Goal: Task Accomplishment & Management: Manage account settings

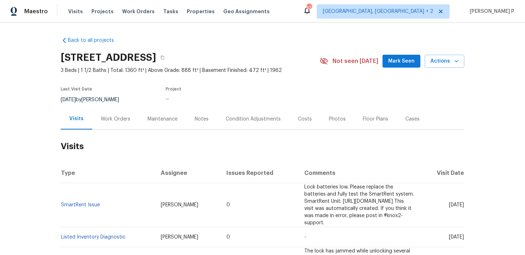
click at [118, 113] on div "Work Orders" at bounding box center [115, 118] width 47 height 21
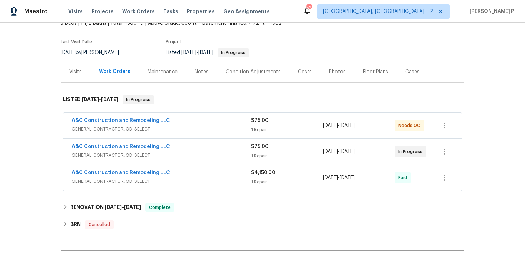
scroll to position [51, 0]
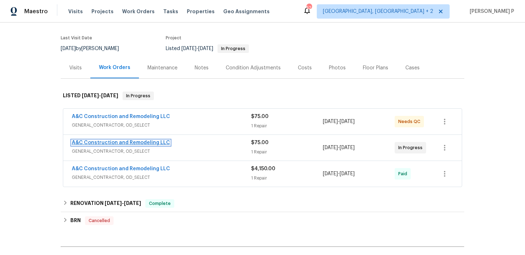
click at [114, 142] on link "A&C Construction and Remodeling LLC" at bounding box center [121, 142] width 98 height 5
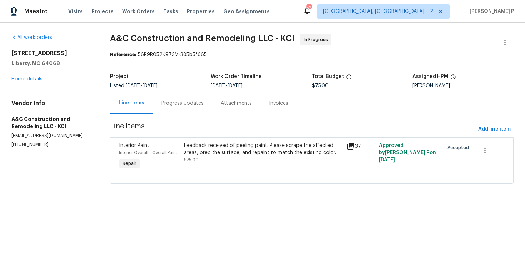
click at [196, 104] on div "Progress Updates" at bounding box center [183, 103] width 42 height 7
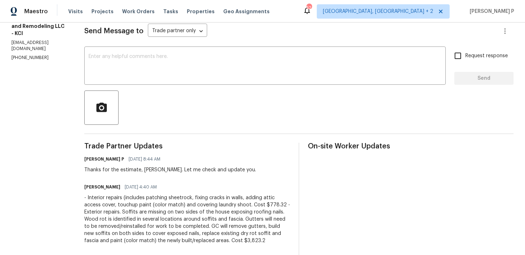
scroll to position [89, 0]
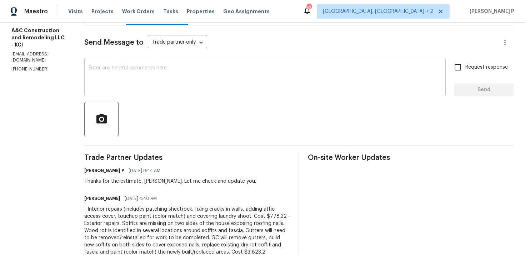
click at [190, 84] on textarea at bounding box center [265, 77] width 353 height 25
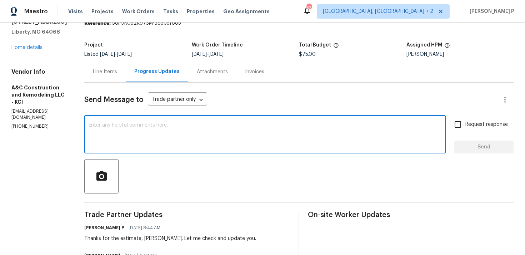
scroll to position [13, 0]
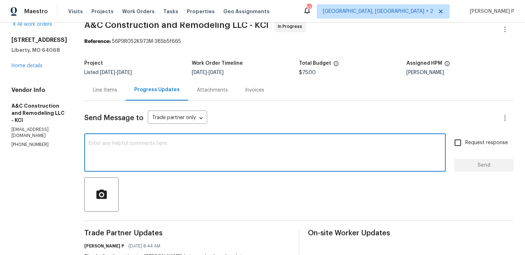
click at [117, 87] on div "Line Items" at bounding box center [105, 89] width 24 height 7
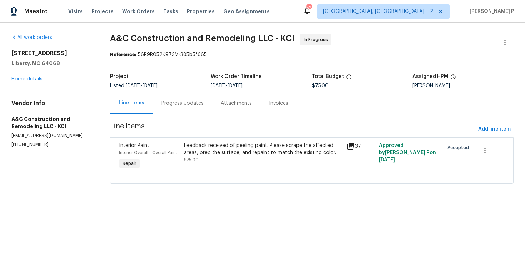
click at [216, 149] on div "Feedback received of peeling paint. Please scrape the affected areas, prep the …" at bounding box center [263, 149] width 158 height 14
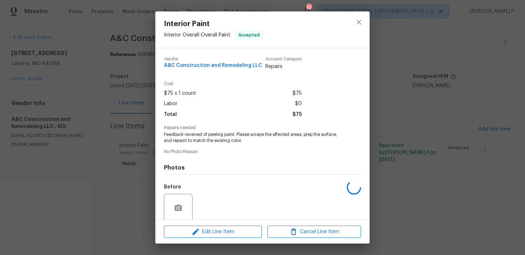
scroll to position [56, 0]
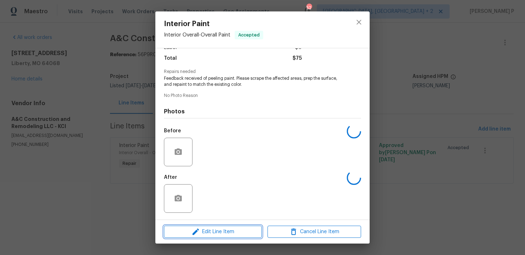
click at [215, 233] on span "Edit Line Item" at bounding box center [213, 231] width 94 height 9
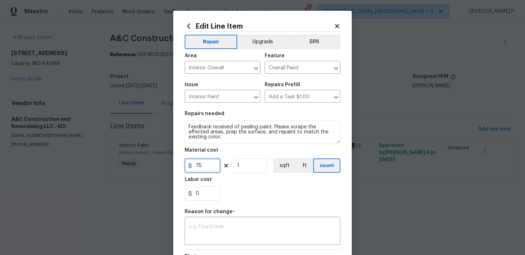
click at [208, 165] on input "75" at bounding box center [203, 165] width 36 height 14
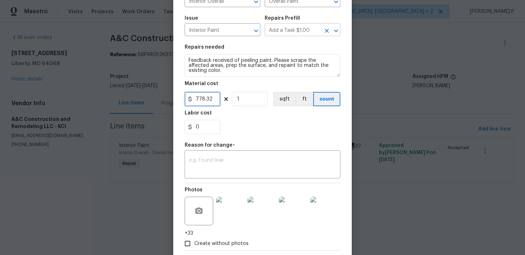
scroll to position [76, 0]
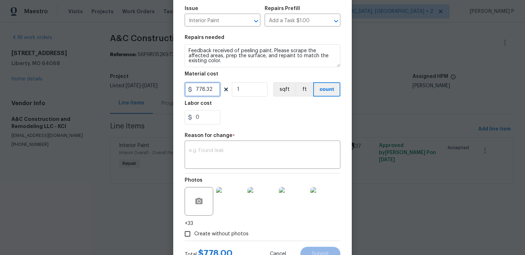
type input "778.32"
click at [216, 157] on textarea at bounding box center [262, 155] width 147 height 15
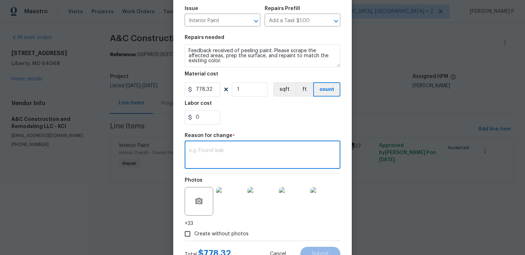
paste textarea "(RP) Updated cost per BR team approval."
type textarea "(RP) Updated cost per BR team approval."
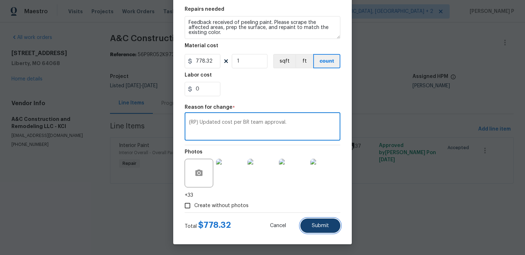
click at [327, 224] on span "Submit" at bounding box center [320, 225] width 17 height 5
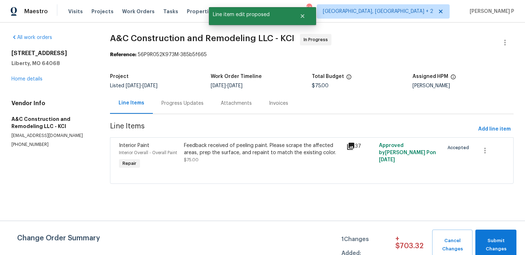
scroll to position [0, 0]
click at [498, 239] on span "Submit Changes" at bounding box center [496, 245] width 34 height 16
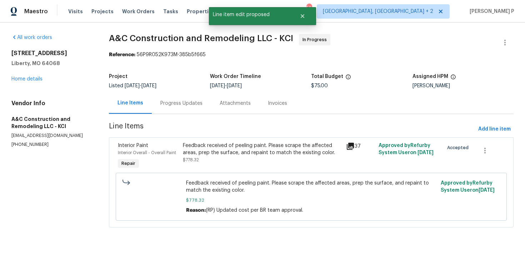
click at [188, 102] on div "Progress Updates" at bounding box center [181, 103] width 42 height 7
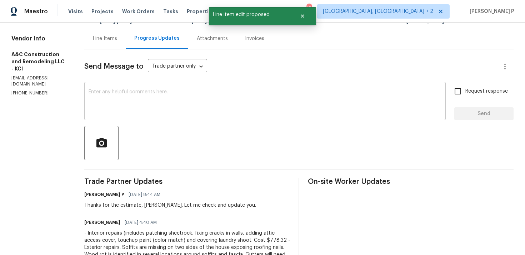
scroll to position [61, 0]
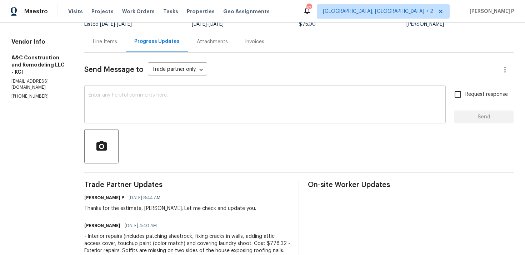
click at [174, 108] on textarea at bounding box center [265, 105] width 353 height 25
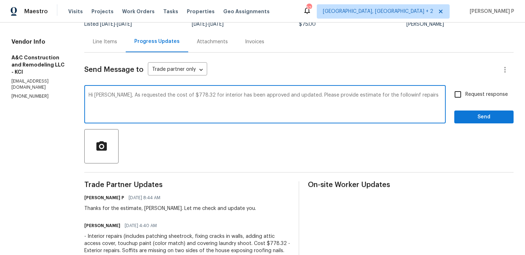
click at [405, 94] on textarea "Hi Charles, As requested the cost of $778.32 for interior has been approved and…" at bounding box center [265, 105] width 353 height 25
click at [431, 94] on textarea "Hi Charles, As requested the cost of $778.32 for interior has been approved and…" at bounding box center [265, 105] width 353 height 25
paste textarea "Wood rot identified in several locations around soffits and fascia. Replace exi…"
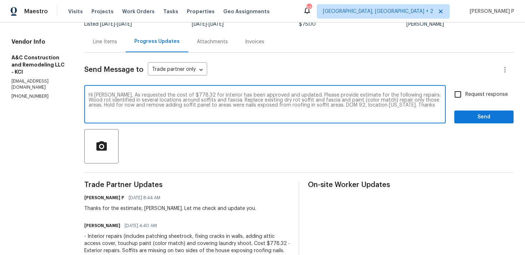
type textarea "Hi Charles, As requested the cost of $778.32 for interior has been approved and…"
click at [458, 95] on input "Request response" at bounding box center [458, 94] width 15 height 15
checkbox input "true"
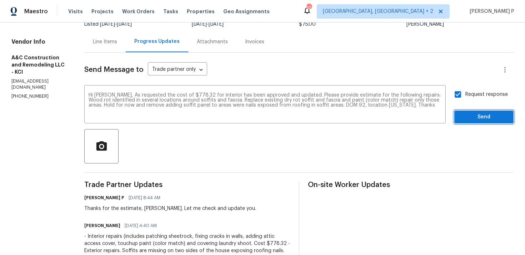
click at [475, 121] on button "Send" at bounding box center [483, 116] width 59 height 13
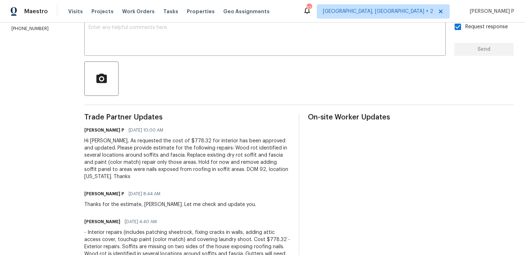
scroll to position [154, 0]
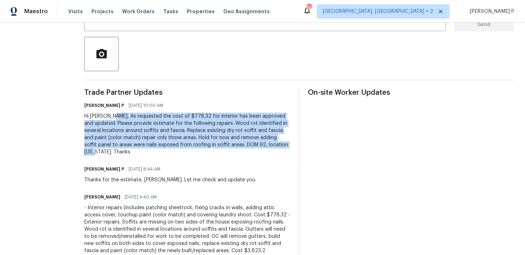
drag, startPoint x: 123, startPoint y: 116, endPoint x: 119, endPoint y: 151, distance: 35.3
click at [119, 151] on div "Hi Charles, As requested the cost of $778.32 for interior has been approved and…" at bounding box center [187, 134] width 206 height 43
copy div "As requested the cost of $778.32 for interior has been approved and updated. Pl…"
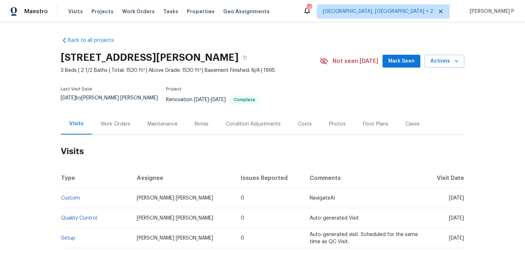
click at [101, 120] on div "Work Orders" at bounding box center [116, 123] width 30 height 7
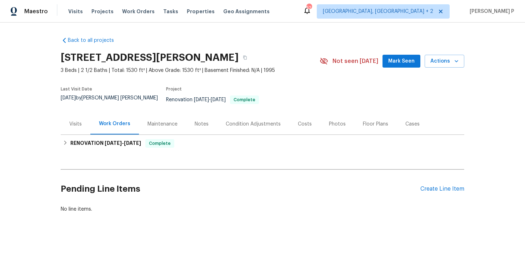
click at [453, 192] on div "Pending Line Items Create Line Item" at bounding box center [263, 188] width 404 height 33
click at [446, 185] on div "Create Line Item" at bounding box center [443, 188] width 44 height 7
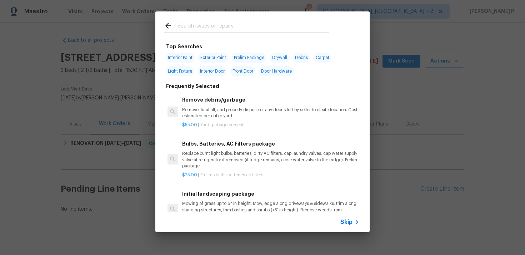
click at [345, 221] on span "Skip" at bounding box center [347, 221] width 12 height 7
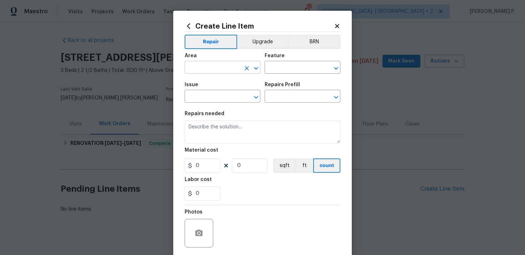
click at [253, 71] on icon "Open" at bounding box center [256, 68] width 9 height 9
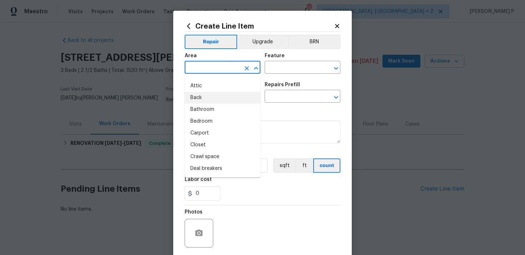
scroll to position [12, 0]
click at [201, 93] on li "Back" at bounding box center [223, 96] width 76 height 12
type input "Back"
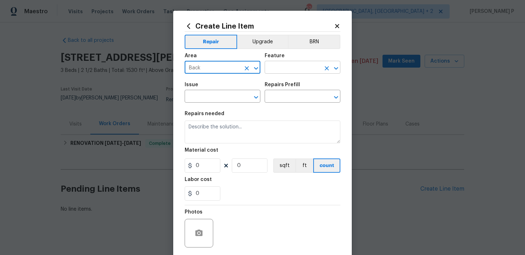
click at [296, 69] on input "text" at bounding box center [293, 68] width 56 height 11
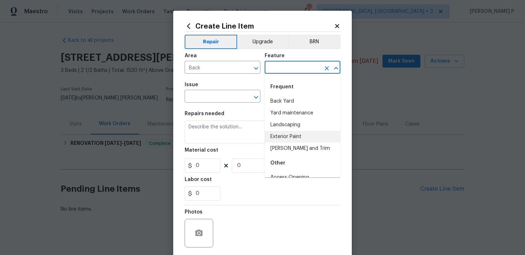
click at [295, 140] on li "Exterior Paint" at bounding box center [303, 137] width 76 height 12
type input "Exterior Paint"
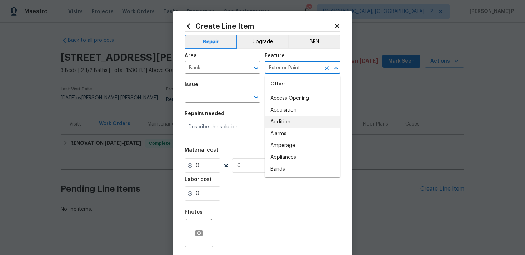
scroll to position [0, 0]
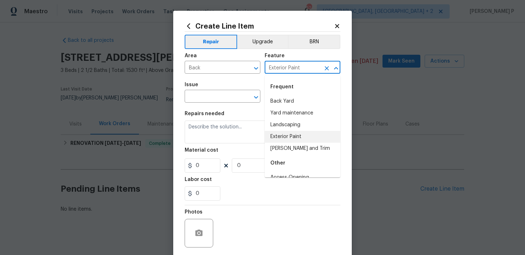
click at [290, 137] on li "Exterior Paint" at bounding box center [303, 137] width 76 height 12
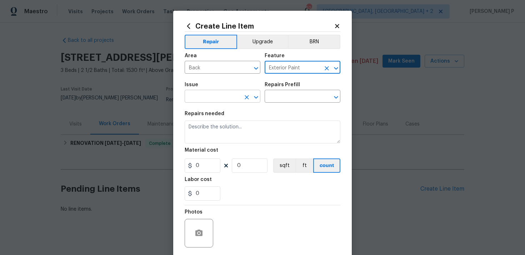
click at [259, 97] on icon "Open" at bounding box center [256, 97] width 9 height 9
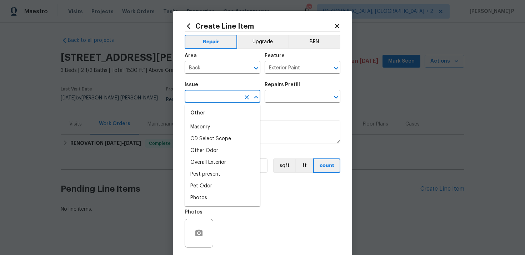
scroll to position [1239, 0]
click at [204, 159] on li "Overall Exterior" at bounding box center [223, 160] width 76 height 12
type input "Overall Exterior"
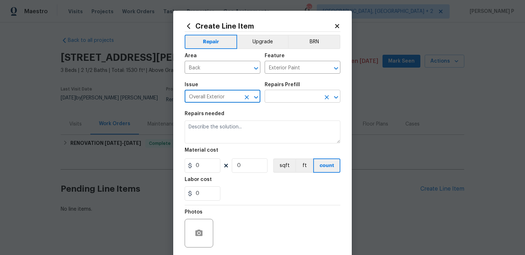
click at [283, 101] on input "text" at bounding box center [293, 96] width 56 height 11
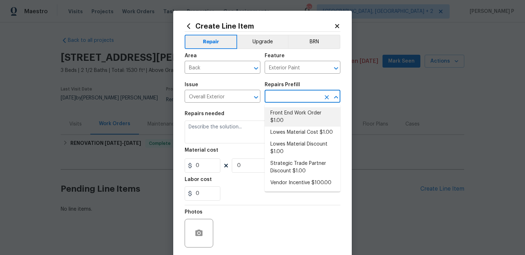
click at [283, 114] on li "Front End Work Order $1.00" at bounding box center [303, 116] width 76 height 19
type input "Front End Work Order $1.00"
type textarea "Placeholder line item for the creation of front end work orders."
type input "1"
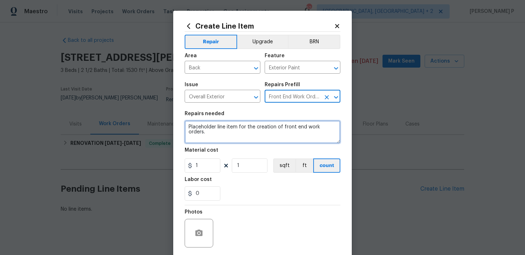
click at [254, 128] on textarea "Placeholder line item for the creation of front end work orders." at bounding box center [263, 131] width 156 height 23
paste textarea "Some siding on the back of the property is coming loose. Please inspect the are…"
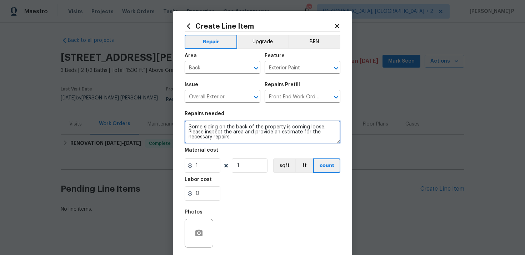
type textarea "Some siding on the back of the property is coming loose. Please inspect the are…"
click at [197, 158] on figure "Material cost 1 1 sqft ft count" at bounding box center [263, 160] width 156 height 25
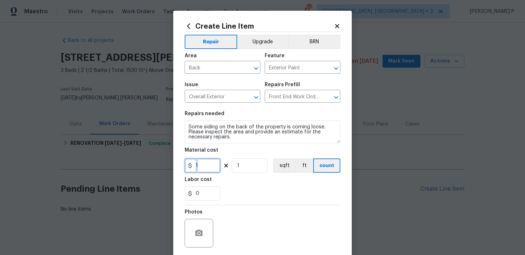
click at [208, 162] on input "1" at bounding box center [203, 165] width 36 height 14
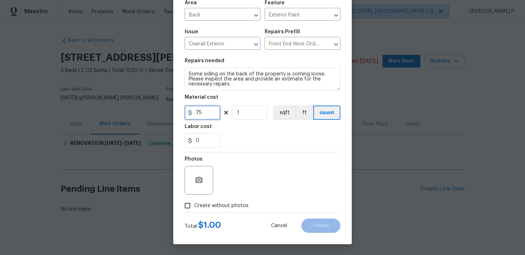
type input "75"
click at [189, 210] on input "Create without photos" at bounding box center [188, 206] width 14 height 14
checkbox input "true"
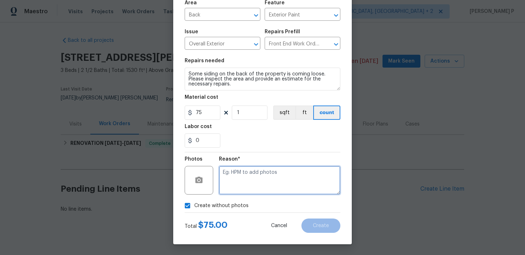
click at [249, 185] on textarea at bounding box center [279, 180] width 121 height 29
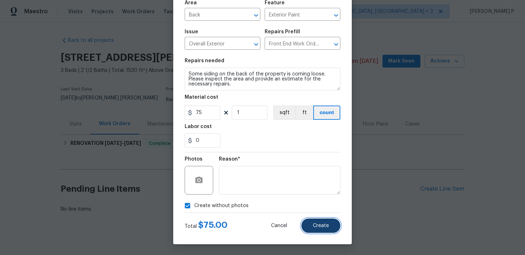
click at [313, 227] on span "Create" at bounding box center [321, 225] width 16 height 5
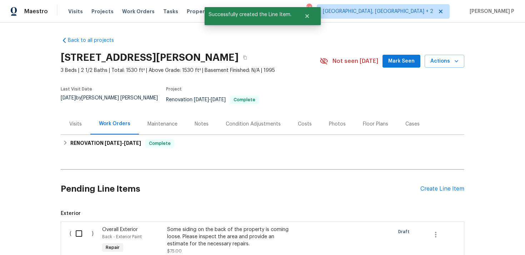
scroll to position [90, 0]
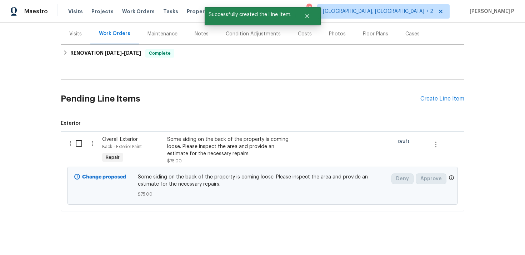
click at [77, 136] on input "checkbox" at bounding box center [81, 143] width 20 height 15
checkbox input "true"
click at [491, 234] on span "Create Work Order" at bounding box center [485, 237] width 48 height 9
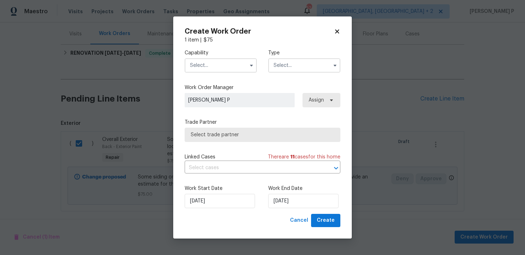
click at [299, 69] on input "text" at bounding box center [304, 65] width 72 height 14
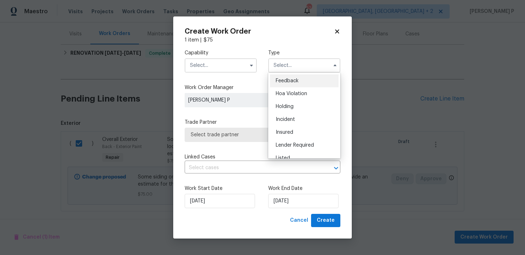
click at [291, 84] on div "Feedback" at bounding box center [304, 80] width 69 height 13
type input "Feedback"
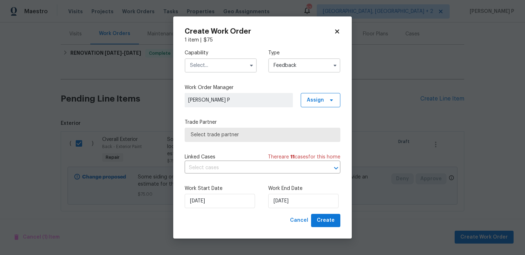
click at [204, 66] on input "text" at bounding box center [221, 65] width 72 height 14
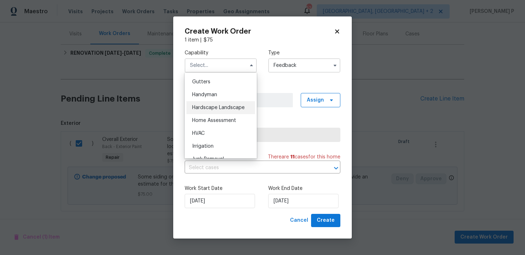
scroll to position [372, 0]
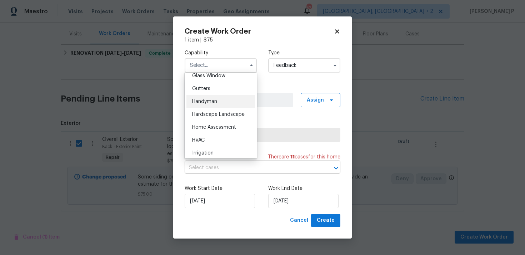
click at [209, 103] on span "Handyman" at bounding box center [204, 101] width 25 height 5
type input "Handyman"
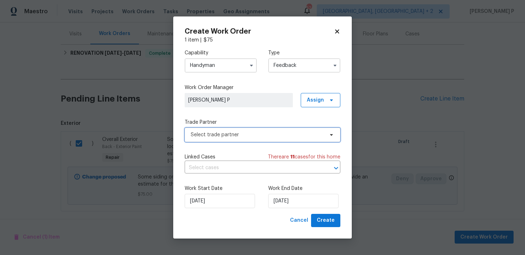
click at [240, 138] on span "Select trade partner" at bounding box center [257, 134] width 133 height 7
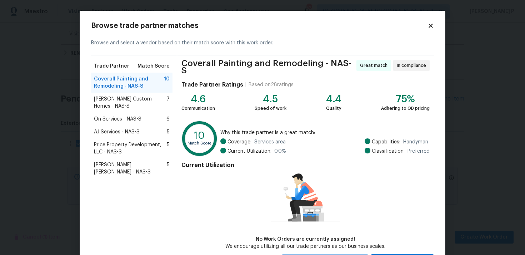
scroll to position [31, 0]
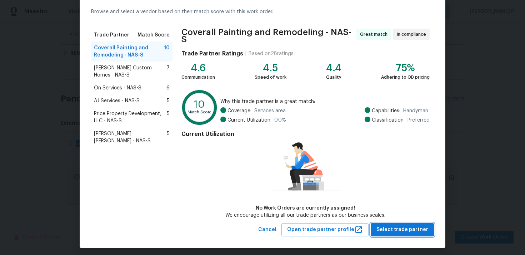
click at [393, 223] on button "Select trade partner" at bounding box center [402, 229] width 63 height 13
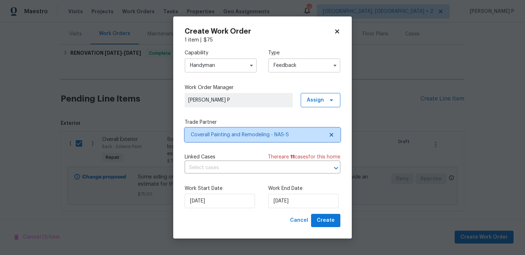
scroll to position [0, 0]
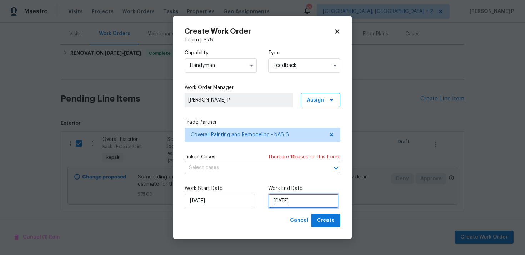
click at [309, 198] on input "22/08/2025" at bounding box center [303, 201] width 70 height 14
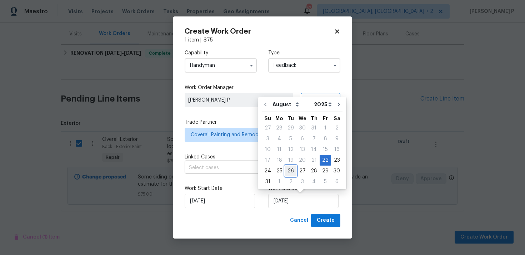
click at [286, 172] on div "26" at bounding box center [290, 171] width 11 height 10
type input "26/08/2025"
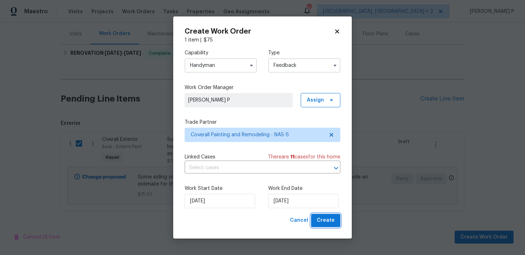
click at [322, 224] on span "Create" at bounding box center [326, 220] width 18 height 9
checkbox input "false"
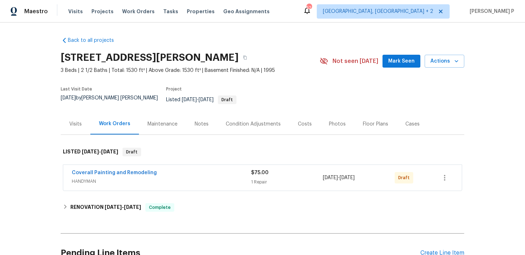
scroll to position [65, 0]
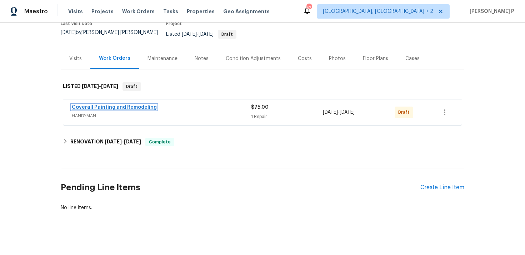
click at [110, 105] on link "Coverall Painting and Remodeling" at bounding box center [114, 107] width 85 height 5
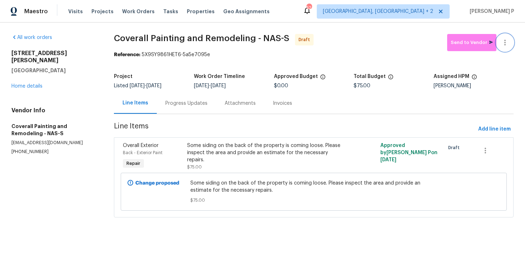
click at [507, 41] on icon "button" at bounding box center [505, 42] width 9 height 9
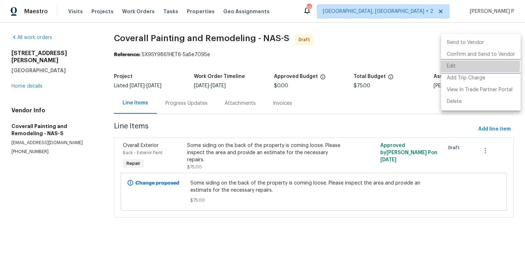
click at [466, 66] on li "Edit" at bounding box center [481, 66] width 80 height 12
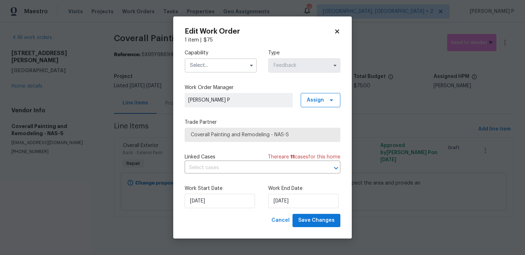
click at [227, 66] on input "text" at bounding box center [221, 65] width 72 height 14
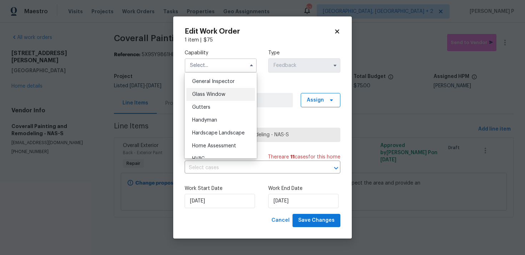
scroll to position [350, 0]
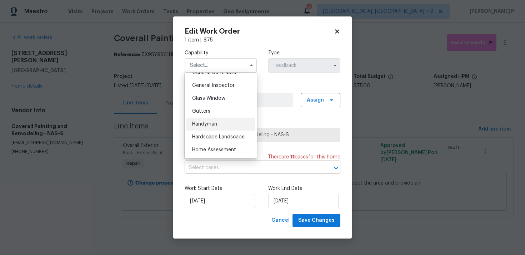
click at [210, 122] on span "Handyman" at bounding box center [204, 123] width 25 height 5
type input "Handyman"
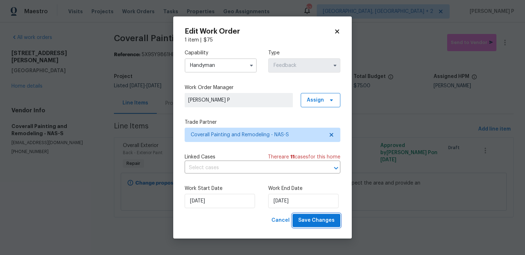
click at [316, 218] on span "Save Changes" at bounding box center [316, 220] width 36 height 9
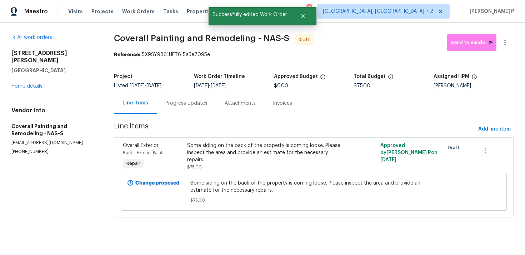
click at [185, 103] on div "Progress Updates" at bounding box center [186, 103] width 42 height 7
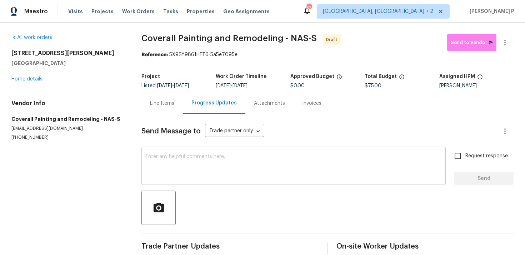
click at [189, 169] on textarea at bounding box center [294, 166] width 296 height 25
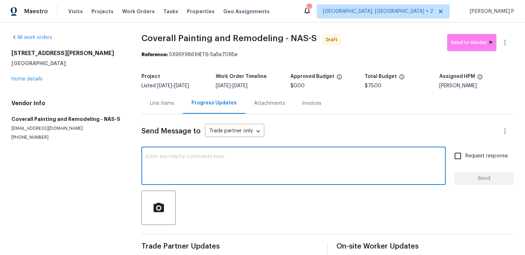
paste textarea "Hi, this is Ramyasri with Opendoor. I’m confirming you received the WO for the …"
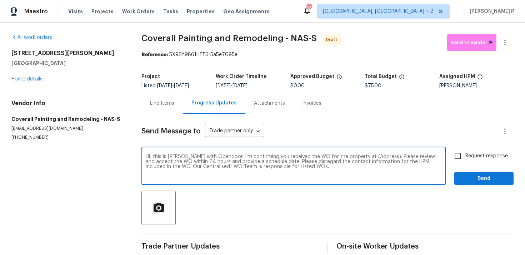
drag, startPoint x: 358, startPoint y: 156, endPoint x: 381, endPoint y: 156, distance: 23.6
click at [381, 156] on textarea "Hi, this is Ramyasri with Opendoor. I’m confirming you received the WO for the …" at bounding box center [294, 166] width 296 height 25
paste textarea "480 Bamburg Dr, Clarksville, TN 37040"
type textarea "Hi, this is Ramyasri with Opendoor. I’m confirming you received the WO for the …"
click at [495, 162] on label "Request response" at bounding box center [480, 155] width 58 height 15
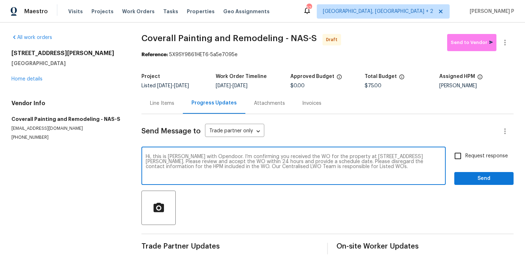
click at [466, 162] on input "Request response" at bounding box center [458, 155] width 15 height 15
checkbox input "true"
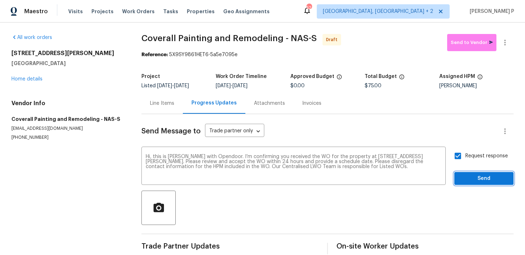
click at [491, 180] on span "Send" at bounding box center [484, 178] width 48 height 9
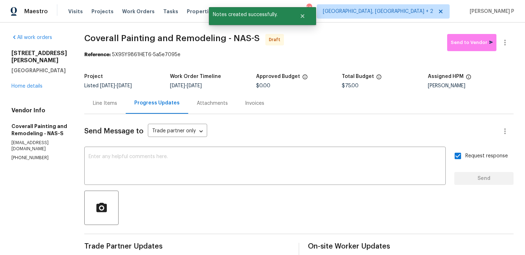
click at [239, 200] on div at bounding box center [298, 207] width 429 height 34
click at [503, 38] on button "button" at bounding box center [505, 42] width 17 height 17
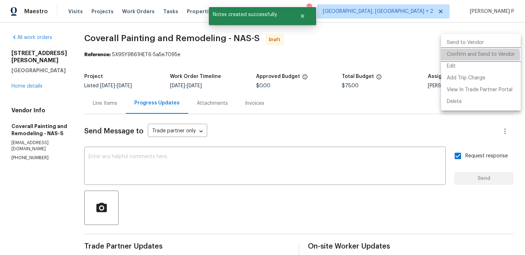
click at [468, 55] on li "Confirm and Send to Vendor" at bounding box center [481, 55] width 80 height 12
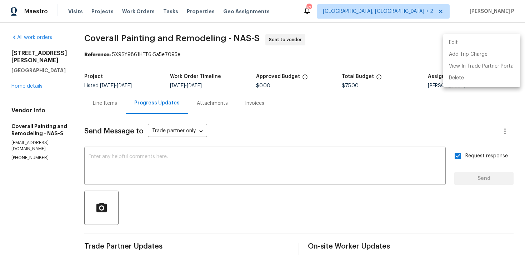
click at [170, 37] on div at bounding box center [262, 127] width 525 height 255
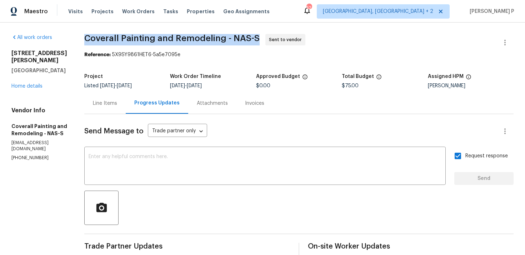
drag, startPoint x: 115, startPoint y: 38, endPoint x: 293, endPoint y: 34, distance: 177.3
click at [293, 34] on div "All work orders 480 Bamburg Dr Clarksville, TN 37040 Home details Vendor Info C…" at bounding box center [262, 172] width 525 height 299
copy span "Coverall Painting and Remodeling - NAS-S"
click at [160, 72] on div "Project Listed 8/22/2025 - 8/26/2025 Work Order Timeline 8/22/2025 - 8/26/2025 …" at bounding box center [298, 81] width 429 height 23
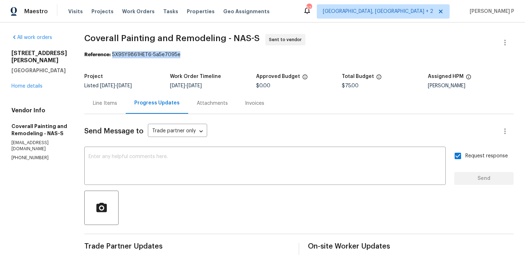
drag, startPoint x: 144, startPoint y: 54, endPoint x: 223, endPoint y: 54, distance: 79.3
click at [223, 54] on div "Reference: 5X9SY9861HET6-5a5e7095e" at bounding box center [298, 54] width 429 height 7
copy div "5X9SY9861HET6-5a5e7095e"
click at [116, 39] on div "All work orders 480 Bamburg Dr Clarksville, TN 37040 Home details Vendor Info C…" at bounding box center [262, 172] width 525 height 299
click at [117, 106] on div "Line Items" at bounding box center [105, 103] width 24 height 7
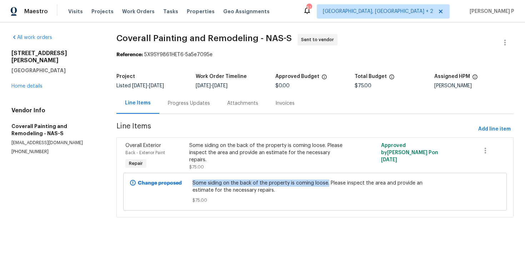
drag, startPoint x: 194, startPoint y: 184, endPoint x: 328, endPoint y: 183, distance: 133.6
click at [328, 183] on span "Some siding on the back of the property is coming loose. Please inspect the are…" at bounding box center [315, 186] width 245 height 14
copy span "Some siding on the back of the property is coming loose."
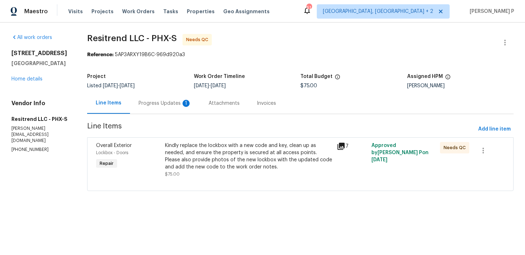
click at [159, 105] on div "Progress Updates 1" at bounding box center [165, 103] width 53 height 7
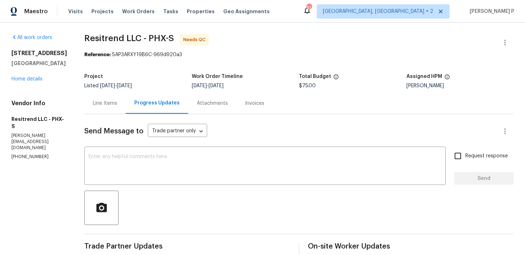
click at [104, 100] on div "Line Items" at bounding box center [105, 103] width 24 height 7
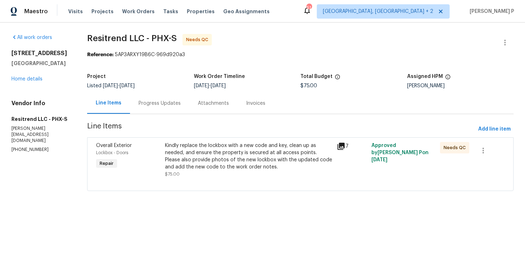
click at [219, 164] on div "Kindly replace the lockbox with a new code and key, clean up as needed, and ens…" at bounding box center [249, 156] width 168 height 29
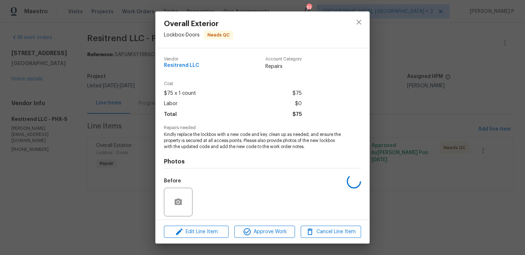
scroll to position [50, 0]
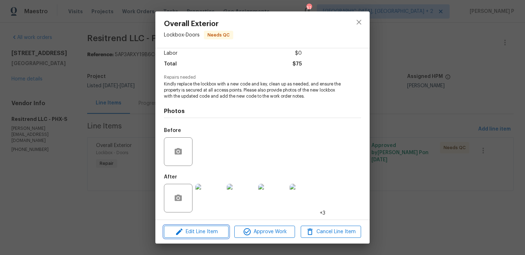
click at [212, 228] on span "Edit Line Item" at bounding box center [196, 231] width 60 height 9
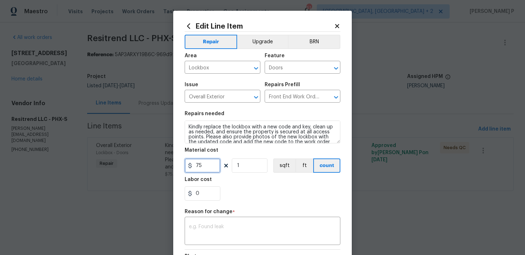
click at [208, 165] on input "75" at bounding box center [203, 165] width 36 height 14
type input "250"
click at [215, 226] on textarea at bounding box center [262, 231] width 147 height 15
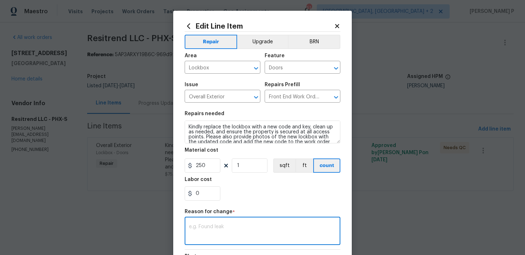
paste textarea "(RP) Updated per vendor’s final cost."
type textarea "(RP) Updated per vendor’s final cost."
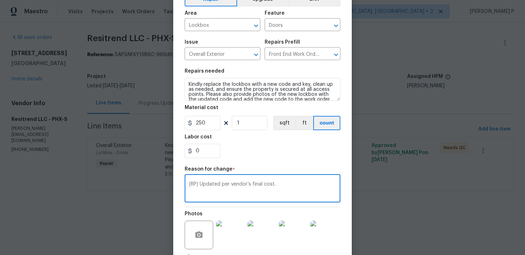
scroll to position [105, 0]
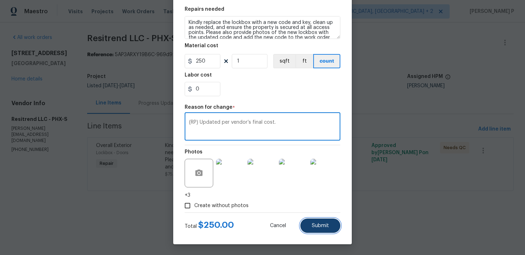
click at [320, 222] on button "Submit" at bounding box center [320, 225] width 40 height 14
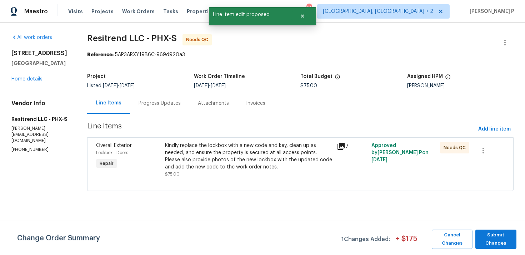
scroll to position [0, 0]
click at [502, 231] on span "Submit Changes" at bounding box center [496, 239] width 34 height 16
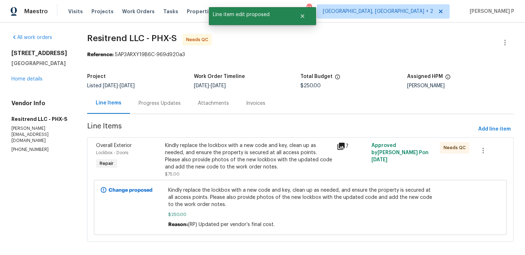
click at [200, 157] on div "Kindly replace the lockbox with a new code and key, clean up as needed, and ens…" at bounding box center [249, 156] width 168 height 29
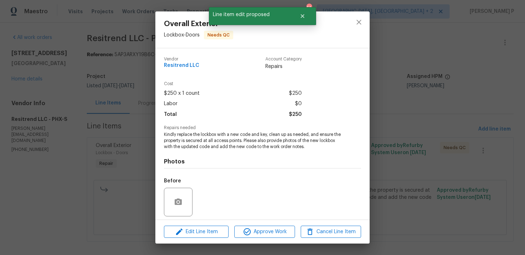
scroll to position [50, 0]
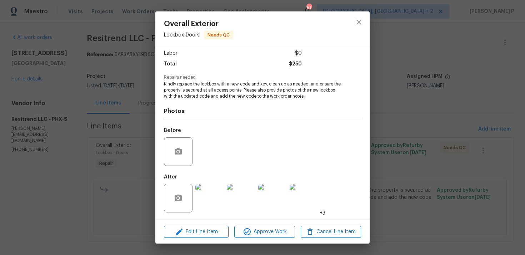
click at [207, 202] on img at bounding box center [209, 198] width 29 height 29
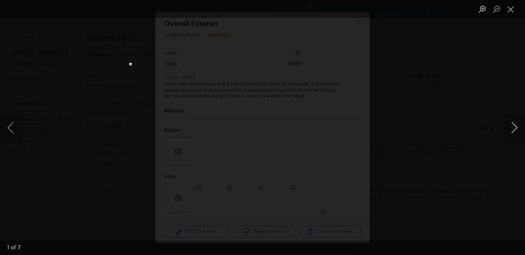
click at [511, 129] on button "Next image" at bounding box center [514, 127] width 21 height 29
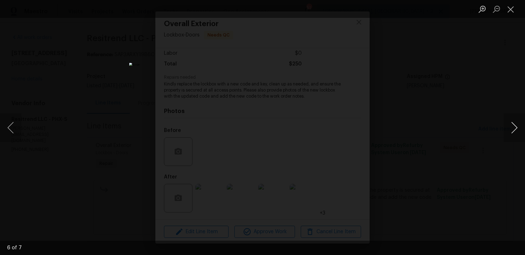
click at [511, 129] on button "Next image" at bounding box center [514, 127] width 21 height 29
click at [508, 10] on button "Close lightbox" at bounding box center [511, 9] width 14 height 13
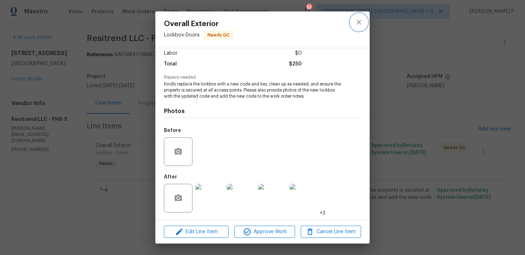
click at [359, 21] on icon "close" at bounding box center [359, 22] width 5 height 5
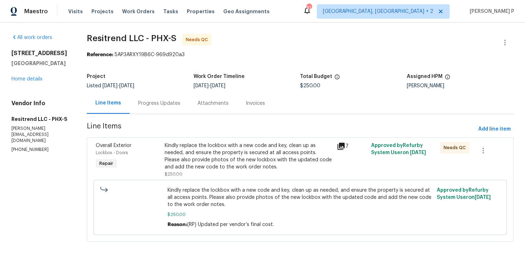
click at [155, 97] on div "Progress Updates" at bounding box center [159, 103] width 59 height 21
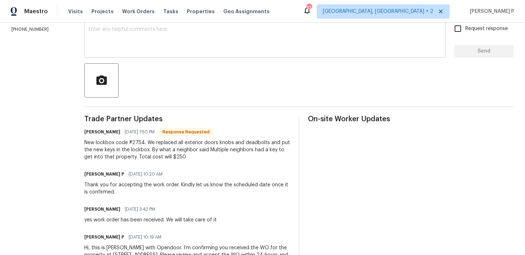
scroll to position [128, 0]
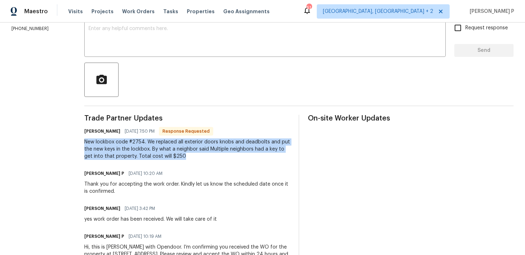
drag, startPoint x: 83, startPoint y: 140, endPoint x: 187, endPoint y: 158, distance: 105.9
click at [187, 158] on div "New lockbox code #2754. We replaced all exterior doors knobs and deadbolts and …" at bounding box center [187, 148] width 206 height 21
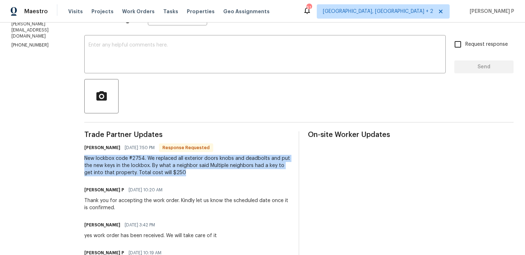
scroll to position [70, 0]
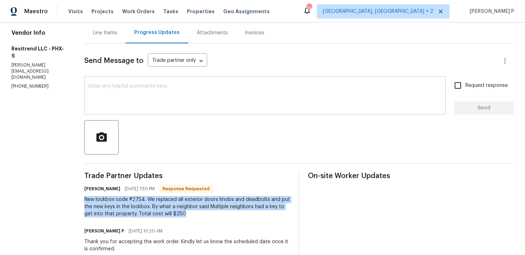
click at [175, 95] on textarea at bounding box center [265, 96] width 353 height 25
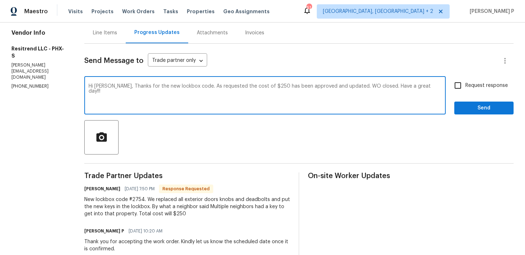
type textarea "Hi Juan, Thanks for the new lockbox code. As requested the cost of $250 has bee…"
click at [473, 111] on span "Send" at bounding box center [484, 108] width 48 height 9
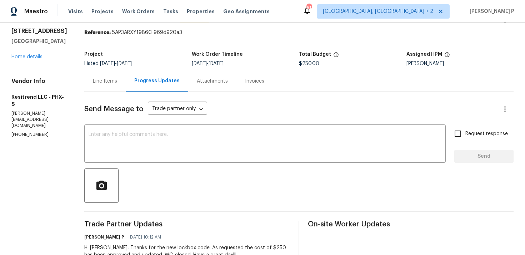
scroll to position [0, 0]
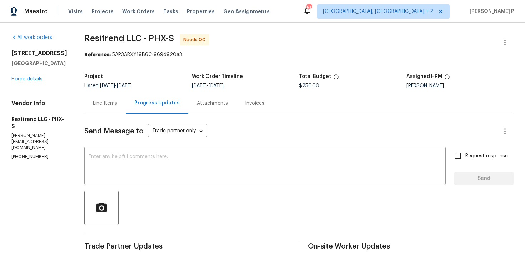
click at [100, 101] on div "Line Items" at bounding box center [105, 103] width 24 height 7
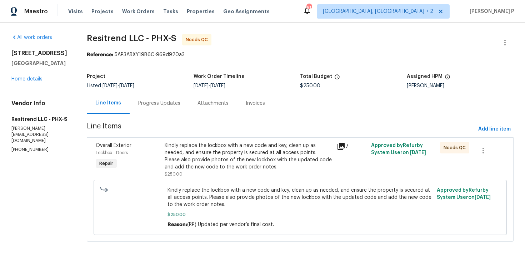
click at [238, 144] on div "Kindly replace the lockbox with a new code and key, clean up as needed, and ens…" at bounding box center [249, 156] width 168 height 29
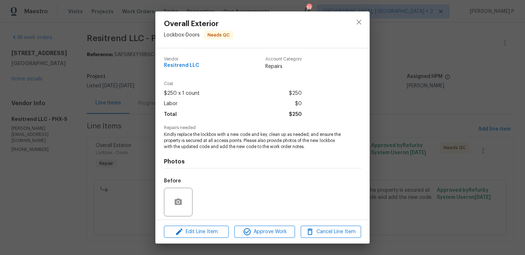
scroll to position [50, 0]
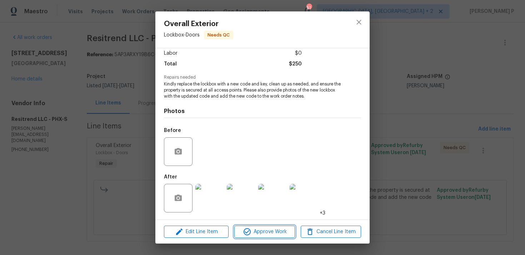
click at [263, 235] on span "Approve Work" at bounding box center [265, 231] width 56 height 9
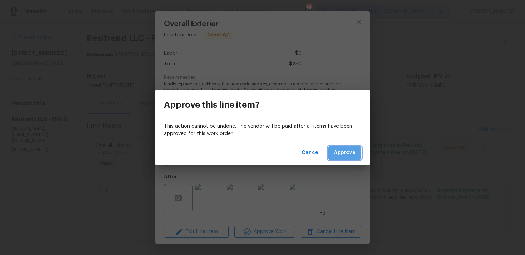
click at [350, 153] on span "Approve" at bounding box center [344, 152] width 21 height 9
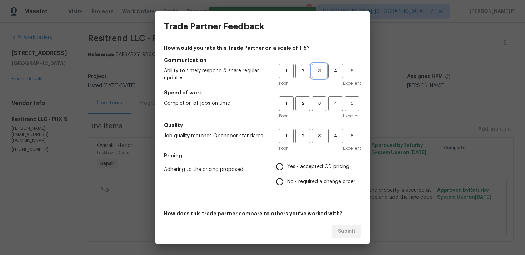
click at [322, 72] on span "3" at bounding box center [319, 71] width 13 height 8
click at [317, 106] on span "3" at bounding box center [319, 103] width 13 height 8
click at [317, 136] on span "3" at bounding box center [319, 136] width 13 height 8
click at [301, 179] on span "No - required a change order" at bounding box center [321, 182] width 68 height 8
click at [287, 179] on input "No - required a change order" at bounding box center [279, 181] width 15 height 15
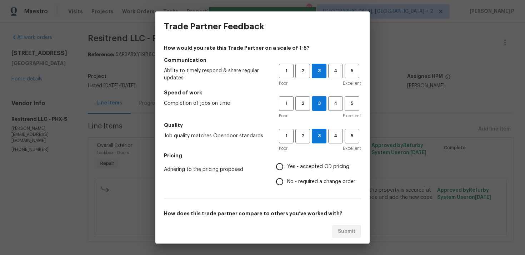
radio input "true"
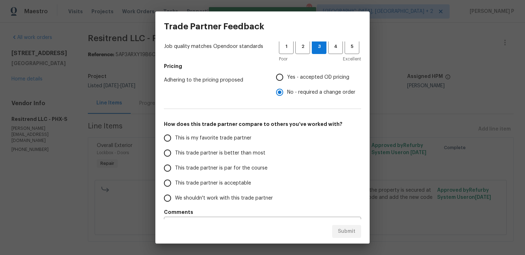
scroll to position [97, 0]
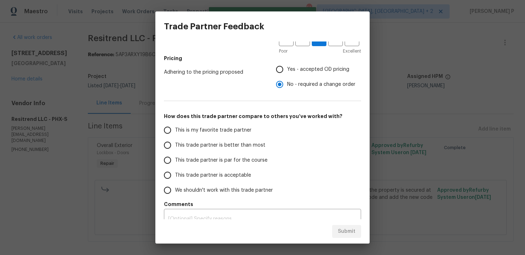
click at [223, 159] on span "This trade partner is par for the course" at bounding box center [221, 160] width 93 height 8
click at [175, 159] on input "This trade partner is par for the course" at bounding box center [167, 160] width 15 height 15
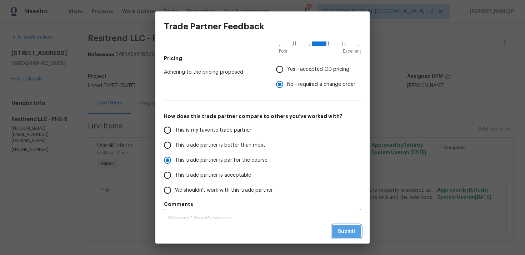
click at [348, 229] on span "Submit" at bounding box center [347, 231] width 18 height 9
radio input "true"
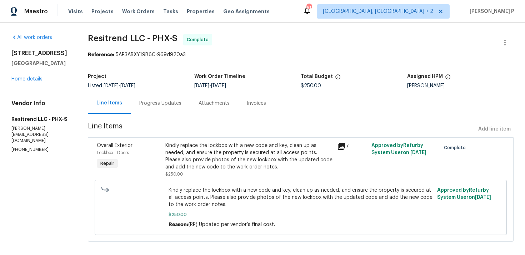
click at [348, 229] on div "Kindly replace the lockbox with a new code and key, clean up as needed, and ens…" at bounding box center [301, 207] width 269 height 46
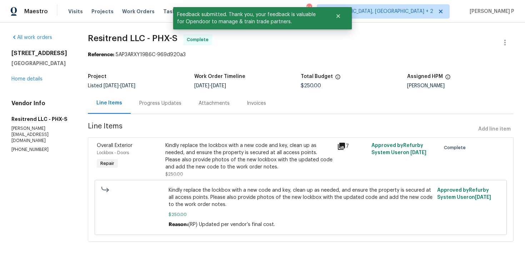
click at [159, 106] on div "Progress Updates" at bounding box center [160, 103] width 42 height 7
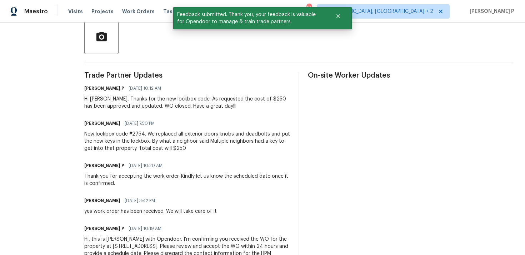
scroll to position [173, 0]
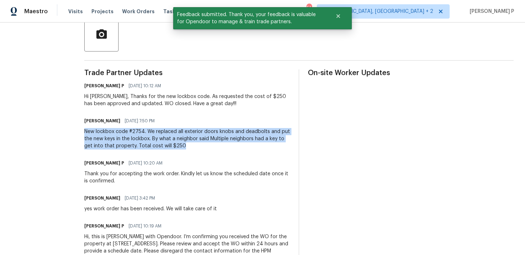
drag, startPoint x: 82, startPoint y: 131, endPoint x: 188, endPoint y: 143, distance: 107.1
click at [188, 143] on div "All work orders 6617 W Cavedale Dr Phoenix, AZ 85083 Home details Vendor Info R…" at bounding box center [262, 65] width 525 height 432
copy div "New lockbox code #2754. We replaced all exterior doors knobs and deadbolts and …"
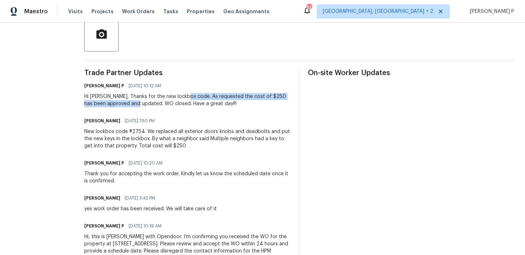
drag, startPoint x: 183, startPoint y: 96, endPoint x: 138, endPoint y: 105, distance: 46.2
click at [138, 105] on div "Hi Juan, Thanks for the new lockbox code. As requested the cost of $250 has bee…" at bounding box center [187, 100] width 206 height 14
copy div "As requested the cost of $250 has been approved and updated."
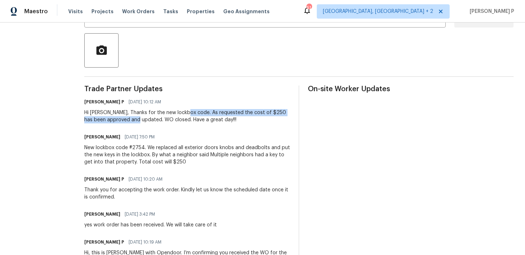
scroll to position [158, 0]
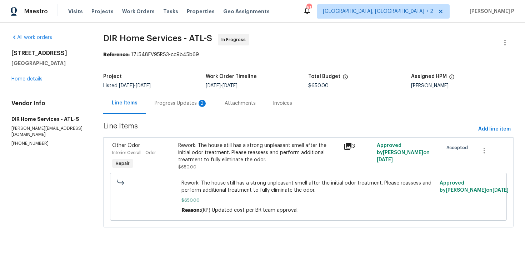
click at [175, 104] on div "Progress Updates 2" at bounding box center [181, 103] width 53 height 7
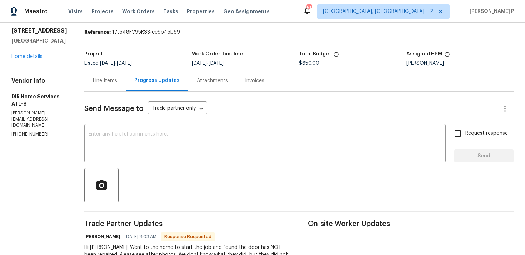
scroll to position [5, 0]
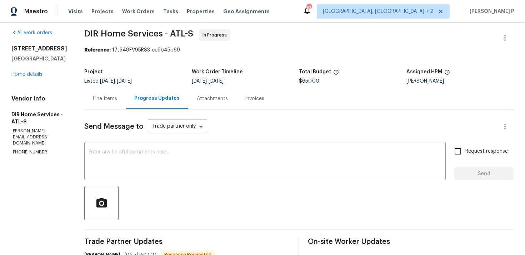
click at [110, 98] on div "Line Items" at bounding box center [105, 98] width 24 height 7
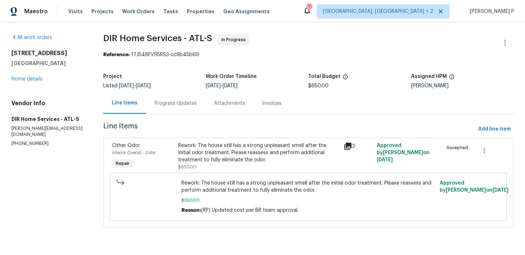
click at [228, 163] on div "Rework: The house still has a strong unpleasant smell after the initial odor tr…" at bounding box center [258, 156] width 161 height 29
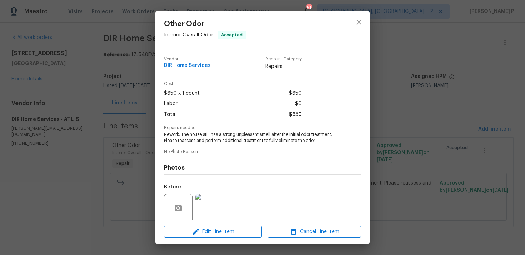
scroll to position [56, 0]
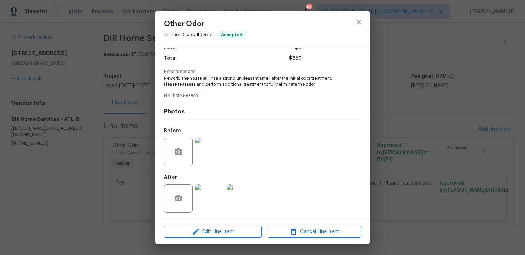
click at [210, 194] on img at bounding box center [209, 198] width 29 height 29
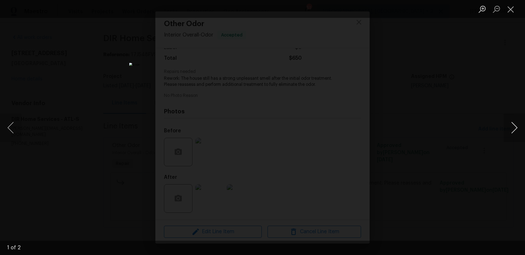
click at [515, 131] on button "Next image" at bounding box center [514, 127] width 21 height 29
click at [511, 13] on button "Close lightbox" at bounding box center [511, 9] width 14 height 13
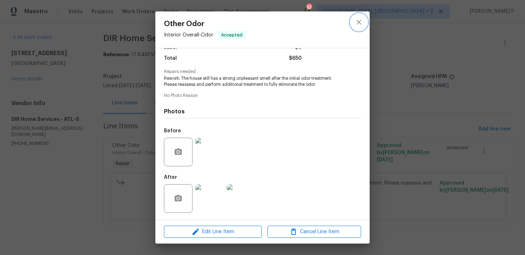
click at [362, 20] on icon "close" at bounding box center [359, 22] width 9 height 9
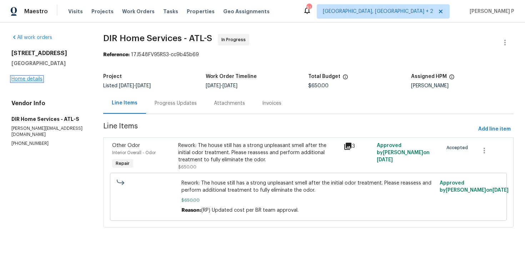
click at [26, 78] on link "Home details" at bounding box center [26, 78] width 31 height 5
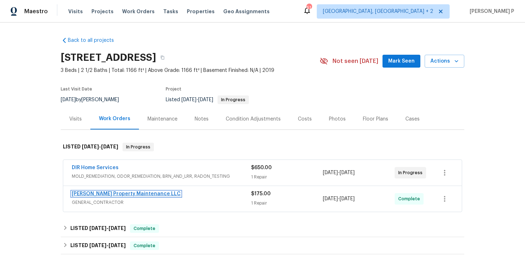
click at [120, 193] on link "Glen Property Maintenance LLC" at bounding box center [126, 193] width 109 height 5
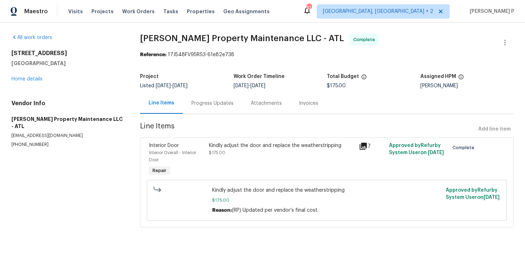
click at [230, 135] on span "Line Items" at bounding box center [308, 129] width 336 height 13
click at [232, 143] on div "Kindly adjust the door and replace the weatherstripping" at bounding box center [282, 145] width 146 height 7
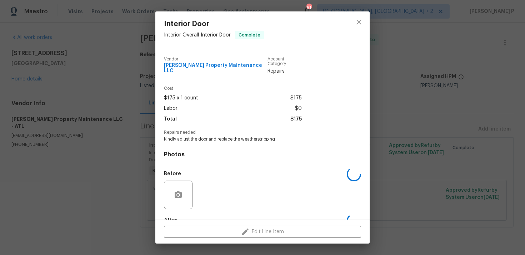
scroll to position [39, 0]
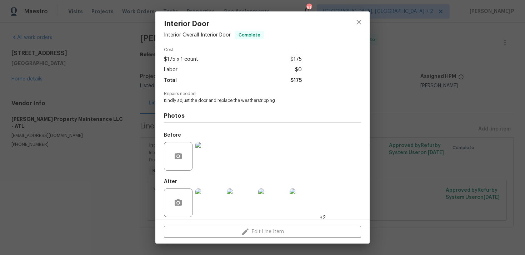
click at [212, 202] on img at bounding box center [209, 202] width 29 height 29
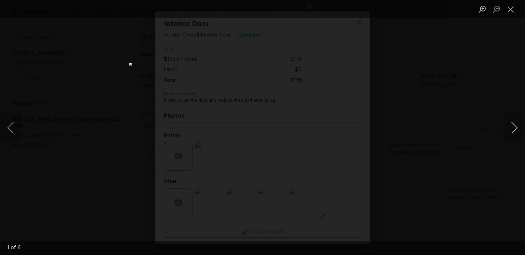
click at [515, 125] on button "Next image" at bounding box center [514, 127] width 21 height 29
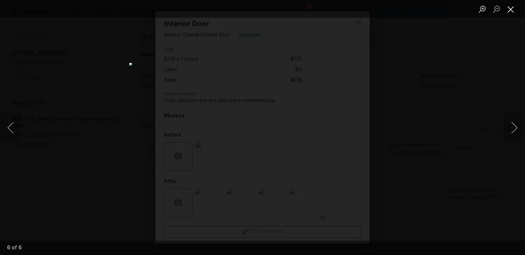
click at [512, 9] on button "Close lightbox" at bounding box center [511, 9] width 14 height 13
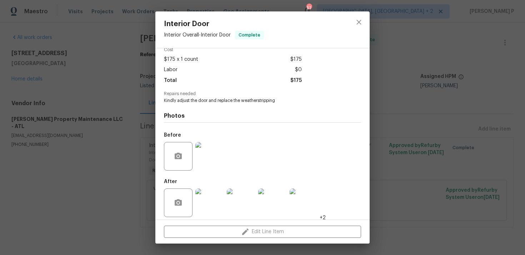
click at [216, 199] on img at bounding box center [209, 202] width 29 height 29
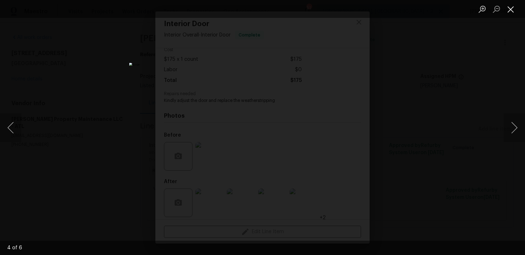
click at [513, 11] on button "Close lightbox" at bounding box center [511, 9] width 14 height 13
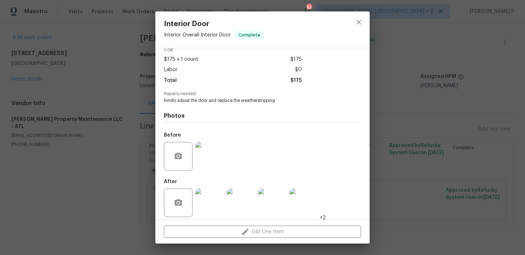
click at [279, 198] on img at bounding box center [272, 202] width 29 height 29
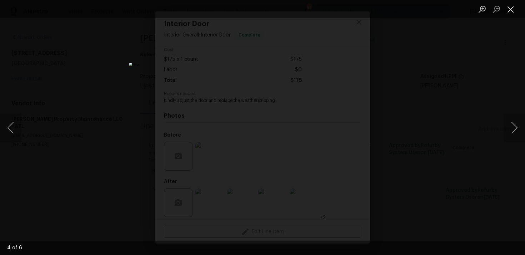
click at [511, 9] on button "Close lightbox" at bounding box center [511, 9] width 14 height 13
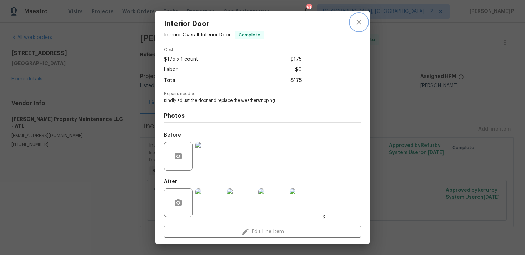
click at [360, 23] on icon "close" at bounding box center [359, 22] width 9 height 9
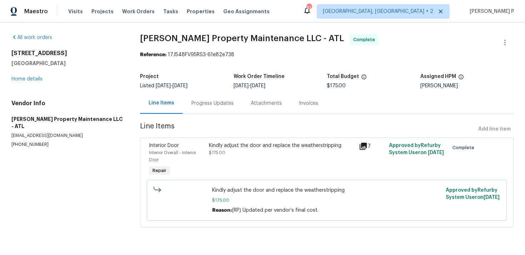
click at [203, 100] on div "Progress Updates" at bounding box center [213, 103] width 42 height 7
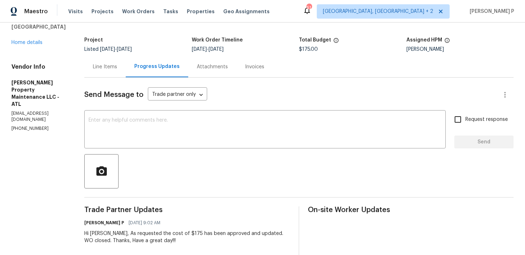
scroll to position [5, 0]
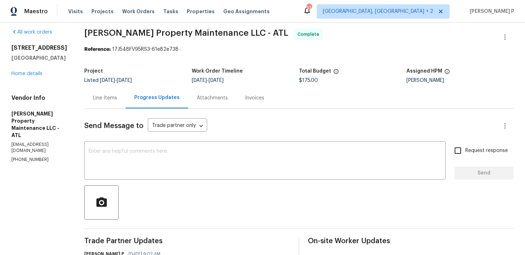
click at [42, 76] on div "1112 Highwood Ln Atlanta, GA 30344 Home details" at bounding box center [39, 60] width 56 height 33
click at [35, 74] on link "Home details" at bounding box center [26, 73] width 31 height 5
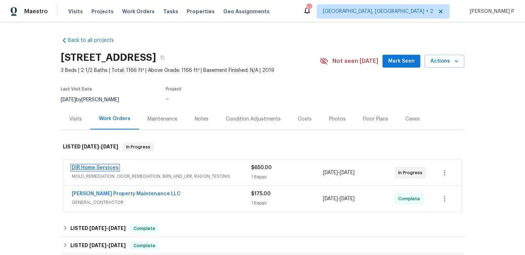
click at [103, 166] on link "DIR Home Services" at bounding box center [95, 167] width 47 height 5
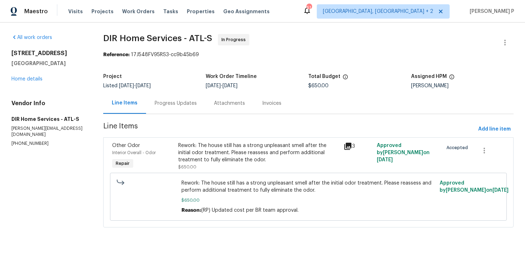
click at [188, 106] on div "Progress Updates" at bounding box center [176, 103] width 42 height 7
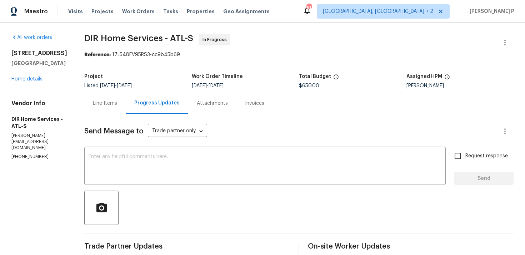
click at [114, 106] on div "Line Items" at bounding box center [105, 103] width 24 height 7
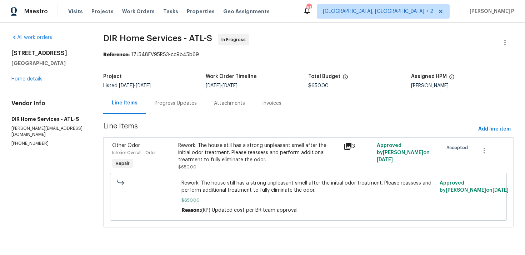
click at [218, 164] on div "Rework: The house still has a strong unpleasant smell after the initial odor tr…" at bounding box center [258, 156] width 161 height 29
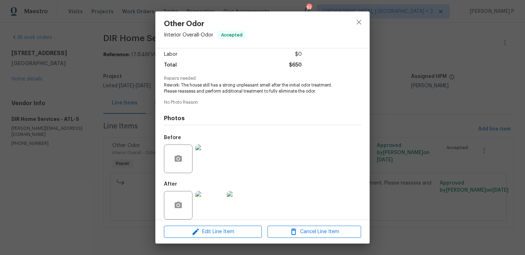
scroll to position [56, 0]
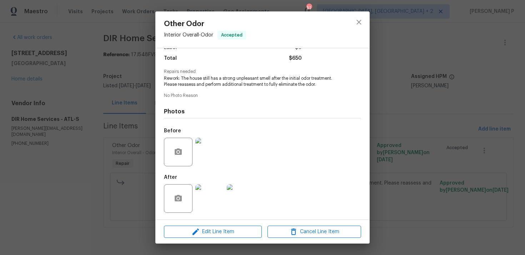
click at [212, 200] on img at bounding box center [209, 198] width 29 height 29
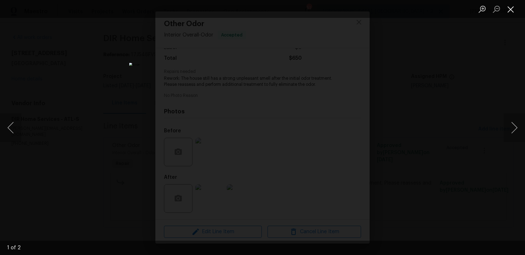
click at [507, 12] on button "Close lightbox" at bounding box center [511, 9] width 14 height 13
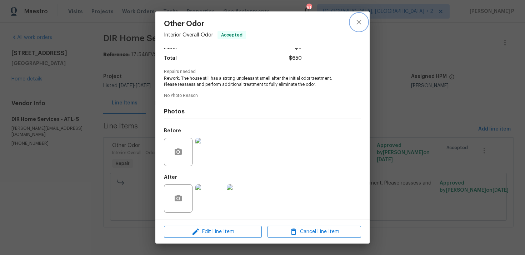
click at [361, 26] on icon "close" at bounding box center [359, 22] width 9 height 9
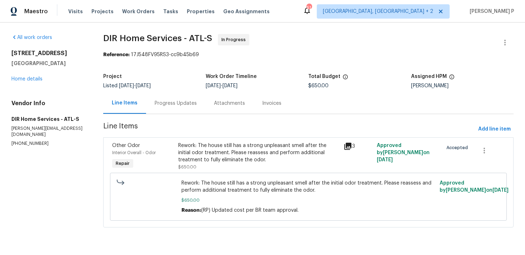
click at [179, 103] on div "Progress Updates" at bounding box center [176, 103] width 42 height 7
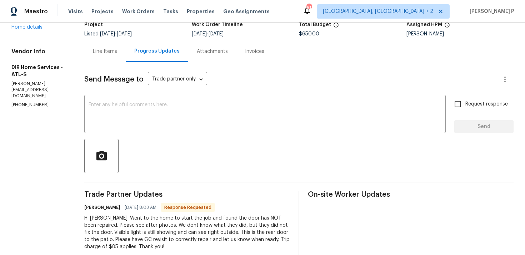
scroll to position [73, 0]
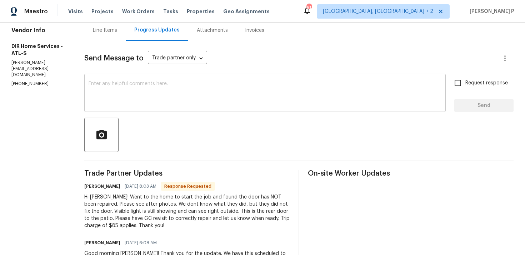
click at [186, 87] on textarea at bounding box center [265, 93] width 353 height 25
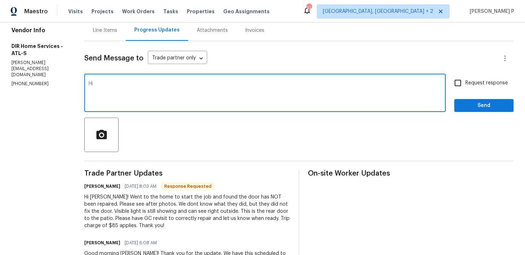
type textarea "H"
type textarea "Thanks for the update, Kenneth. I've updated the $85. I'll check and let you kn…"
click at [475, 105] on span "Send" at bounding box center [484, 105] width 48 height 9
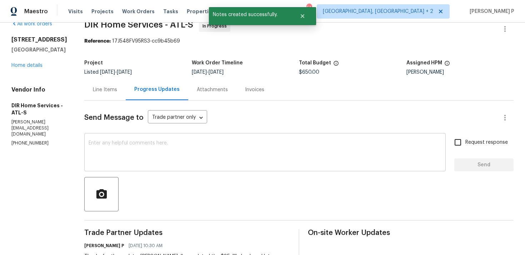
scroll to position [0, 0]
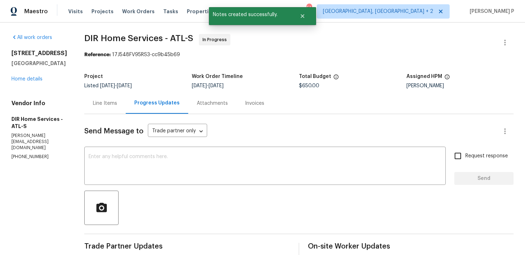
click at [110, 105] on div "Line Items" at bounding box center [105, 103] width 24 height 7
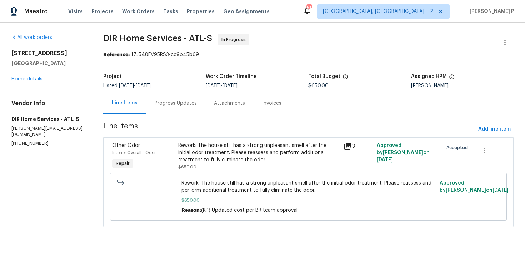
click at [238, 151] on div "Rework: The house still has a strong unpleasant smell after the initial odor tr…" at bounding box center [258, 152] width 161 height 21
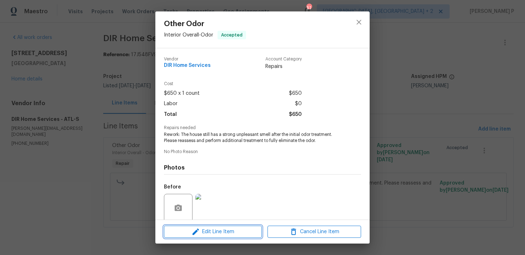
click at [200, 232] on icon "button" at bounding box center [196, 231] width 9 height 9
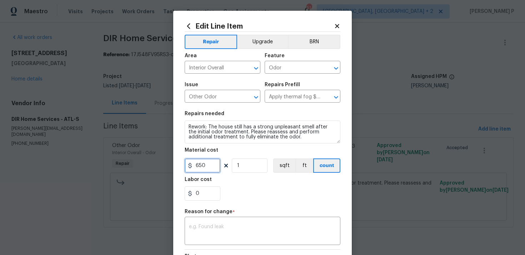
click at [207, 166] on input "650" at bounding box center [203, 165] width 36 height 14
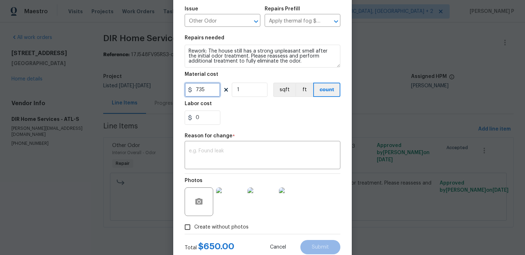
scroll to position [80, 0]
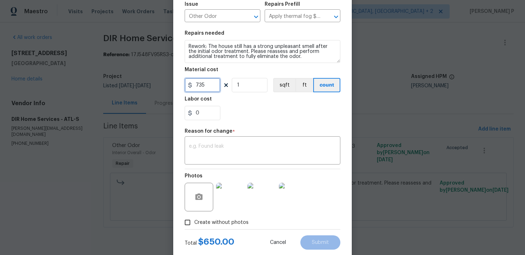
type input "735"
click at [221, 143] on div "x ​" at bounding box center [263, 151] width 156 height 26
paste textarea "(RP) Updated cost per BR team approval."
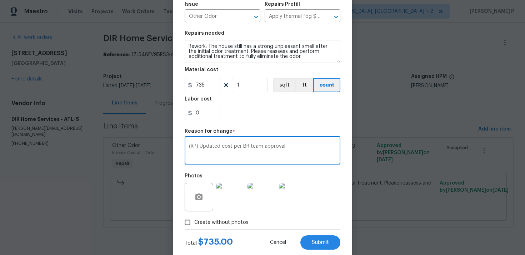
scroll to position [98, 0]
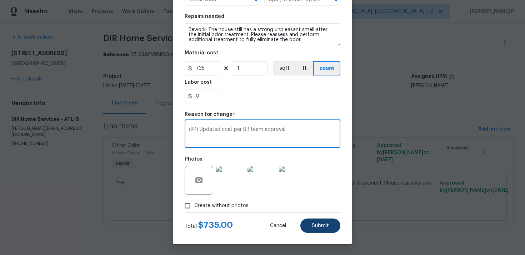
type textarea "(RP) Updated cost per BR team approval."
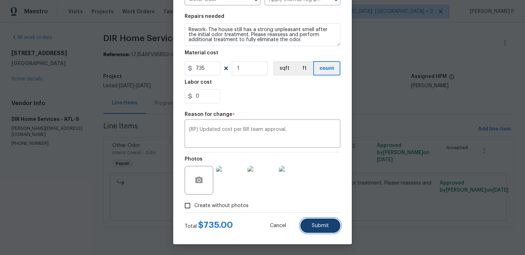
click at [315, 229] on button "Submit" at bounding box center [320, 225] width 40 height 14
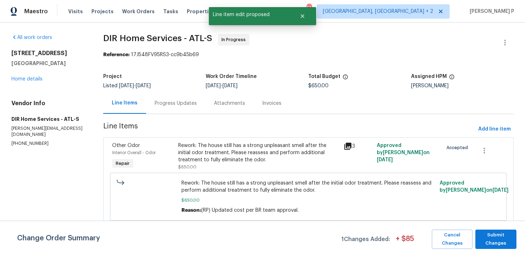
scroll to position [0, 0]
click at [491, 243] on span "Submit Changes" at bounding box center [496, 239] width 34 height 16
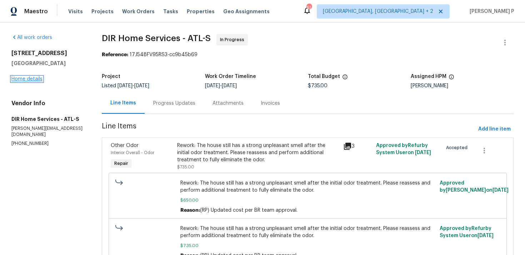
click at [35, 80] on link "Home details" at bounding box center [26, 78] width 31 height 5
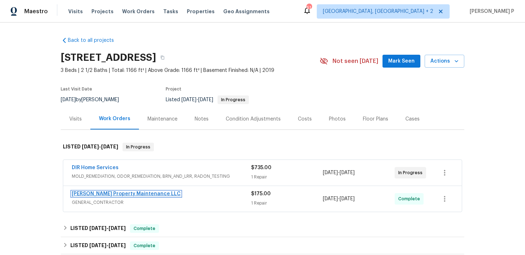
click at [112, 194] on link "Glen Property Maintenance LLC" at bounding box center [126, 193] width 109 height 5
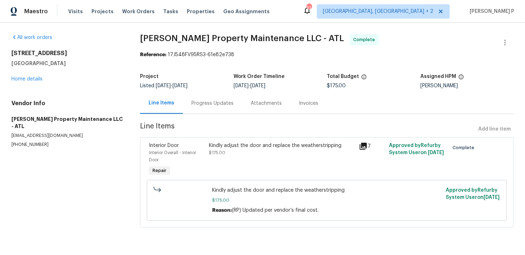
click at [46, 141] on p "(770) 235-8482" at bounding box center [66, 144] width 111 height 6
drag, startPoint x: 46, startPoint y: 134, endPoint x: 16, endPoint y: 134, distance: 29.7
click at [16, 141] on p "(770) 235-8482" at bounding box center [66, 144] width 111 height 6
click at [42, 141] on p "(770) 235-8482" at bounding box center [66, 144] width 111 height 6
drag, startPoint x: 42, startPoint y: 136, endPoint x: 12, endPoint y: 137, distance: 30.0
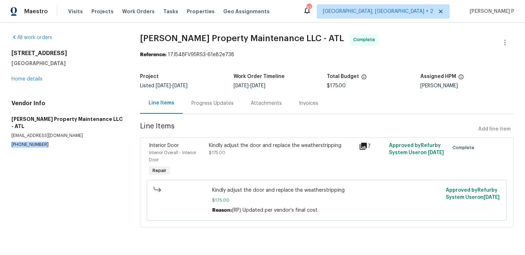
click at [12, 141] on p "(770) 235-8482" at bounding box center [66, 144] width 111 height 6
click at [205, 106] on div "Progress Updates" at bounding box center [213, 103] width 42 height 7
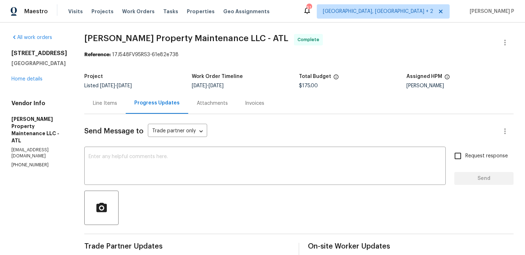
click at [111, 104] on div "Line Items" at bounding box center [105, 103] width 24 height 7
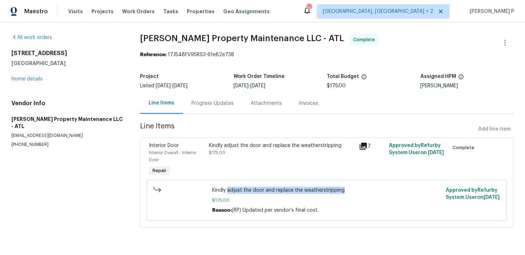
drag, startPoint x: 227, startPoint y: 190, endPoint x: 362, endPoint y: 191, distance: 135.4
click at [362, 191] on span "Kindly adjust the door and replace the weatherstripping" at bounding box center [327, 190] width 230 height 7
copy span "adjust the door and replace the weatherstripping"
click at [26, 78] on link "Home details" at bounding box center [26, 78] width 31 height 5
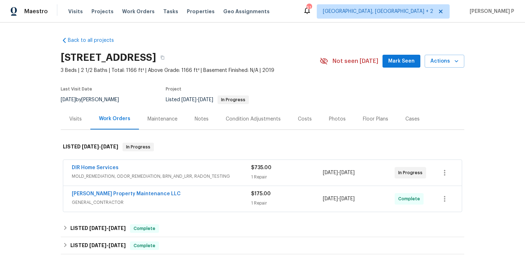
click at [100, 164] on span "DIR Home Services" at bounding box center [95, 167] width 47 height 7
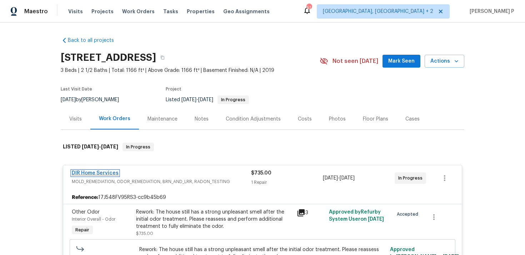
click at [103, 173] on link "DIR Home Services" at bounding box center [95, 172] width 47 height 5
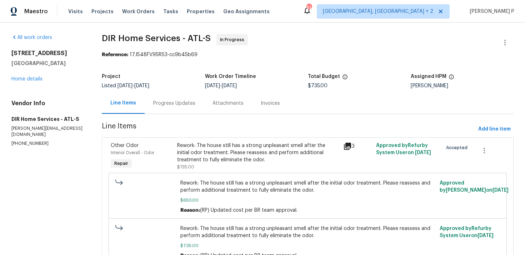
click at [190, 101] on div "Progress Updates" at bounding box center [174, 103] width 42 height 7
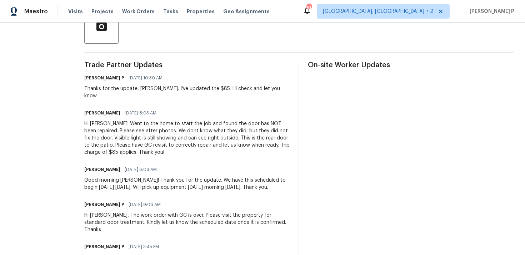
scroll to position [182, 0]
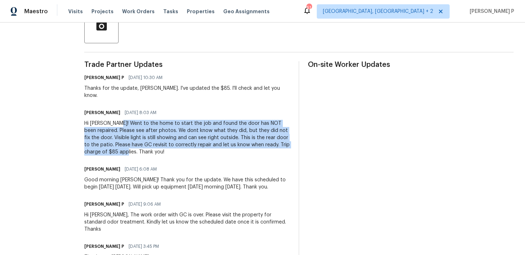
drag, startPoint x: 121, startPoint y: 115, endPoint x: 143, endPoint y: 144, distance: 36.8
click at [143, 144] on div "Hi Ramyasri! Went to the home to start the job and found the door has NOT been …" at bounding box center [187, 138] width 206 height 36
copy div "Went to the home to start the job and found the door has NOT been repaired. Ple…"
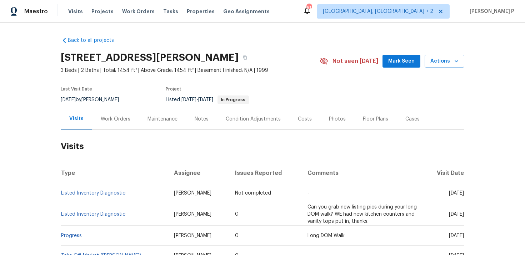
click at [107, 121] on div "Work Orders" at bounding box center [116, 118] width 30 height 7
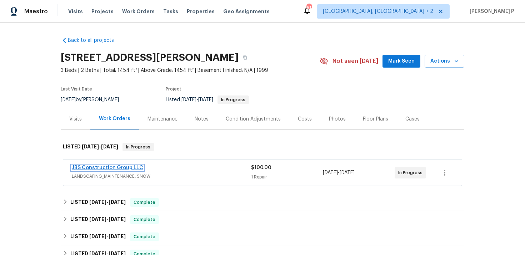
click at [99, 169] on link "JBS Construction Group LLC" at bounding box center [107, 167] width 71 height 5
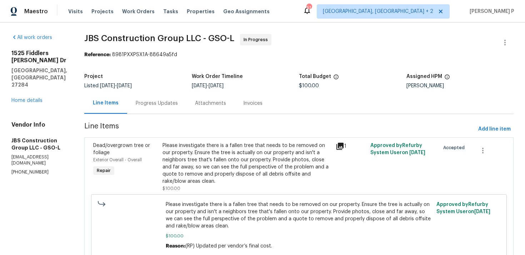
click at [178, 104] on div "Progress Updates" at bounding box center [157, 103] width 42 height 7
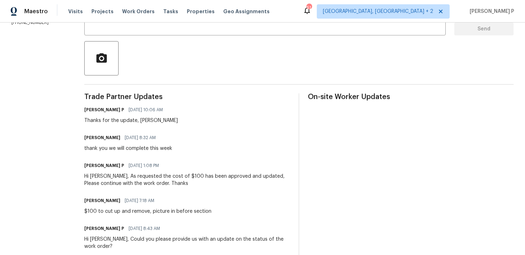
scroll to position [108, 0]
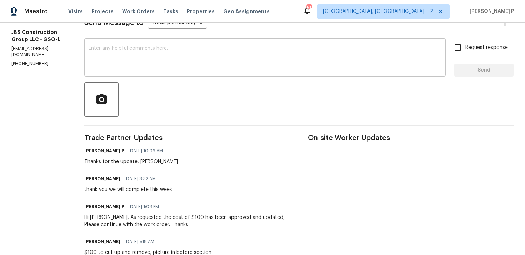
click at [229, 66] on textarea at bounding box center [265, 58] width 353 height 25
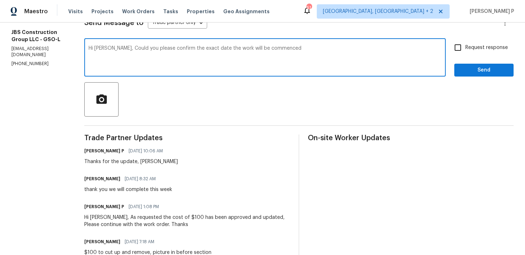
click at [119, 48] on textarea "Hi [PERSON_NAME], Could you please confirm the exact date the work will be comm…" at bounding box center [265, 58] width 353 height 25
drag, startPoint x: 133, startPoint y: 47, endPoint x: 300, endPoint y: 48, distance: 167.2
click at [300, 48] on textarea "Hi [PERSON_NAME], Could you please confirm the exact date the work will be comm…" at bounding box center [265, 58] width 353 height 25
paste textarea "when the work will begin?"
type textarea "Hi [PERSON_NAME], Could you please confirm the exact date when the work will be…"
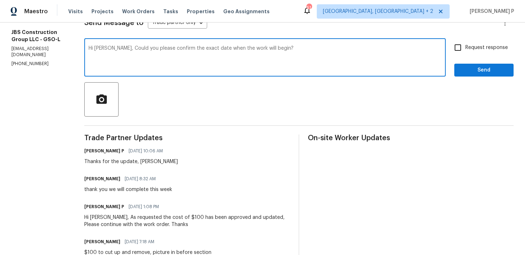
click at [459, 54] on input "Request response" at bounding box center [458, 47] width 15 height 15
checkbox input "true"
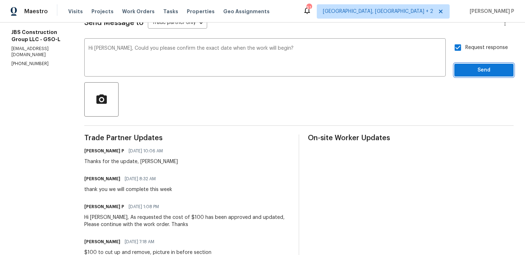
click at [466, 70] on span "Send" at bounding box center [484, 70] width 48 height 9
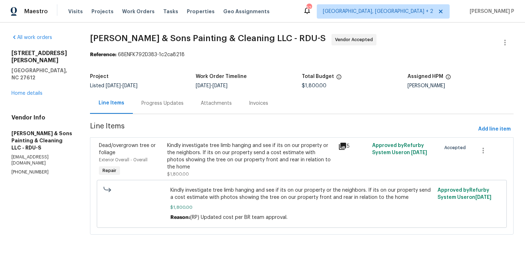
click at [167, 109] on div "Progress Updates" at bounding box center [162, 103] width 59 height 21
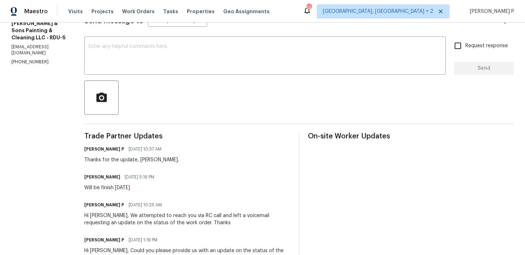
scroll to position [50, 0]
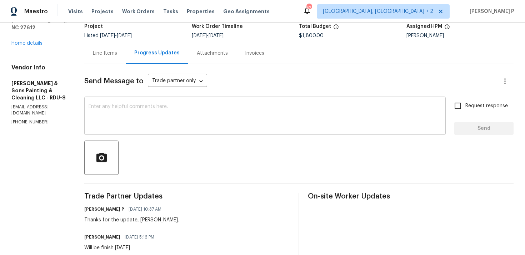
click at [127, 119] on textarea at bounding box center [265, 116] width 353 height 25
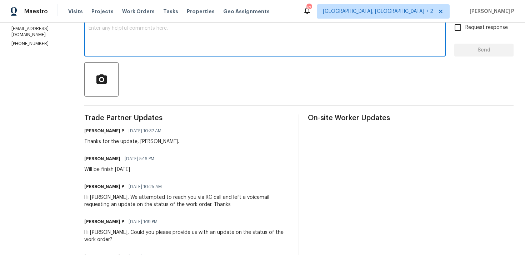
scroll to position [129, 0]
paste textarea "Could you please confirm if the work order is still scheduled as planned for [D…"
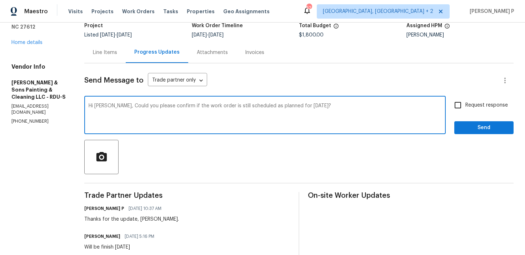
scroll to position [44, 0]
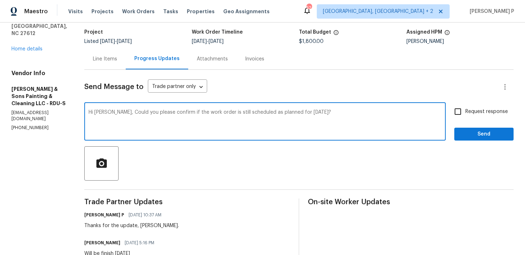
type textarea "Hi [PERSON_NAME], Could you please confirm if the work order is still scheduled…"
click at [463, 113] on input "Request response" at bounding box center [458, 111] width 15 height 15
checkbox input "true"
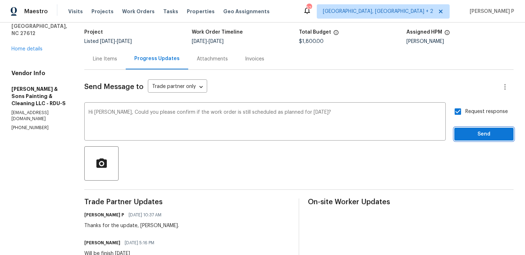
click at [468, 134] on span "Send" at bounding box center [484, 134] width 48 height 9
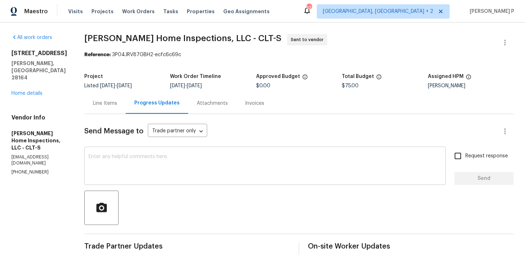
click at [158, 165] on textarea at bounding box center [265, 166] width 353 height 25
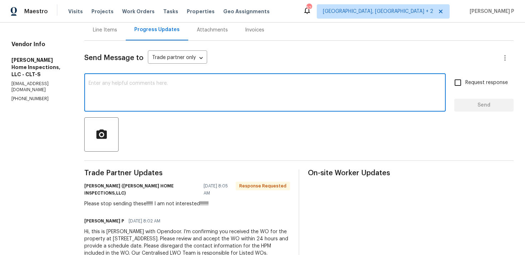
scroll to position [74, 0]
click at [156, 105] on textarea at bounding box center [265, 92] width 353 height 25
type textarea "Ok, Thanks"
click at [503, 105] on span "Send" at bounding box center [484, 104] width 48 height 9
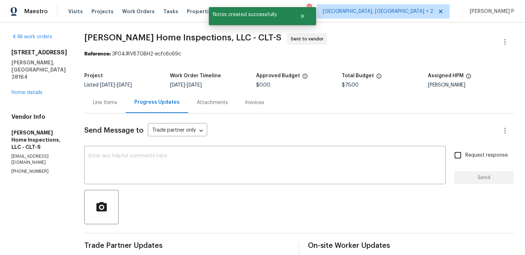
scroll to position [0, 0]
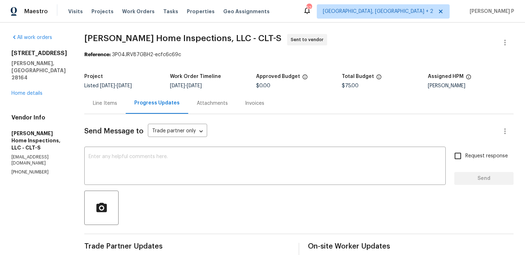
click at [100, 104] on div "Line Items" at bounding box center [105, 103] width 24 height 7
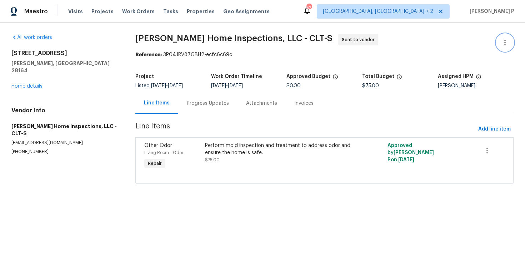
click at [511, 39] on button "button" at bounding box center [505, 42] width 17 height 17
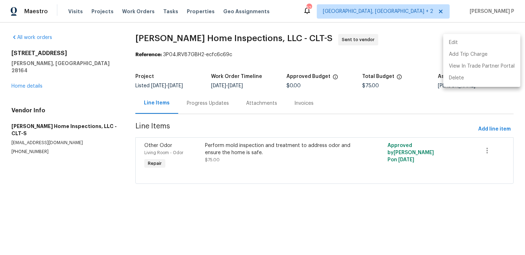
click at [478, 41] on li "Edit" at bounding box center [481, 43] width 77 height 12
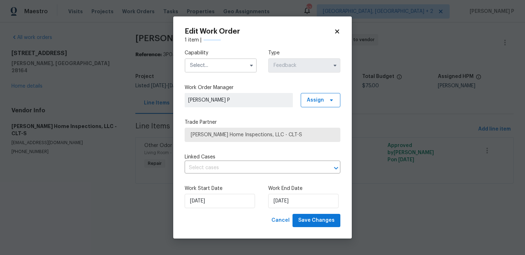
click at [237, 66] on input "text" at bounding box center [221, 65] width 72 height 14
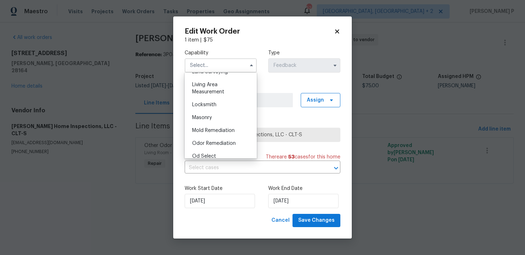
scroll to position [501, 0]
click at [218, 130] on span "Mold Remediation" at bounding box center [213, 128] width 43 height 5
type input "Mold Remediation"
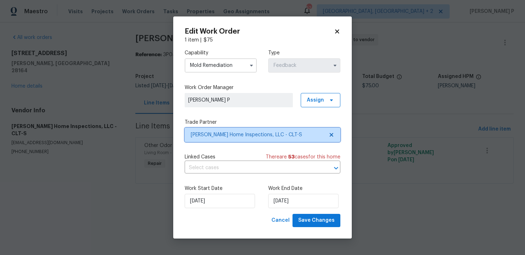
click at [221, 134] on span "Adkins Home Inspections, LLC - CLT-S" at bounding box center [257, 134] width 133 height 7
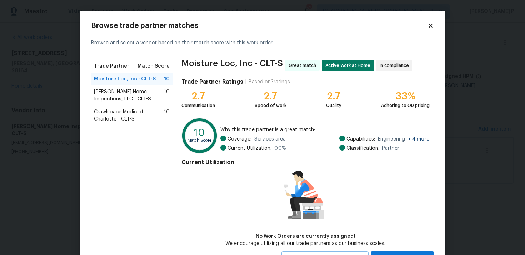
click at [110, 117] on span "Crawlspace Medic of Charlotte - CLT-S" at bounding box center [129, 115] width 70 height 14
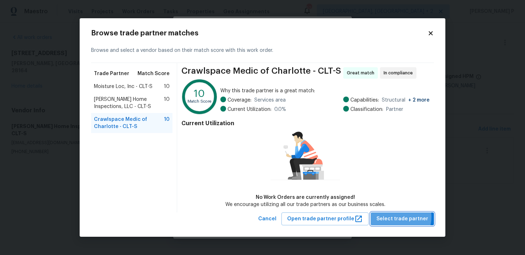
click at [396, 216] on span "Select trade partner" at bounding box center [403, 218] width 52 height 9
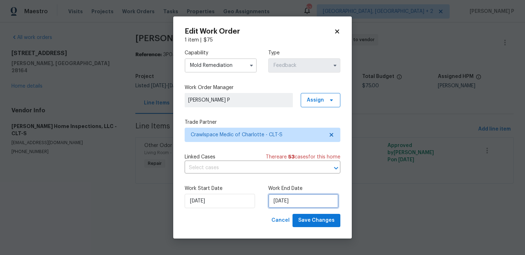
click at [285, 202] on input "25/08/2025" at bounding box center [303, 201] width 70 height 14
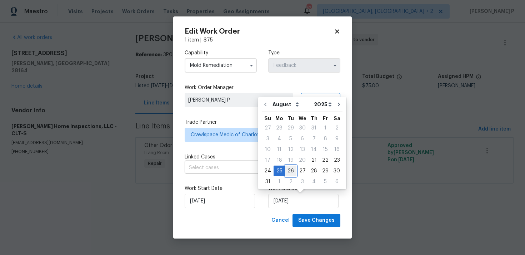
click at [291, 169] on div "26" at bounding box center [290, 171] width 11 height 10
type input "26/08/2025"
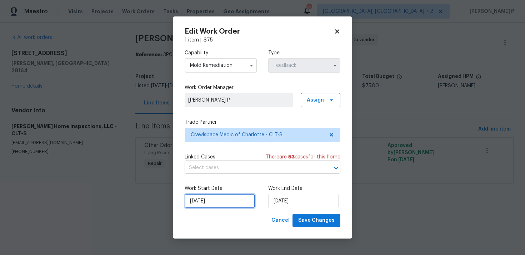
click at [225, 197] on input "21/08/2025" at bounding box center [220, 201] width 70 height 14
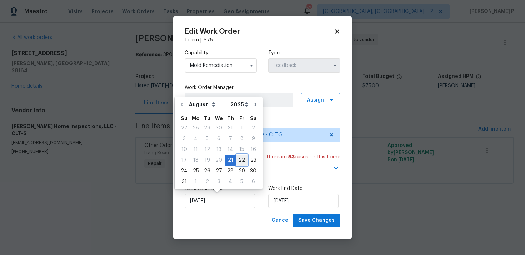
click at [239, 159] on div "22" at bounding box center [241, 160] width 11 height 10
type input "22/08/2025"
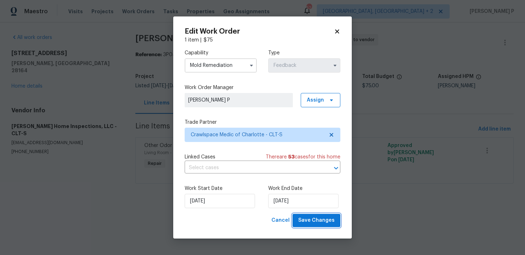
click at [313, 219] on span "Save Changes" at bounding box center [316, 220] width 36 height 9
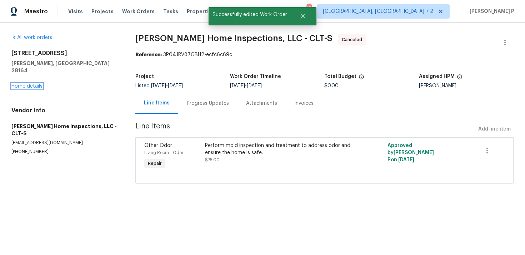
click at [35, 84] on link "Home details" at bounding box center [26, 86] width 31 height 5
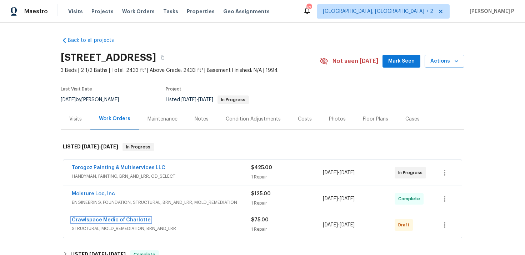
click at [100, 218] on link "Crawlspace Medic of Charlotte" at bounding box center [111, 219] width 79 height 5
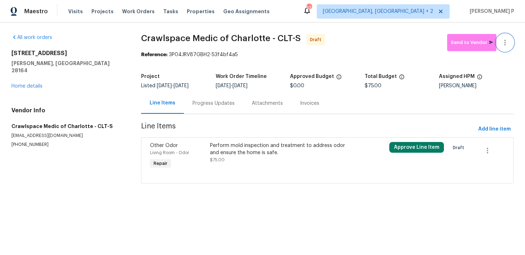
click at [506, 43] on icon "button" at bounding box center [505, 43] width 1 height 6
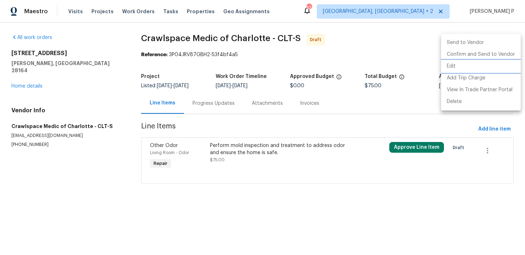
click at [461, 68] on li "Edit" at bounding box center [481, 66] width 80 height 12
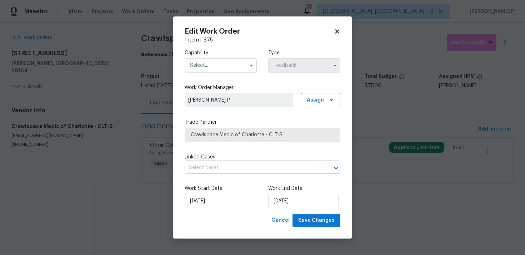
click at [226, 65] on input "text" at bounding box center [221, 65] width 72 height 14
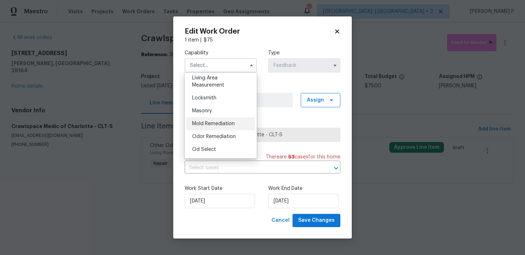
scroll to position [508, 0]
click at [210, 121] on span "Mold Remediation" at bounding box center [213, 121] width 43 height 5
type input "Mold Remediation"
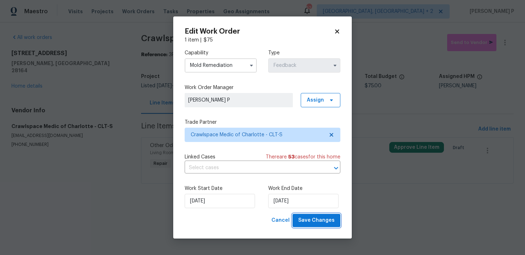
click at [314, 227] on button "Save Changes" at bounding box center [317, 220] width 48 height 13
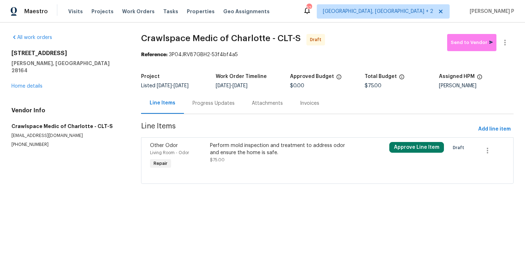
click at [216, 103] on div "Progress Updates" at bounding box center [214, 103] width 42 height 7
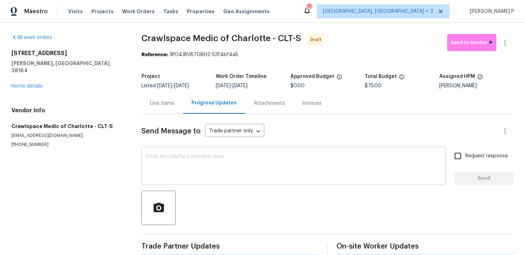
click at [212, 158] on textarea at bounding box center [294, 166] width 296 height 25
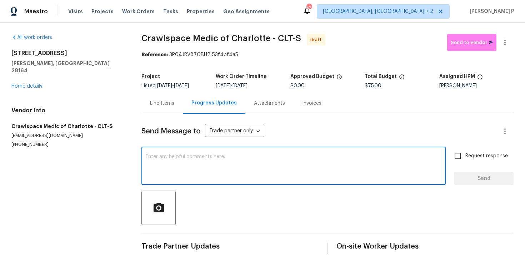
paste textarea "Hi, this is Ramyasri with Opendoor. I’m confirming you received the WO for the …"
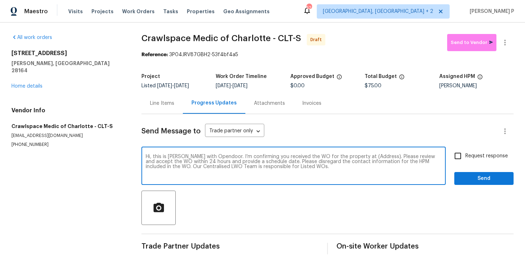
drag, startPoint x: 358, startPoint y: 156, endPoint x: 381, endPoint y: 155, distance: 22.9
click at [381, 155] on textarea "Hi, this is Ramyasri with Opendoor. I’m confirming you received the WO for the …" at bounding box center [294, 166] width 296 height 25
paste textarea "1259 Blacksnake Rd, Stanley, NC 28164"
type textarea "Hi, this is Ramyasri with Opendoor. I’m confirming you received the WO for the …"
click at [467, 154] on span "Request response" at bounding box center [487, 156] width 43 height 8
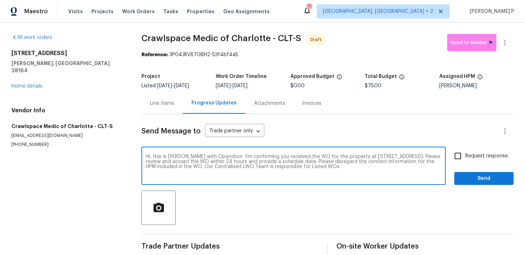
click at [466, 154] on input "Request response" at bounding box center [458, 155] width 15 height 15
checkbox input "true"
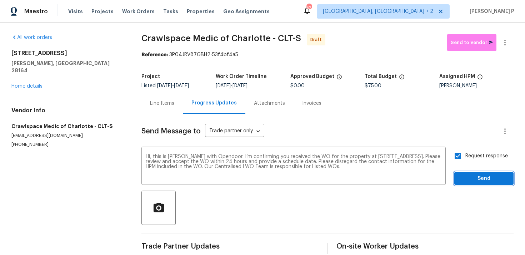
click at [468, 175] on span "Send" at bounding box center [484, 178] width 48 height 9
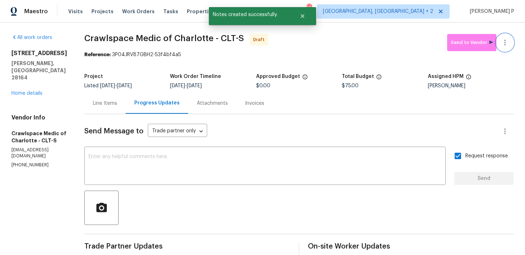
click at [504, 43] on icon "button" at bounding box center [505, 42] width 9 height 9
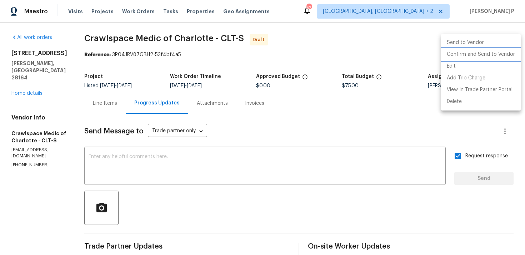
click at [465, 57] on li "Confirm and Send to Vendor" at bounding box center [481, 55] width 80 height 12
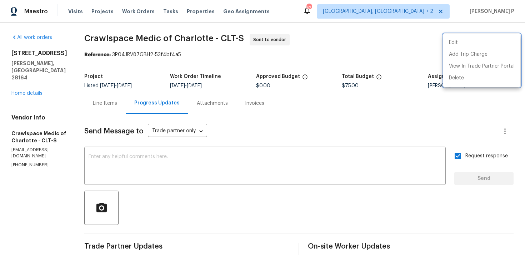
click at [104, 48] on div at bounding box center [262, 127] width 525 height 255
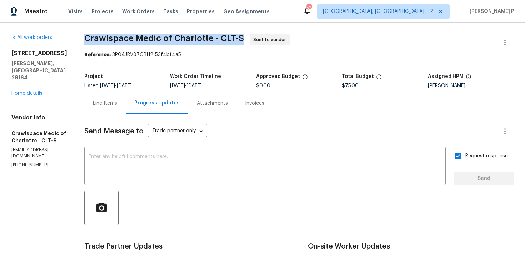
drag, startPoint x: 95, startPoint y: 36, endPoint x: 253, endPoint y: 37, distance: 157.6
click at [253, 37] on div "All work orders 1259 Blacksnake Rd Stanley, NC 28164 Home details Vendor Info C…" at bounding box center [262, 169] width 525 height 292
copy span "Crawlspace Medic of Charlotte - CLT-S"
click at [172, 60] on section "Crawlspace Medic of Charlotte - CLT-S Sent to vendor Reference: 3P04JRV87GBH2-5…" at bounding box center [298, 168] width 429 height 269
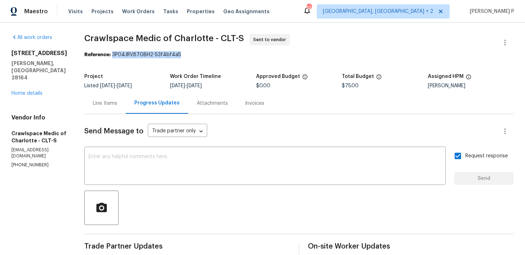
drag, startPoint x: 124, startPoint y: 54, endPoint x: 219, endPoint y: 54, distance: 95.4
click at [219, 54] on div "Reference: 3P04JRV87GBH2-53f4bf4a5" at bounding box center [298, 54] width 429 height 7
copy div "3P04JRV87GBH2-53f4bf4a5"
click at [28, 91] on link "Home details" at bounding box center [26, 93] width 31 height 5
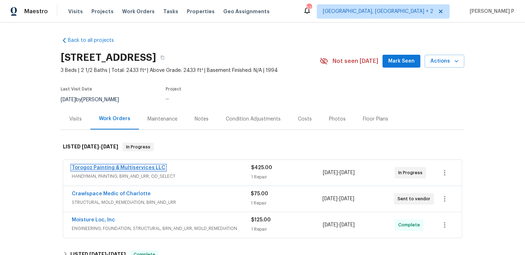
click at [86, 169] on link "Torogoz Painting & Multiservices LLC" at bounding box center [119, 167] width 94 height 5
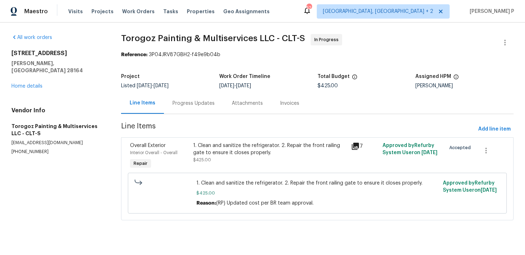
click at [208, 106] on div "Progress Updates" at bounding box center [194, 103] width 42 height 7
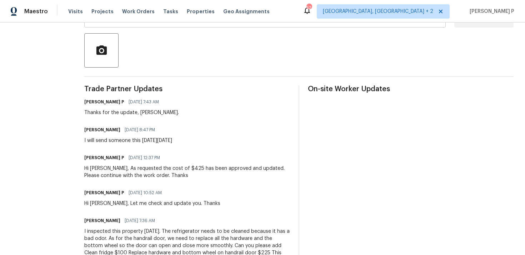
scroll to position [159, 0]
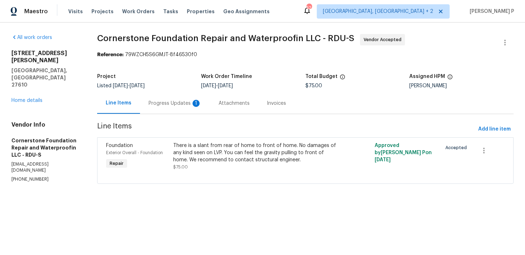
click at [168, 103] on div "Progress Updates 1" at bounding box center [175, 103] width 53 height 7
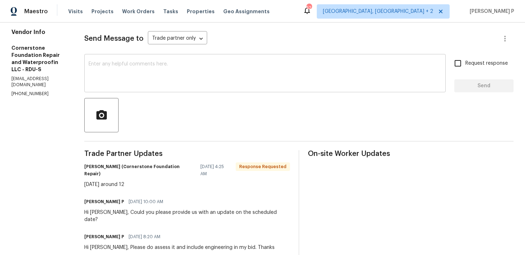
scroll to position [71, 0]
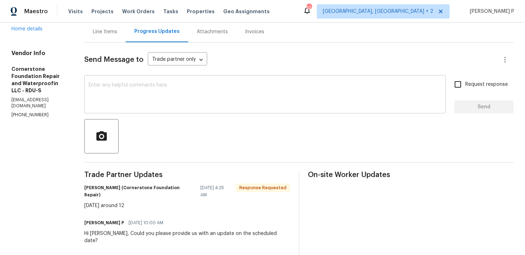
click at [178, 86] on textarea at bounding box center [265, 95] width 353 height 25
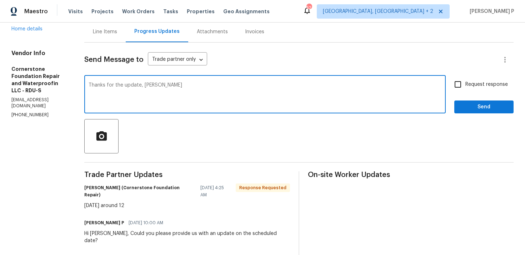
type textarea "Thanks for the update, [PERSON_NAME]"
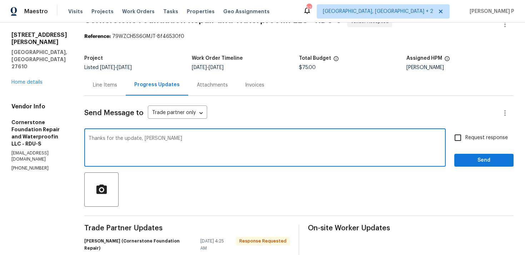
scroll to position [0, 0]
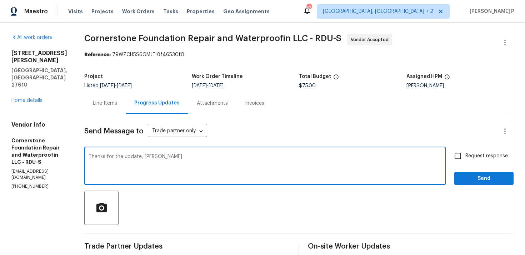
click at [116, 154] on textarea "Thanks for the update, [PERSON_NAME]" at bounding box center [265, 166] width 353 height 25
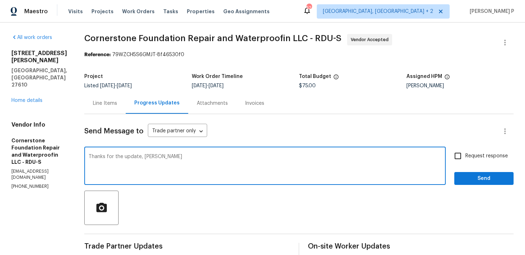
click at [116, 154] on textarea "Thanks for the update, [PERSON_NAME]" at bounding box center [265, 166] width 353 height 25
click at [94, 102] on div "Line Items" at bounding box center [105, 103] width 24 height 7
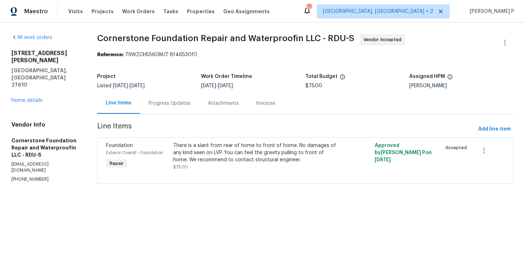
click at [172, 104] on div "Progress Updates" at bounding box center [170, 103] width 42 height 7
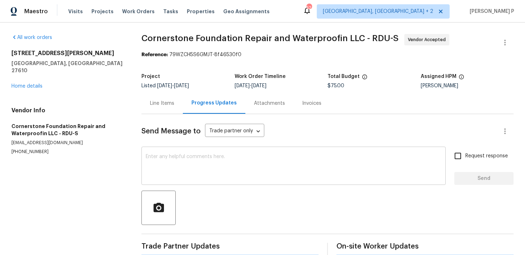
click at [182, 153] on div "x ​" at bounding box center [293, 166] width 304 height 36
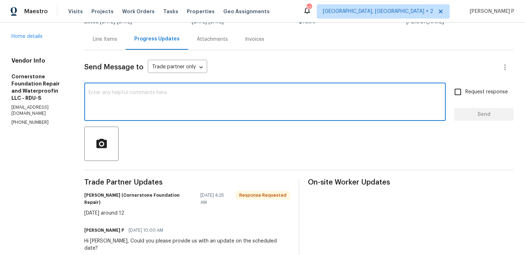
scroll to position [94, 0]
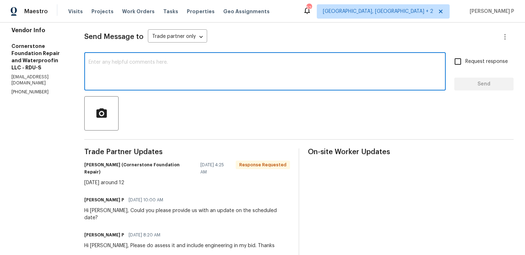
click at [150, 79] on textarea at bounding box center [265, 72] width 353 height 25
paste textarea "Thanks for the update, [PERSON_NAME]"
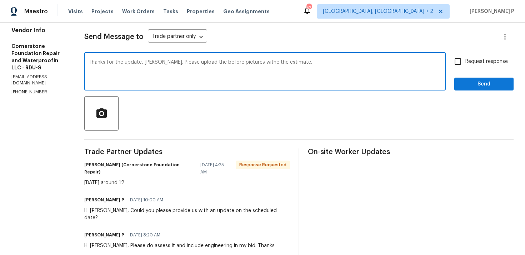
type textarea "Thanks for the update, [PERSON_NAME]. Please upload the before pictures withe t…"
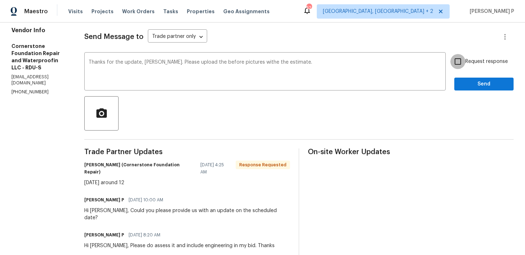
click at [461, 55] on input "Request response" at bounding box center [458, 61] width 15 height 15
checkbox input "true"
click at [467, 79] on button "Send" at bounding box center [483, 84] width 59 height 13
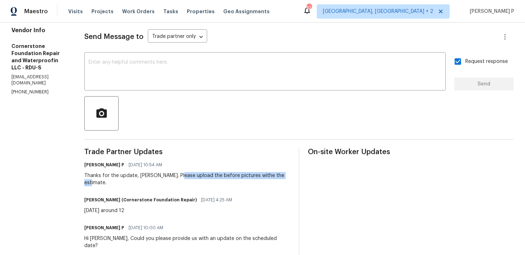
drag, startPoint x: 177, startPoint y: 176, endPoint x: 283, endPoint y: 175, distance: 106.1
click at [283, 175] on div "Thanks for the update, [PERSON_NAME]. Please upload the before pictures withe t…" at bounding box center [187, 179] width 206 height 14
copy div "upload the before pictures withe the estimate"
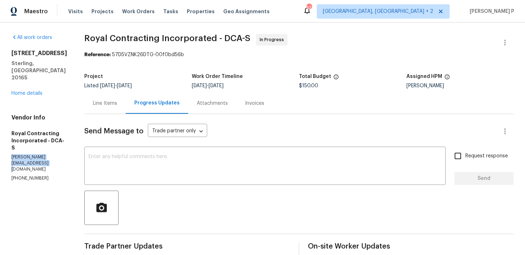
drag, startPoint x: 10, startPoint y: 135, endPoint x: 77, endPoint y: 135, distance: 67.2
click at [77, 135] on div "All work orders [STREET_ADDRESS] Home details Vendor Info Royal Contracting Inc…" at bounding box center [262, 239] width 525 height 432
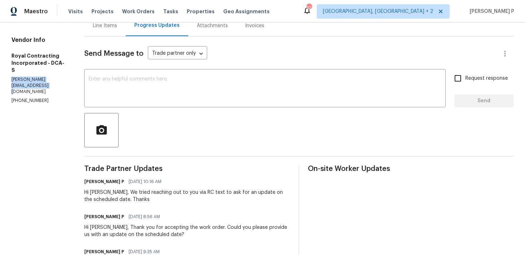
scroll to position [93, 0]
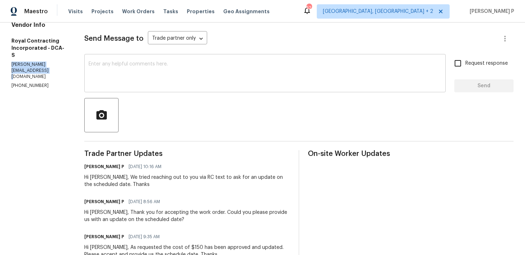
click at [116, 74] on textarea at bounding box center [265, 73] width 353 height 25
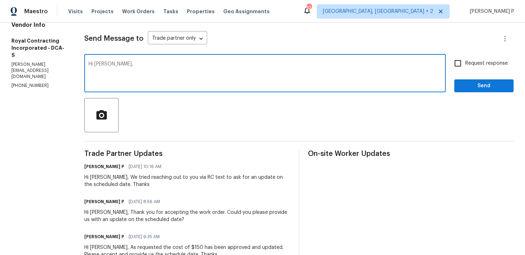
paste textarea "Could you please provide us with an update on the status of the work order?"
click at [109, 64] on textarea "Hi NAdiezhka, Could you please provide us with an update on the status of the w…" at bounding box center [265, 73] width 353 height 25
type textarea "Hi Nadiezhka, Could you please provide us with an update on the status of the w…"
click at [482, 58] on label "Request response" at bounding box center [480, 63] width 58 height 15
click at [466, 58] on input "Request response" at bounding box center [458, 63] width 15 height 15
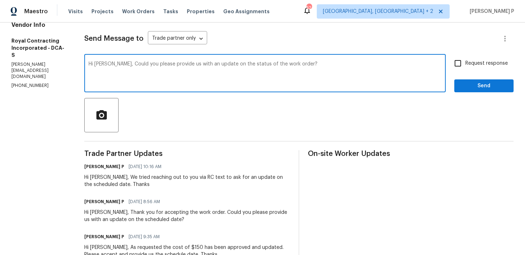
checkbox input "true"
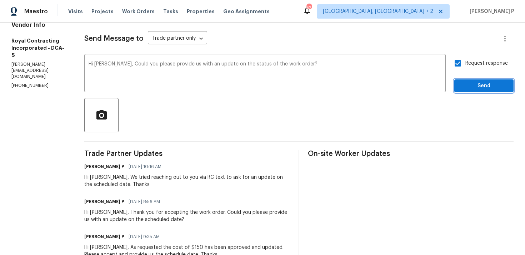
click at [478, 82] on span "Send" at bounding box center [484, 85] width 48 height 9
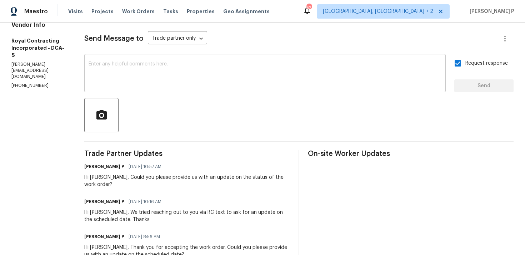
scroll to position [0, 0]
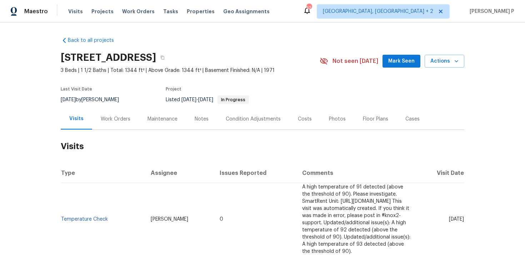
click at [121, 115] on div "Work Orders" at bounding box center [116, 118] width 30 height 7
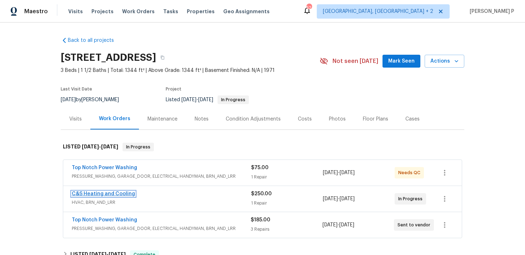
click at [98, 193] on link "C&S Heating and Cooling" at bounding box center [103, 193] width 63 height 5
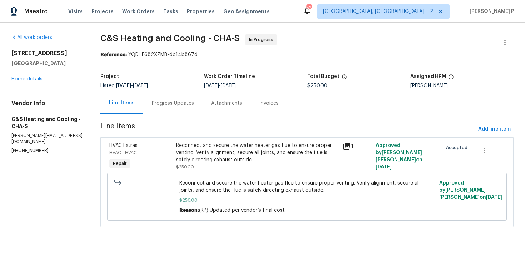
click at [186, 106] on div "Progress Updates" at bounding box center [173, 103] width 42 height 7
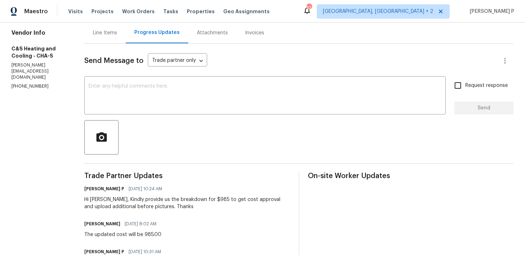
scroll to position [14, 0]
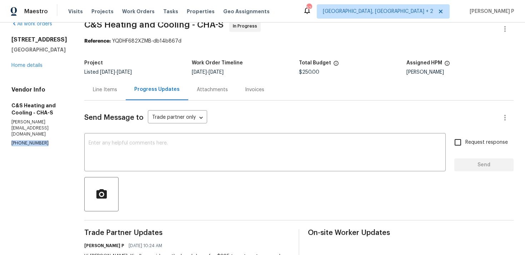
drag, startPoint x: 46, startPoint y: 121, endPoint x: 4, endPoint y: 121, distance: 42.2
copy p "(865) 724-8002"
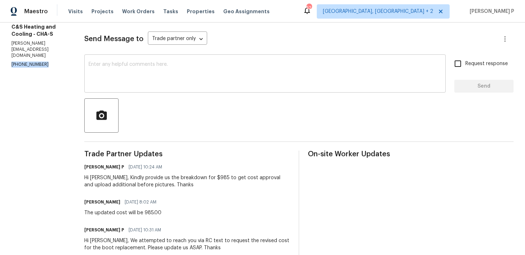
scroll to position [93, 0]
click at [162, 66] on textarea at bounding box center [265, 73] width 353 height 25
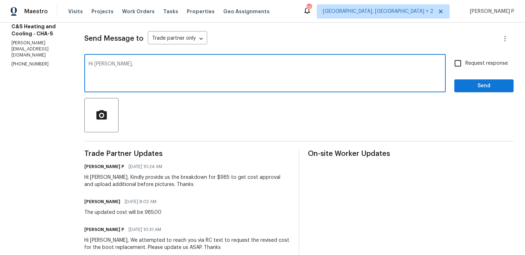
paste textarea "We tried reaching out to you via RC text"
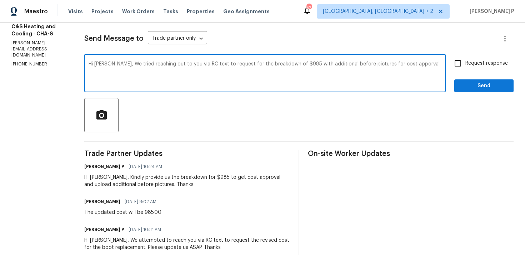
drag, startPoint x: 155, startPoint y: 63, endPoint x: 173, endPoint y: 69, distance: 18.4
click at [173, 69] on textarea "Hi Christopher, We tried reaching out to you via RC text to request for the bre…" at bounding box center [265, 73] width 353 height 25
paste textarea "attempted to reach you via RC text to request the breakdown of \$985 along with…"
click at [317, 63] on textarea "Hi Christopher, We attempted to reach you via RC text to request the breakdown …" at bounding box center [265, 73] width 353 height 25
type textarea "Hi Christopher, We attempted to reach you via RC text to request the breakdown …"
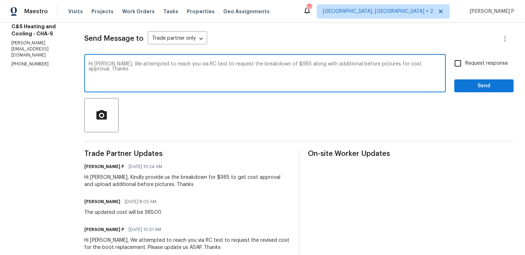
click at [473, 62] on span "Request response" at bounding box center [487, 64] width 43 height 8
click at [466, 62] on input "Request response" at bounding box center [458, 63] width 15 height 15
checkbox input "true"
drag, startPoint x: 156, startPoint y: 63, endPoint x: 141, endPoint y: 69, distance: 16.2
click at [141, 69] on textarea "Hi Christopher, We attempted to reach you via RC text to request the breakdown …" at bounding box center [265, 73] width 353 height 25
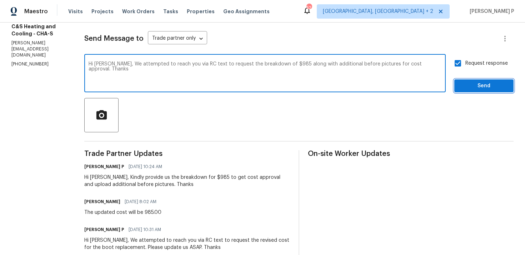
click at [470, 81] on span "Send" at bounding box center [484, 85] width 48 height 9
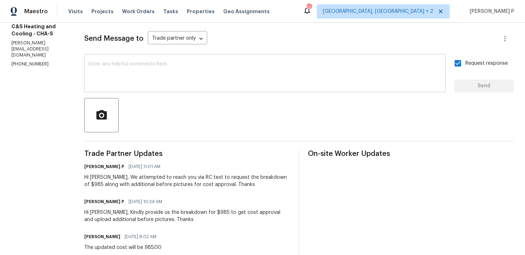
scroll to position [0, 0]
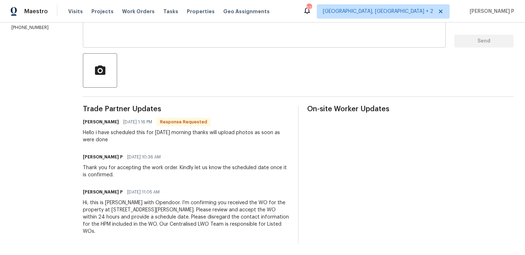
scroll to position [48, 0]
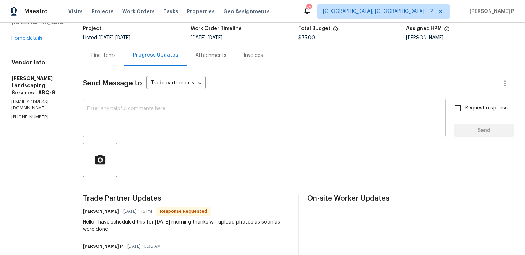
click at [176, 133] on div "x ​" at bounding box center [264, 118] width 363 height 36
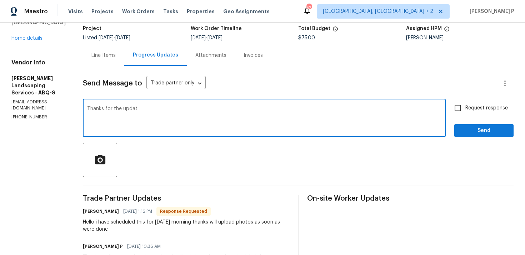
type textarea "Thanks for the update"
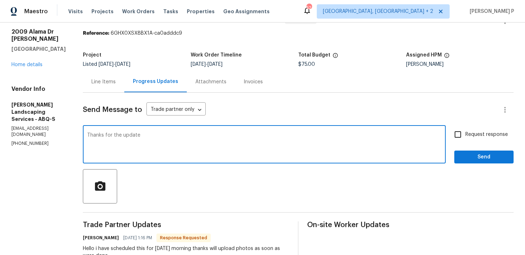
scroll to position [0, 0]
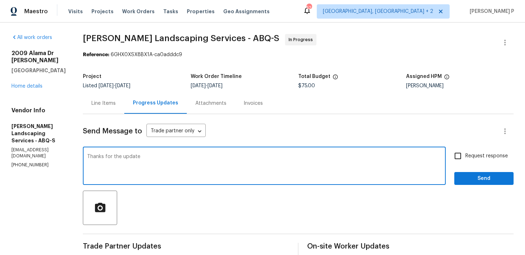
click at [135, 157] on textarea "Thanks for the update" at bounding box center [264, 166] width 354 height 25
click at [123, 99] on div "Line Items" at bounding box center [103, 103] width 41 height 21
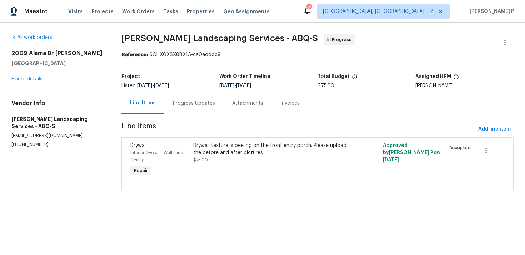
click at [198, 105] on div "Progress Updates" at bounding box center [194, 103] width 42 height 7
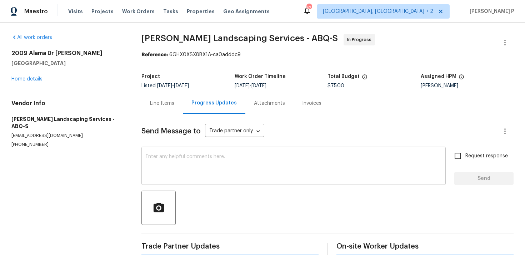
click at [203, 169] on textarea at bounding box center [294, 166] width 296 height 25
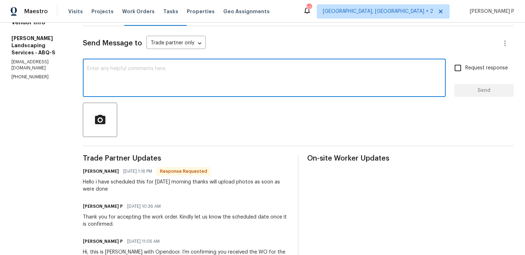
scroll to position [86, 0]
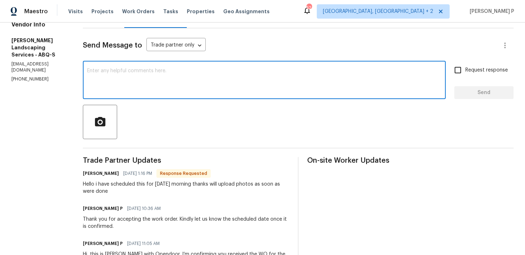
click at [187, 87] on textarea at bounding box center [264, 80] width 354 height 25
paste textarea "Thanks for the update"
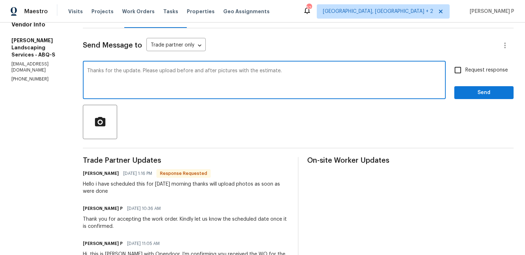
drag, startPoint x: 159, startPoint y: 70, endPoint x: 298, endPoint y: 71, distance: 139.4
click at [298, 71] on textarea "Thanks for the update. Please upload before and after pictures with the estimat…" at bounding box center [264, 80] width 354 height 25
type textarea "Thanks for the update. Please upload before and after pictures with the estimat…"
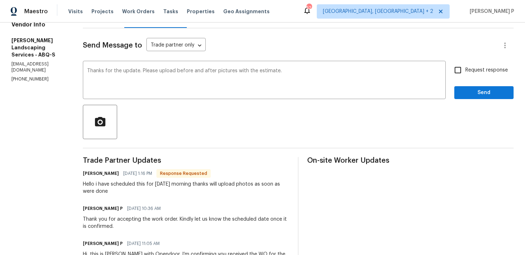
click at [467, 65] on label "Request response" at bounding box center [480, 70] width 58 height 15
click at [466, 65] on input "Request response" at bounding box center [458, 70] width 15 height 15
checkbox input "true"
click at [469, 91] on span "Send" at bounding box center [484, 92] width 48 height 9
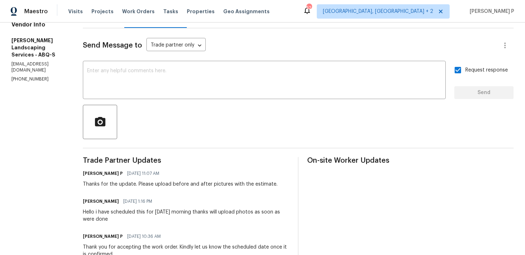
scroll to position [0, 0]
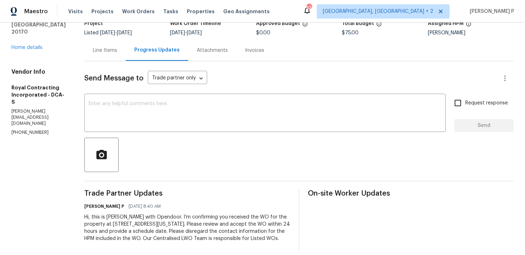
scroll to position [56, 0]
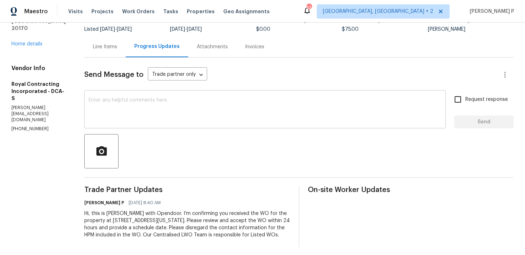
click at [118, 95] on div "x ​" at bounding box center [265, 110] width 362 height 36
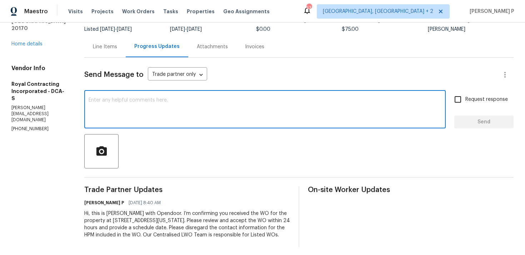
paste textarea "Just a reminder: Please accept the work order within an hour to avoid reassignm…"
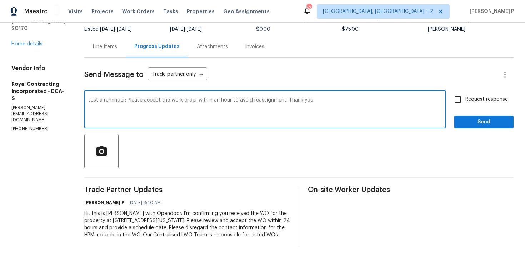
type textarea "Just a reminder: Please accept the work order within an hour to avoid reassignm…"
click at [461, 98] on input "Request response" at bounding box center [458, 99] width 15 height 15
checkbox input "true"
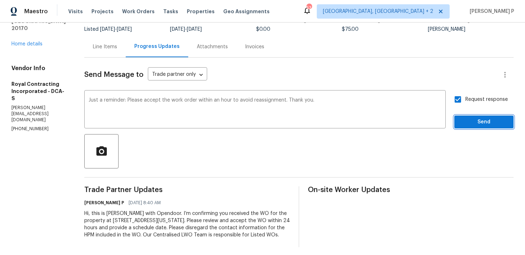
click at [477, 123] on span "Send" at bounding box center [484, 122] width 48 height 9
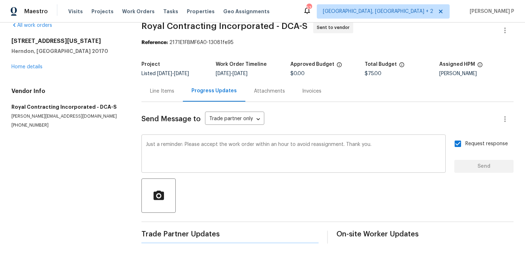
scroll to position [0, 0]
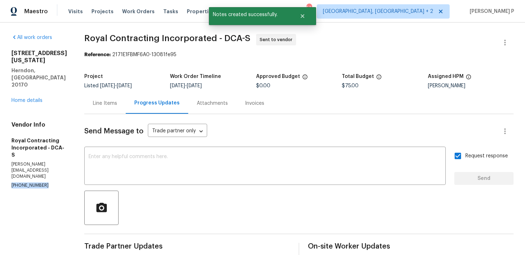
drag, startPoint x: 46, startPoint y: 151, endPoint x: 0, endPoint y: 151, distance: 45.7
click at [0, 151] on div "All work orders [STREET_ADDRESS][US_STATE] Home details Vendor Info Royal Contr…" at bounding box center [262, 186] width 525 height 327
copy p "[PHONE_NUMBER]"
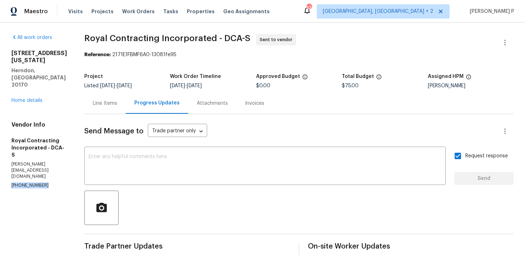
scroll to position [102, 0]
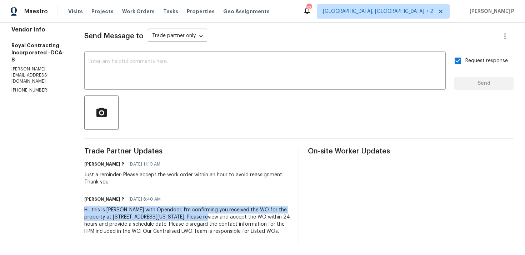
drag, startPoint x: 92, startPoint y: 203, endPoint x: 224, endPoint y: 211, distance: 132.1
click at [224, 211] on div "Hi, this is [PERSON_NAME] with Opendoor. I’m confirming you received the WO for…" at bounding box center [187, 220] width 206 height 29
copy div "Hi, this is [PERSON_NAME] with Opendoor. I’m confirming you received the WO for…"
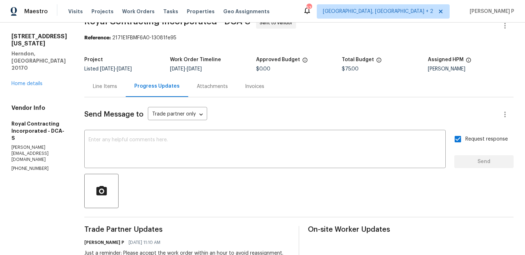
scroll to position [0, 0]
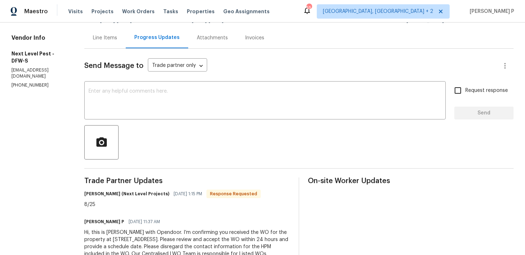
scroll to position [40, 0]
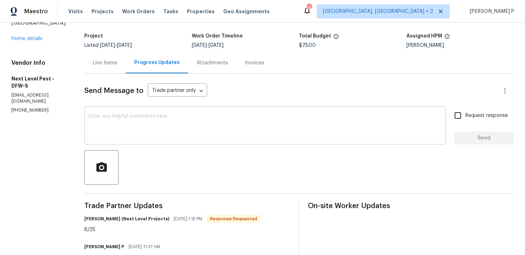
click at [208, 123] on textarea at bounding box center [265, 126] width 353 height 25
click at [110, 112] on div "x ​" at bounding box center [265, 126] width 362 height 36
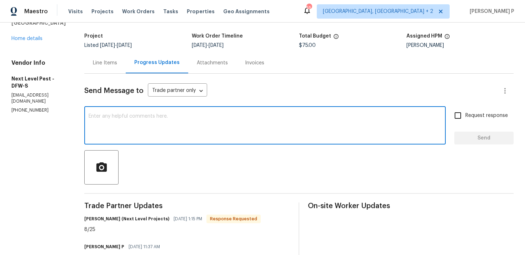
paste textarea "Thank you for accepting the work order and providing the scheduled date."
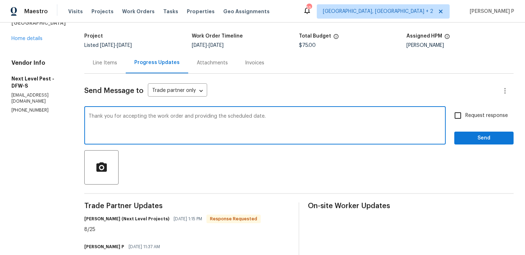
type textarea "Thank you for accepting the work order and providing the scheduled date."
click at [497, 130] on div "Request response Send" at bounding box center [483, 126] width 59 height 36
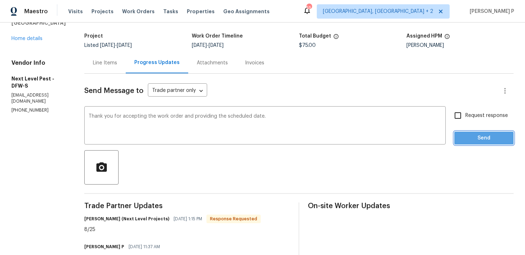
click at [482, 141] on span "Send" at bounding box center [484, 138] width 48 height 9
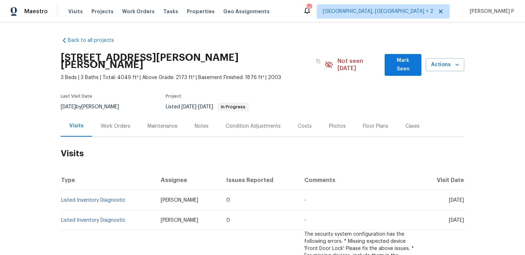
click at [117, 115] on div "Work Orders" at bounding box center [115, 125] width 47 height 21
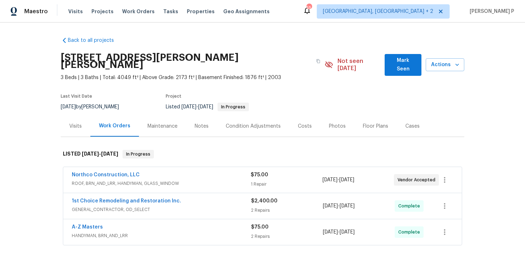
click at [110, 167] on div "Northco Construction, LLC ROOF, BRN_AND_LRR, HANDYMAN, GLASS_WINDOW $75.00 1 Re…" at bounding box center [262, 180] width 399 height 26
click at [111, 172] on link "Northco Construction, LLC" at bounding box center [106, 174] width 68 height 5
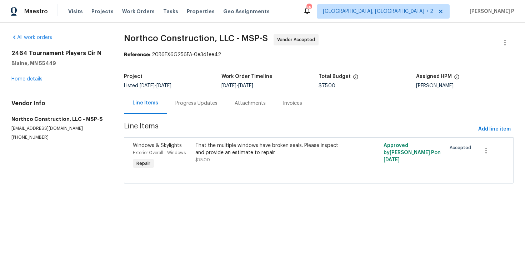
click at [194, 103] on div "Progress Updates" at bounding box center [196, 103] width 42 height 7
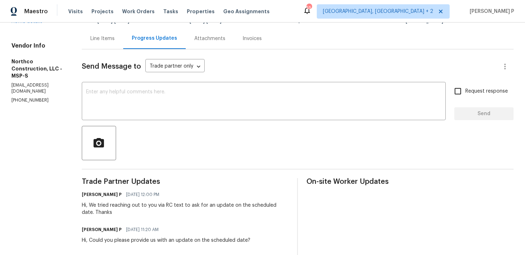
scroll to position [48, 0]
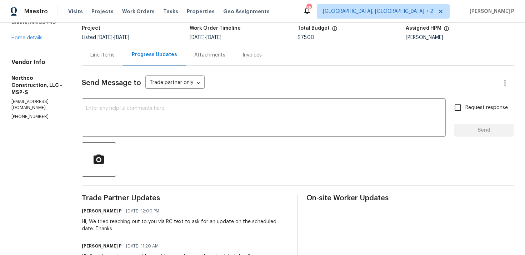
click at [103, 50] on div "Line Items" at bounding box center [102, 54] width 41 height 21
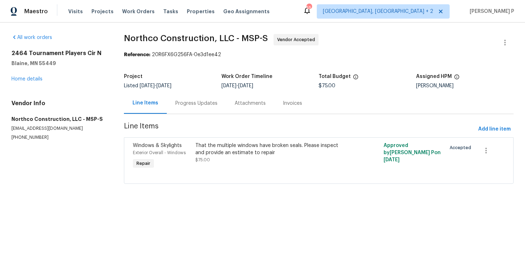
click at [193, 108] on div "Progress Updates" at bounding box center [196, 103] width 59 height 21
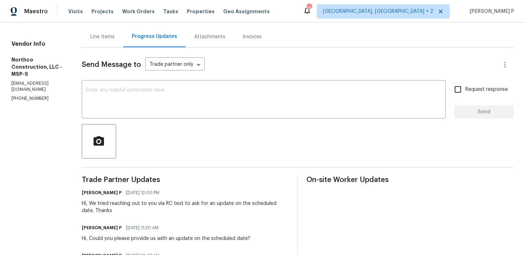
scroll to position [66, 0]
drag, startPoint x: 11, startPoint y: 84, endPoint x: 59, endPoint y: 84, distance: 47.9
click at [59, 84] on p "northcomn@gmail.com" at bounding box center [37, 87] width 53 height 12
copy p "northcomn@gmail.com"
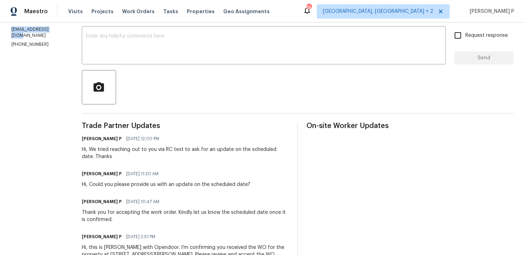
scroll to position [134, 0]
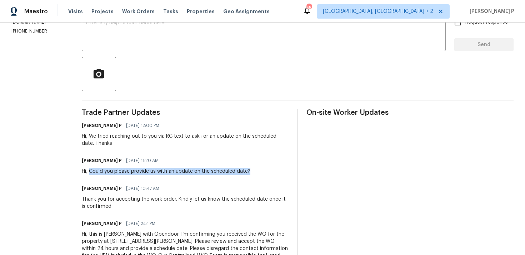
drag, startPoint x: 90, startPoint y: 172, endPoint x: 270, endPoint y: 172, distance: 180.4
click at [270, 172] on div "Ramyasri P 08/20/2025 11:20 AM Hi, Could you please provide us with an update o…" at bounding box center [185, 164] width 207 height 19
copy div "Could you please provide us with an update on the scheduled date?"
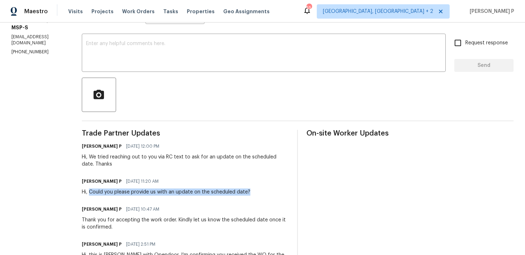
scroll to position [83, 0]
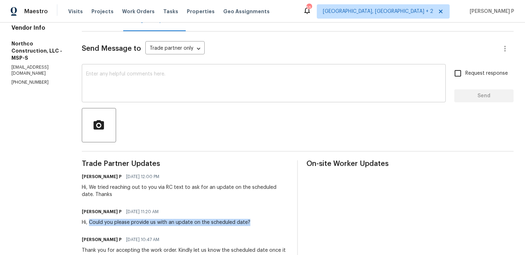
click at [111, 86] on textarea at bounding box center [264, 83] width 356 height 25
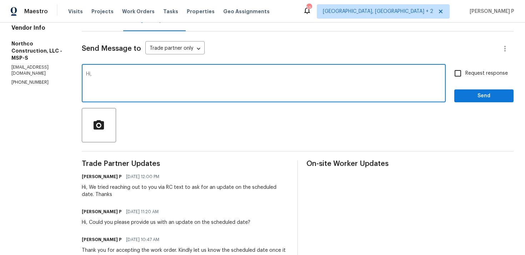
paste textarea "We attempted to contact you via email to request"
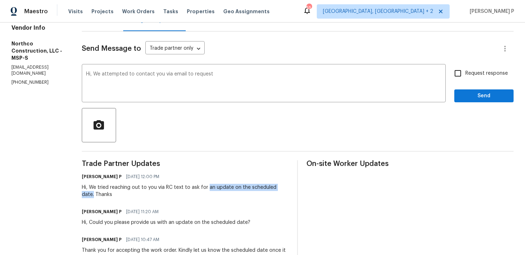
drag, startPoint x: 207, startPoint y: 187, endPoint x: 285, endPoint y: 185, distance: 79.0
click at [285, 185] on div "Hi, We tried reaching out to you via RC text to ask for an update on the schedu…" at bounding box center [185, 191] width 207 height 14
copy div "an update on the scheduled date."
click at [251, 72] on textarea "Hi, We attempted to contact you via email to request" at bounding box center [264, 83] width 356 height 25
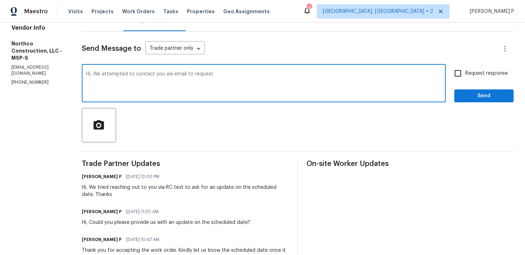
paste textarea "an update on the scheduled date."
drag, startPoint x: 94, startPoint y: 74, endPoint x: 289, endPoint y: 74, distance: 194.7
click at [289, 74] on textarea "Hi, We attempted to contact you via email to request an update on the scheduled…" at bounding box center [264, 83] width 356 height 25
type textarea "Hi, We attempted to contact you via email to request an update on the scheduled…"
click at [486, 73] on span "Request response" at bounding box center [487, 74] width 43 height 8
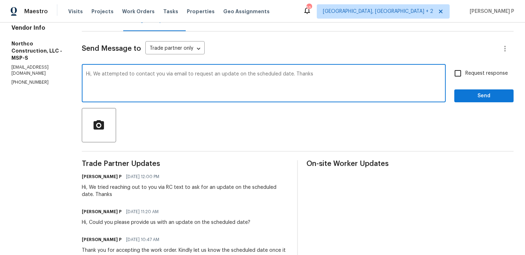
click at [466, 73] on input "Request response" at bounding box center [458, 73] width 15 height 15
checkbox input "true"
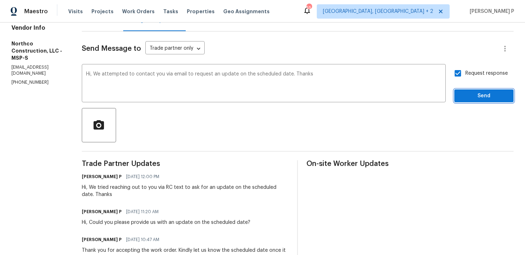
click at [479, 101] on button "Send" at bounding box center [483, 95] width 59 height 13
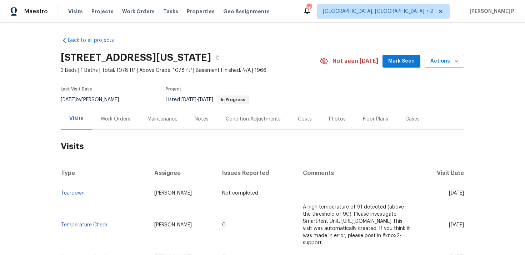
click at [110, 118] on div "Work Orders" at bounding box center [116, 118] width 30 height 7
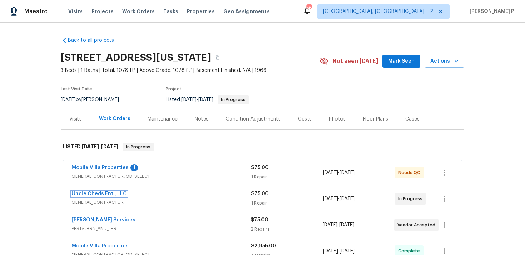
click at [104, 194] on link "Uncle Cheds Ent., LLC" at bounding box center [99, 193] width 55 height 5
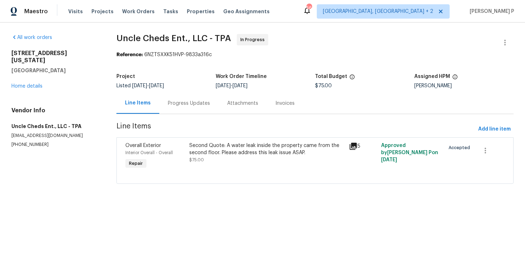
click at [188, 101] on div "Progress Updates" at bounding box center [189, 103] width 42 height 7
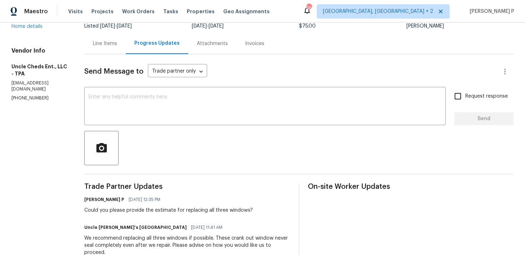
scroll to position [43, 0]
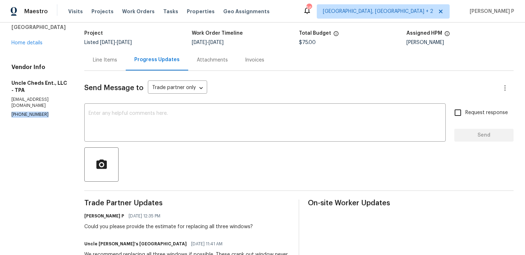
drag, startPoint x: 47, startPoint y: 110, endPoint x: 0, endPoint y: 110, distance: 47.2
copy p "(615) 478-9785"
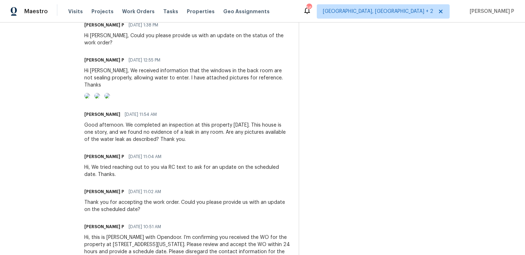
scroll to position [522, 0]
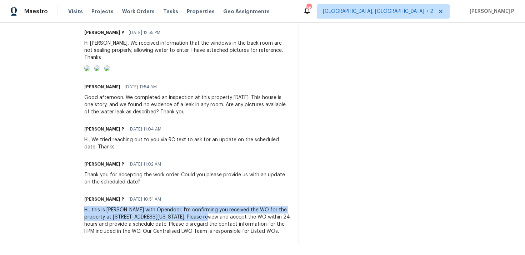
copy div "Hi, this is Ramyasri with Opendoor. I’m confirming you received the WO for the …"
drag, startPoint x: 81, startPoint y: 207, endPoint x: 193, endPoint y: 217, distance: 112.2
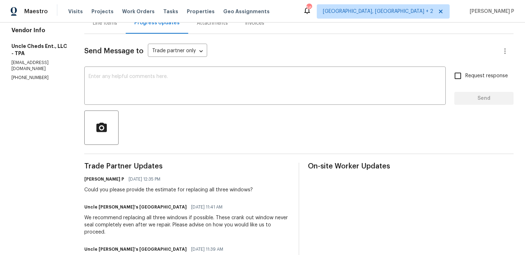
scroll to position [153, 0]
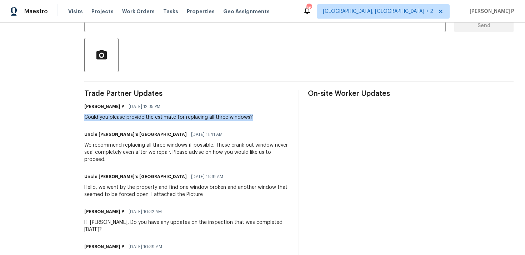
drag, startPoint x: 99, startPoint y: 117, endPoint x: 258, endPoint y: 117, distance: 159.4
click at [258, 117] on div "All work orders 10009 Connecticut St Gibsonton, FL 33534 Home details Vendor In…" at bounding box center [262, 239] width 525 height 739
copy div "Could you please provide the estimate for replacing all three windows?"
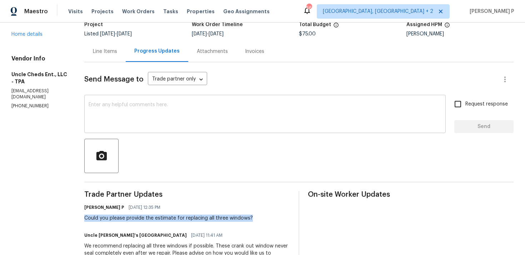
scroll to position [60, 0]
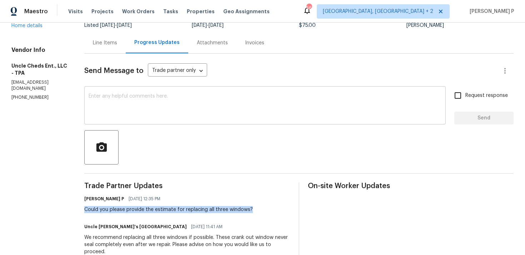
click at [145, 114] on textarea at bounding box center [265, 106] width 353 height 25
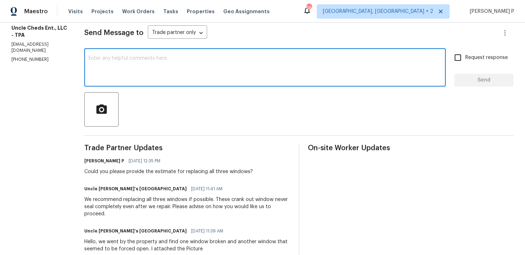
scroll to position [111, 0]
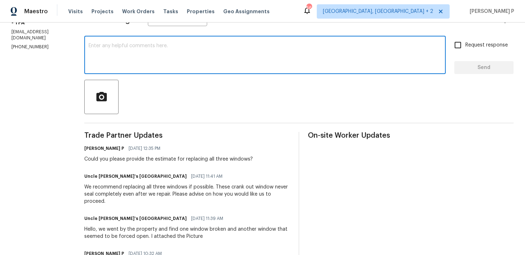
click at [141, 62] on textarea at bounding box center [265, 55] width 353 height 25
click at [117, 60] on textarea at bounding box center [265, 55] width 353 height 25
paste textarea "We tried reaching out to you via RC text"
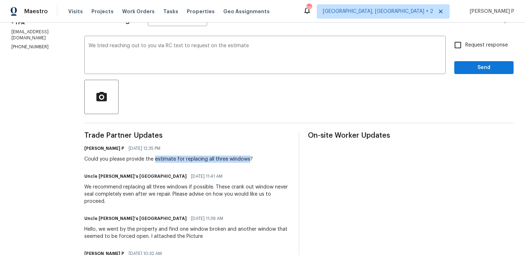
drag, startPoint x: 153, startPoint y: 159, endPoint x: 246, endPoint y: 159, distance: 93.3
click at [246, 159] on div "Could you please provide the estimate for replacing all three windows?" at bounding box center [168, 158] width 169 height 7
copy div "estimate for replacing all three windows"
click at [280, 42] on div "We tried reaching out to you via RC text to request on the estimate x ​" at bounding box center [265, 56] width 362 height 36
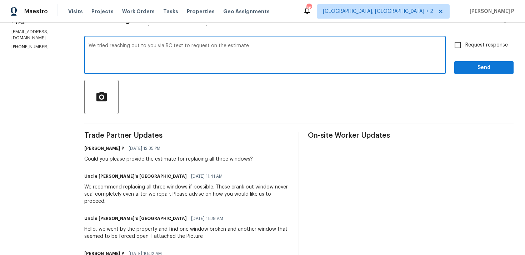
paste textarea "estimate for replacing all three windows"
click at [185, 53] on textarea "We tried reaching out to you via RC text to request on the estimate estimate fo…" at bounding box center [265, 55] width 353 height 25
paste textarea "We attempted to reach you via RC text to request the estimate for replacing all…"
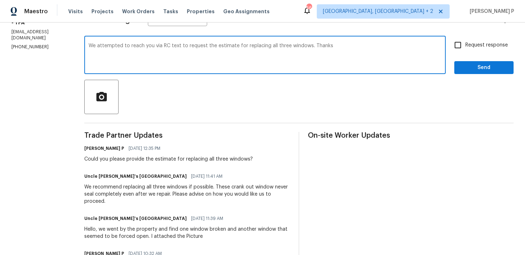
type textarea "We attempted to reach you via RC text to request the estimate for replacing all…"
click at [479, 42] on span "Request response" at bounding box center [487, 45] width 43 height 8
click at [466, 42] on input "Request response" at bounding box center [458, 45] width 15 height 15
checkbox input "true"
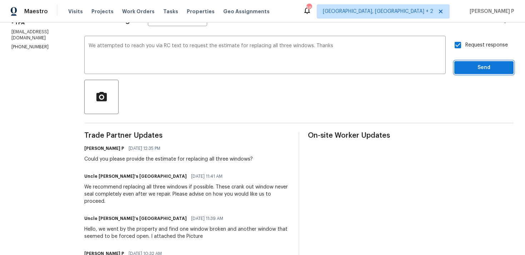
click at [476, 69] on span "Send" at bounding box center [484, 67] width 48 height 9
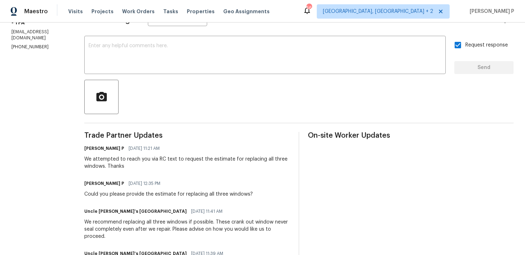
scroll to position [0, 0]
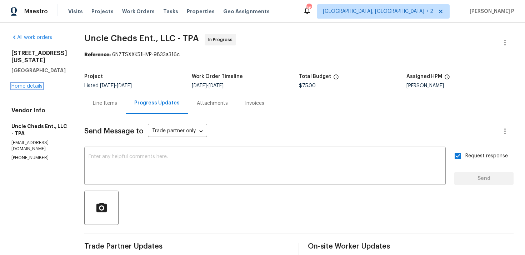
click at [28, 85] on link "Home details" at bounding box center [26, 86] width 31 height 5
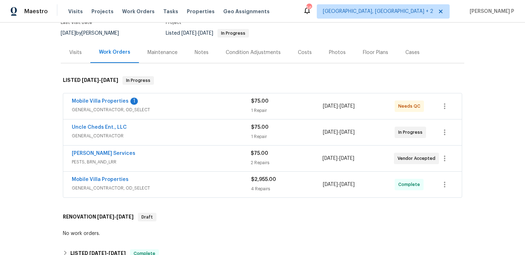
scroll to position [53, 0]
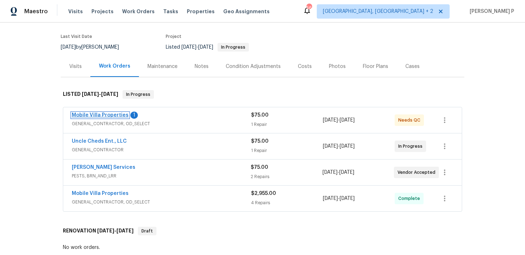
click at [104, 113] on link "Mobile Villa Properties" at bounding box center [100, 115] width 57 height 5
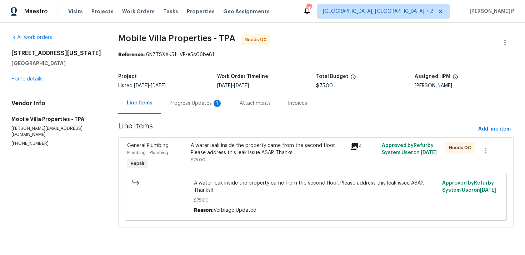
click at [201, 102] on div "Progress Updates 1" at bounding box center [196, 103] width 53 height 7
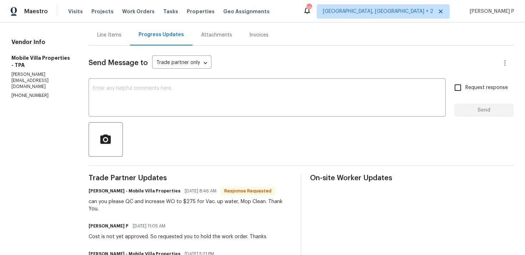
scroll to position [48, 0]
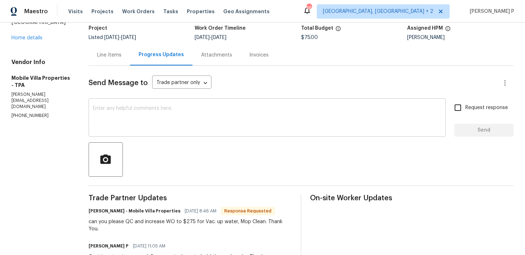
click at [193, 125] on textarea at bounding box center [267, 118] width 349 height 25
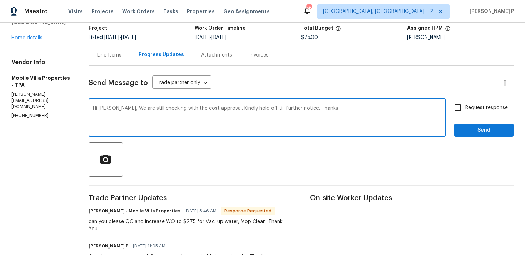
type textarea "Hi James, We are still checking with the cost approval. Kindly hold off till fu…"
click at [479, 127] on span "Send" at bounding box center [484, 130] width 48 height 9
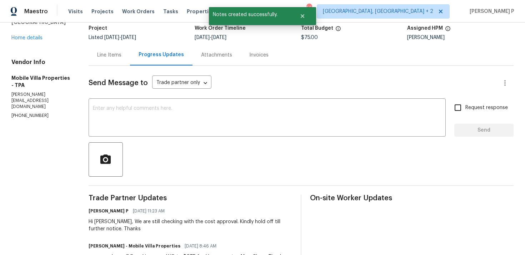
click at [108, 54] on div "Line Items" at bounding box center [109, 54] width 24 height 7
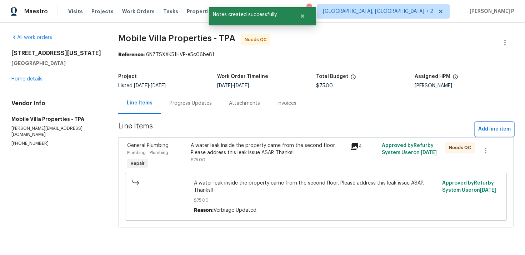
click at [483, 128] on span "Add line item" at bounding box center [494, 129] width 33 height 9
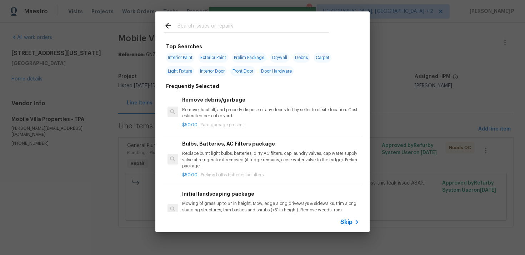
click at [354, 220] on icon at bounding box center [357, 222] width 9 height 9
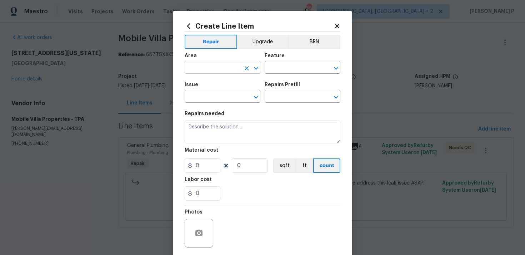
click at [259, 71] on icon "Open" at bounding box center [256, 68] width 9 height 9
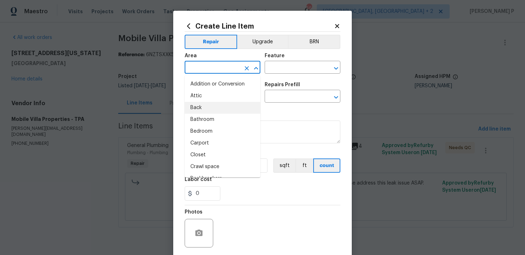
click at [233, 103] on li "Back" at bounding box center [223, 108] width 76 height 12
type input "Back"
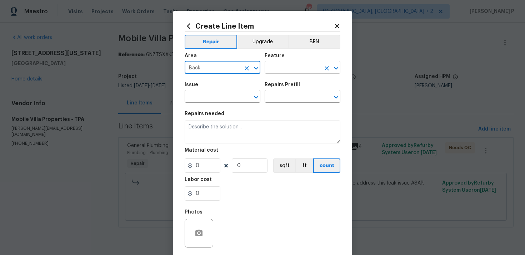
click at [294, 64] on input "text" at bounding box center [293, 68] width 56 height 11
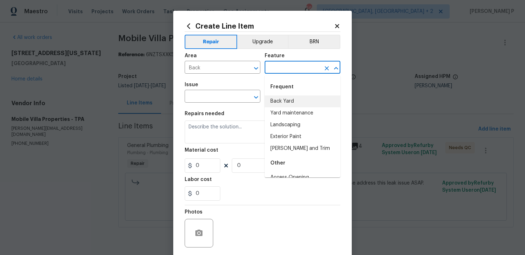
click at [289, 103] on li "Back Yard" at bounding box center [303, 101] width 76 height 12
type input "Back Yard"
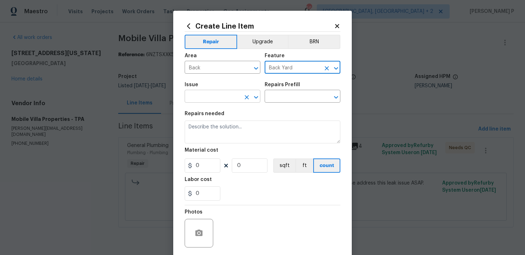
click at [257, 95] on icon "Open" at bounding box center [256, 97] width 9 height 9
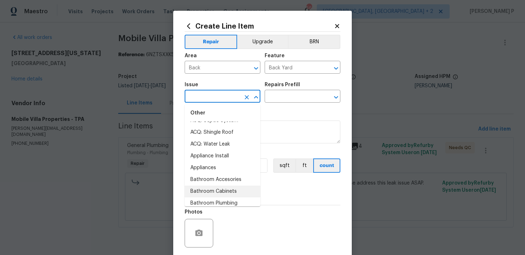
scroll to position [170, 0]
click at [218, 169] on li "Bathroom Accesories" at bounding box center [223, 169] width 76 height 12
type input "Bathroom Accesories"
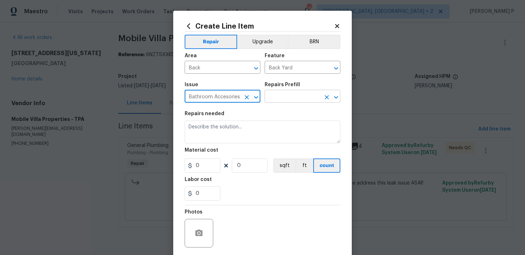
click at [285, 100] on input "text" at bounding box center [293, 96] width 56 height 11
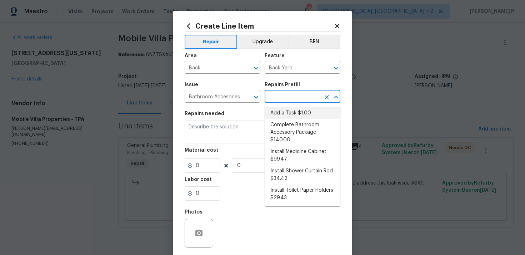
click at [285, 118] on li "Add a Task $1.00" at bounding box center [303, 113] width 76 height 12
type input "Interior Trim"
type input "Add a Task $1.00"
type textarea "HPM to detail"
type input "1"
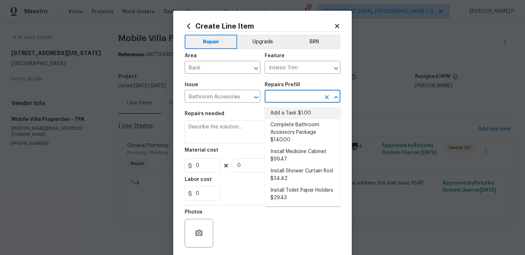
type input "1"
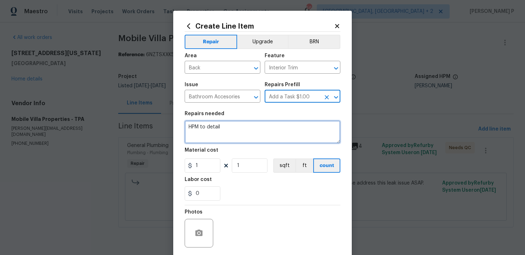
click at [246, 134] on textarea "HPM to detail" at bounding box center [263, 131] width 156 height 23
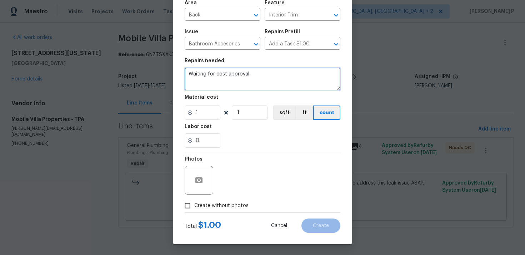
type textarea "Waiting for cost approval"
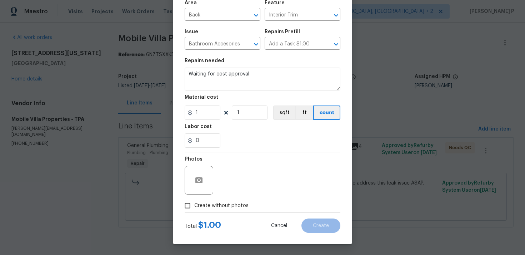
click at [186, 212] on input "Create without photos" at bounding box center [188, 206] width 14 height 14
checkbox input "true"
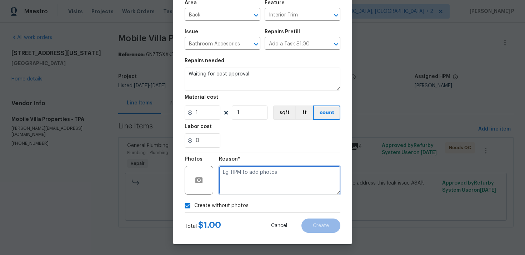
click at [250, 180] on textarea at bounding box center [279, 180] width 121 height 29
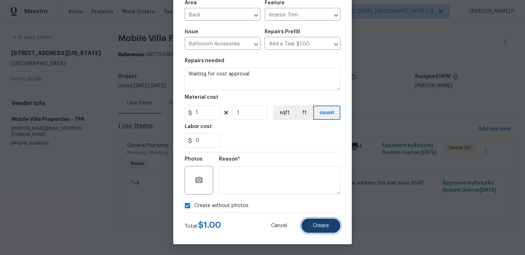
click at [305, 224] on button "Create" at bounding box center [321, 225] width 39 height 14
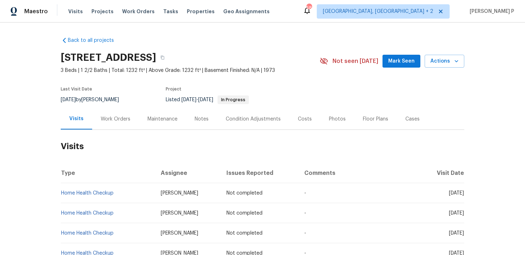
click at [112, 115] on div "Work Orders" at bounding box center [116, 118] width 30 height 7
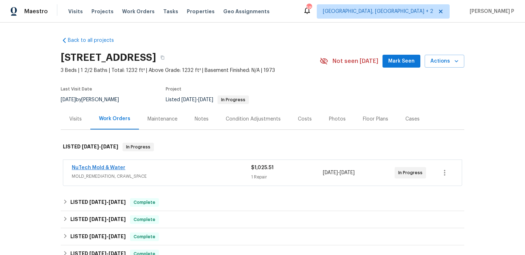
click at [113, 168] on link "NuTech Mold & Water" at bounding box center [99, 167] width 54 height 5
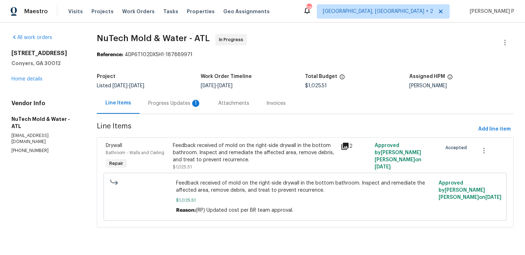
click at [180, 103] on div "Progress Updates 1" at bounding box center [174, 103] width 53 height 7
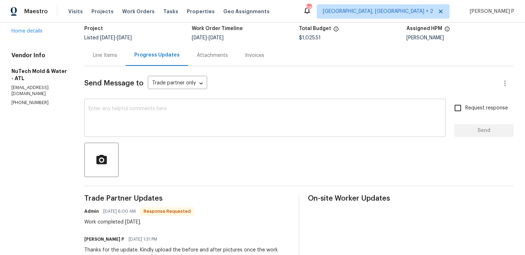
scroll to position [5, 0]
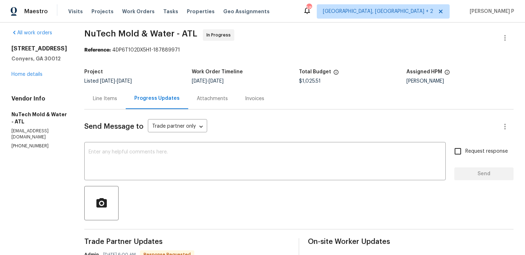
click at [99, 102] on div "Line Items" at bounding box center [105, 98] width 24 height 7
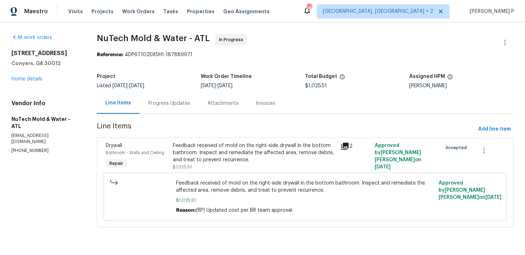
click at [190, 158] on div "Feedback received of mold on the right-side drywall in the bottom bathroom. Ins…" at bounding box center [255, 152] width 164 height 21
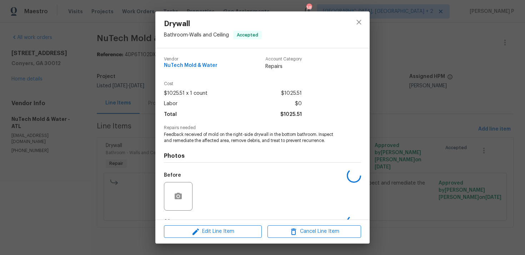
scroll to position [45, 0]
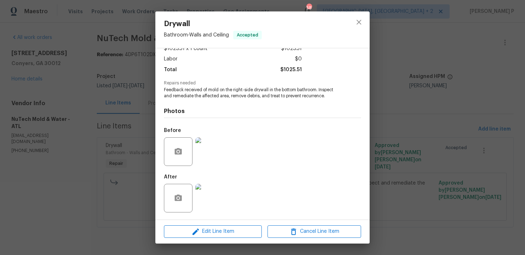
click at [208, 156] on img at bounding box center [209, 151] width 29 height 29
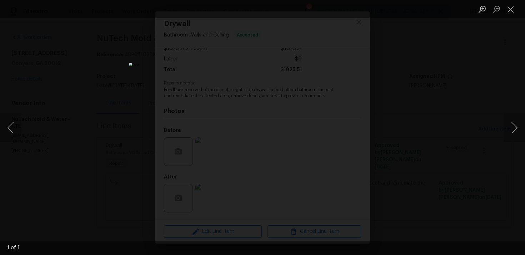
click at [342, 183] on img "Lightbox" at bounding box center [262, 127] width 267 height 129
click at [510, 11] on button "Close lightbox" at bounding box center [511, 9] width 14 height 13
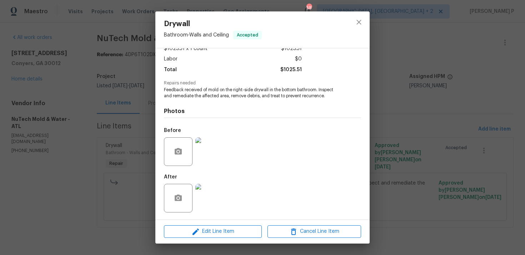
click at [209, 206] on img at bounding box center [209, 198] width 29 height 29
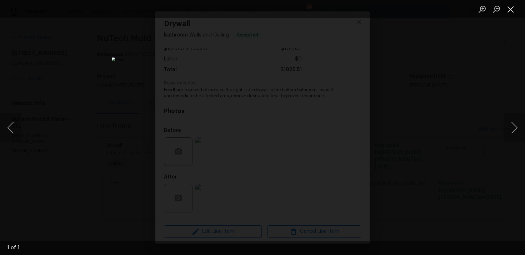
click at [511, 10] on button "Close lightbox" at bounding box center [511, 9] width 14 height 13
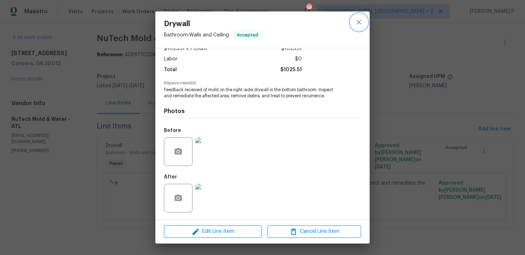
click at [359, 24] on icon "close" at bounding box center [359, 22] width 9 height 9
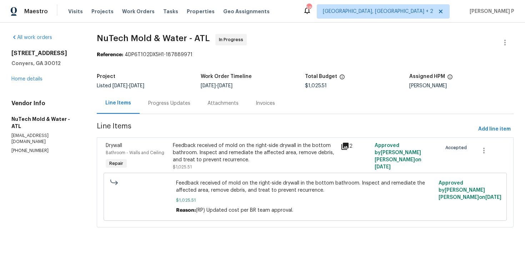
click at [179, 111] on div "Progress Updates" at bounding box center [169, 103] width 59 height 21
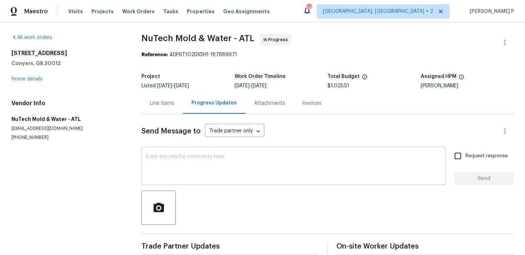
click at [185, 168] on textarea at bounding box center [294, 166] width 296 height 25
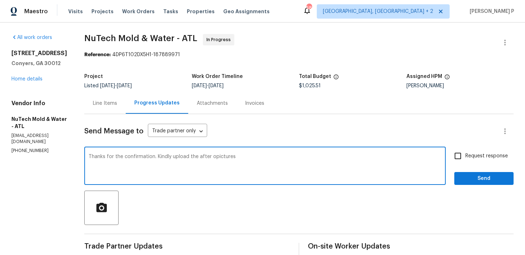
click at [204, 156] on textarea "Thanks for the confirmation. Kindly upload the after opictures" at bounding box center [265, 166] width 353 height 25
click at [238, 162] on textarea "Thanks for the confirmation. Kindly upload the after pictures" at bounding box center [265, 166] width 353 height 25
click at [331, 162] on textarea "Thanks for the confirmation. Kindly upload the after pictures and move the stat…" at bounding box center [265, 166] width 353 height 25
type textarea "Thanks for the confirmation. Kindly upload the after pictures and move the stat…"
click at [460, 158] on input "Request response" at bounding box center [458, 155] width 15 height 15
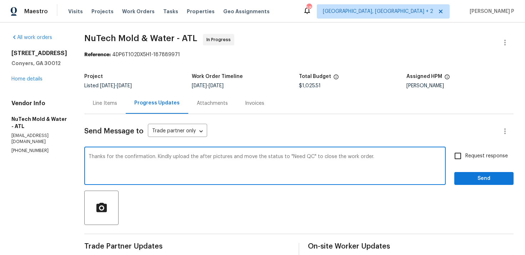
checkbox input "true"
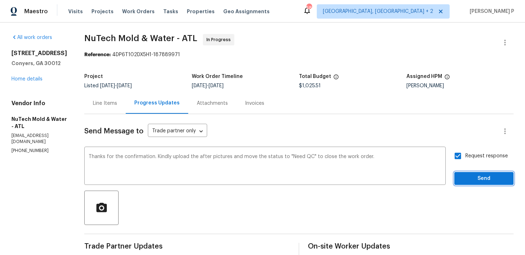
click at [468, 176] on span "Send" at bounding box center [484, 178] width 48 height 9
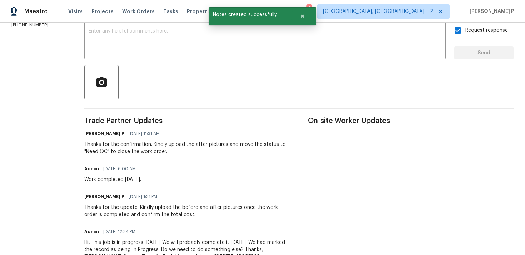
scroll to position [141, 0]
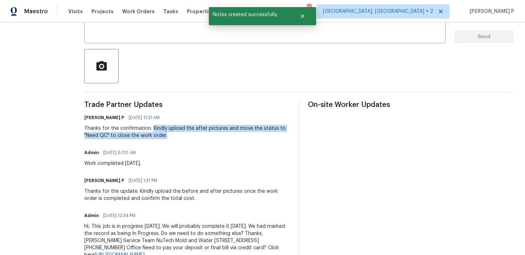
drag, startPoint x: 144, startPoint y: 127, endPoint x: 164, endPoint y: 135, distance: 22.0
click at [164, 135] on div "Thanks for the confirmation. Kindly upload the after pictures and move the stat…" at bounding box center [187, 132] width 206 height 14
copy div "Kindly upload the after pictures and move the status to "Need QC" to close the …"
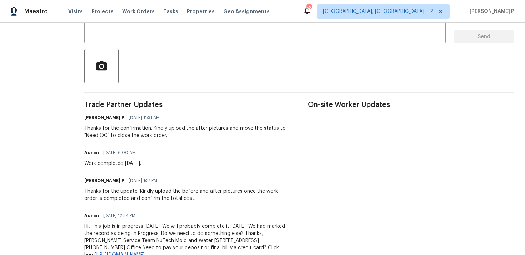
drag, startPoint x: 74, startPoint y: 159, endPoint x: 153, endPoint y: 159, distance: 78.6
drag, startPoint x: 76, startPoint y: 163, endPoint x: 160, endPoint y: 163, distance: 84.0
copy div "Work completed 8/21/25."
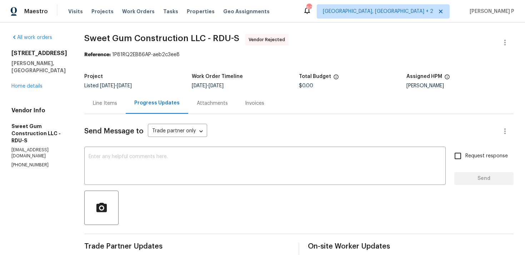
click at [125, 99] on div "Line Items" at bounding box center [104, 103] width 41 height 21
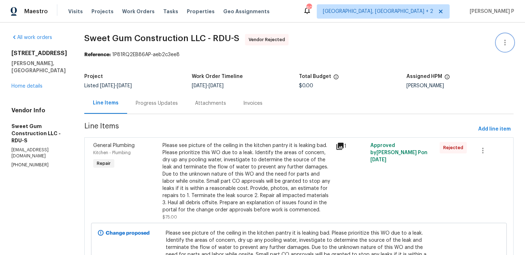
click at [508, 43] on icon "button" at bounding box center [505, 42] width 9 height 9
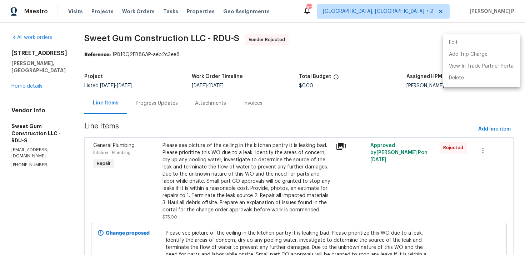
click at [468, 45] on li "Edit" at bounding box center [481, 43] width 77 height 12
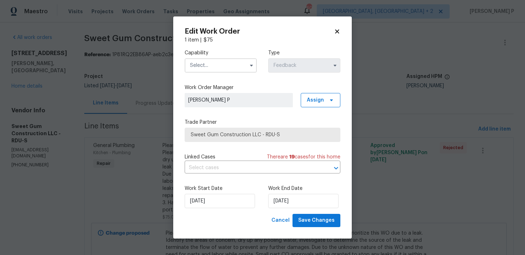
click at [233, 62] on input "text" at bounding box center [221, 65] width 72 height 14
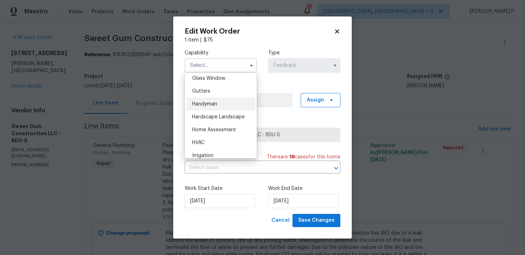
scroll to position [368, 0]
click at [208, 106] on span "Handyman" at bounding box center [204, 106] width 25 height 5
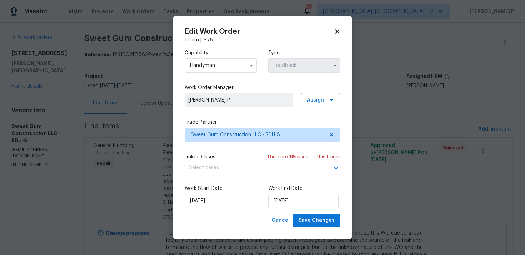
type input "Handyman"
click at [244, 136] on span "Sweet Gum Construction LLC - RDU-S" at bounding box center [257, 134] width 133 height 7
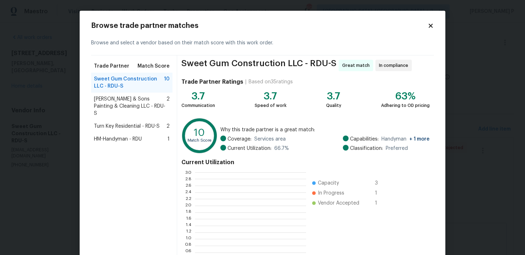
scroll to position [100, 111]
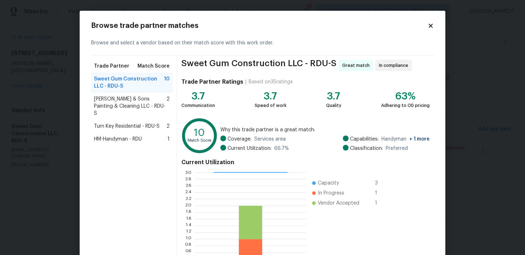
click at [121, 135] on span "HM-Handyman - RDU" at bounding box center [118, 138] width 48 height 7
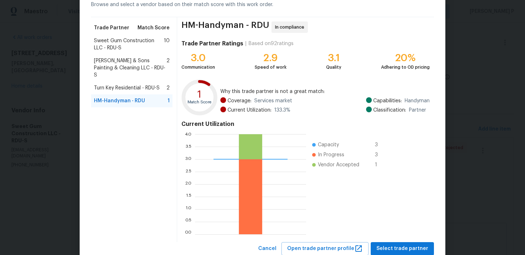
scroll to position [60, 0]
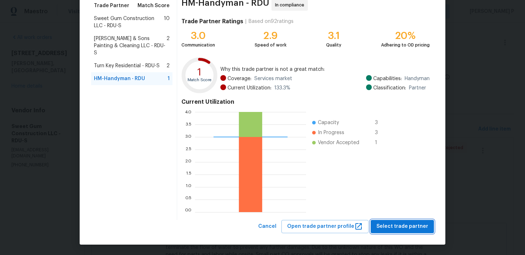
click at [413, 223] on span "Select trade partner" at bounding box center [403, 226] width 52 height 9
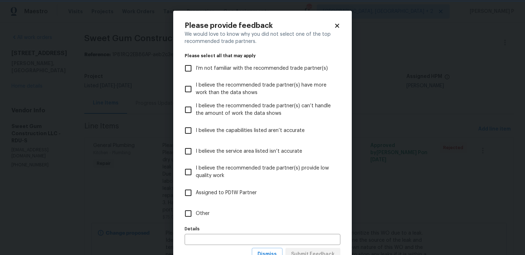
scroll to position [0, 0]
click at [195, 215] on input "Other" at bounding box center [188, 213] width 15 height 15
checkbox input "true"
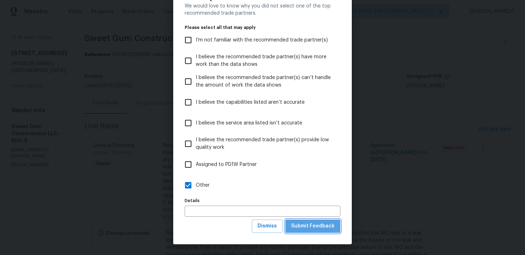
click at [322, 227] on span "Submit Feedback" at bounding box center [313, 226] width 44 height 9
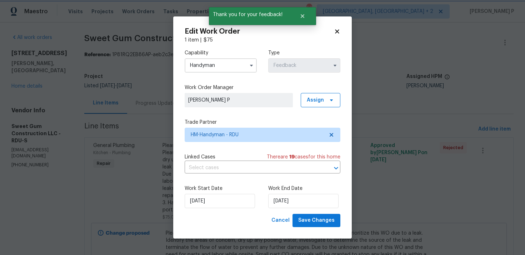
scroll to position [0, 0]
click at [283, 200] on input "25/08/2025" at bounding box center [303, 201] width 70 height 14
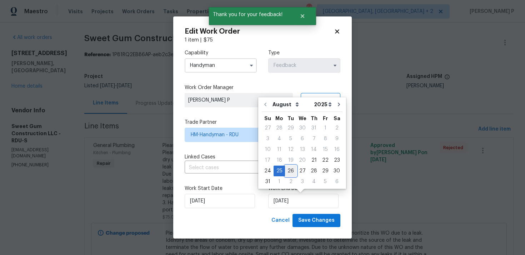
click at [288, 172] on div "26" at bounding box center [290, 171] width 11 height 10
type input "26/08/2025"
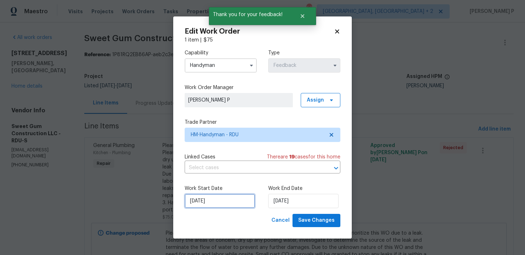
click at [219, 201] on input "21/08/2025" at bounding box center [220, 201] width 70 height 14
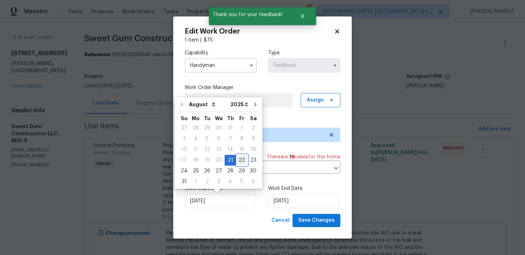
click at [238, 163] on div "22" at bounding box center [241, 160] width 11 height 10
type input "22/08/2025"
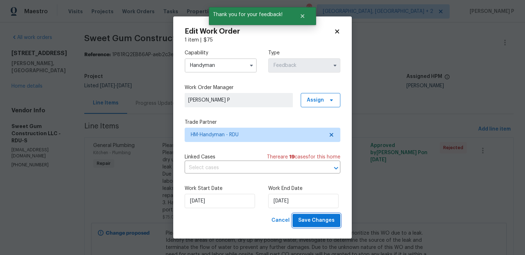
click at [298, 214] on button "Save Changes" at bounding box center [317, 220] width 48 height 13
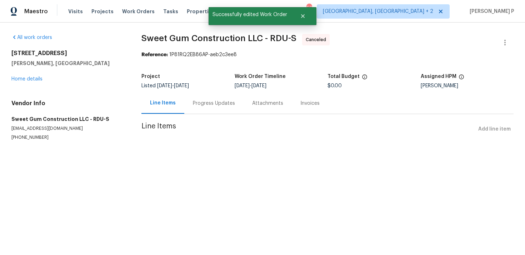
click at [30, 82] on div "735 Sycamore Springs Dr Fuquay Varina, NC 27526 Home details" at bounding box center [67, 66] width 113 height 33
click at [36, 80] on link "Home details" at bounding box center [26, 78] width 31 height 5
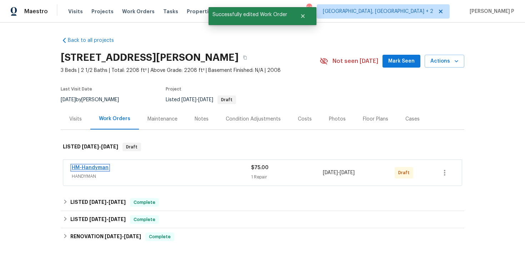
click at [85, 167] on link "HM-Handyman" at bounding box center [90, 167] width 37 height 5
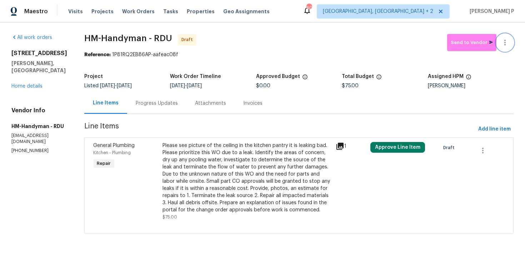
click at [509, 38] on icon "button" at bounding box center [505, 42] width 9 height 9
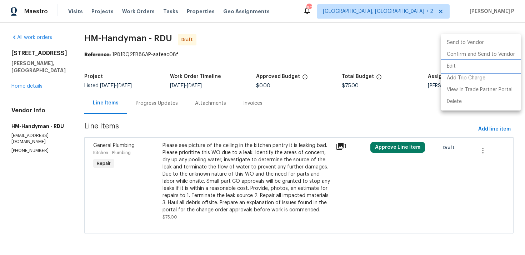
click at [453, 66] on li "Edit" at bounding box center [481, 66] width 80 height 12
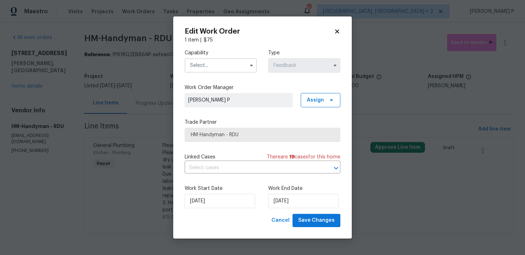
click at [214, 62] on input "text" at bounding box center [221, 65] width 72 height 14
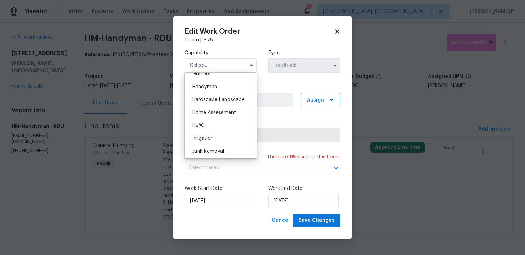
scroll to position [392, 0]
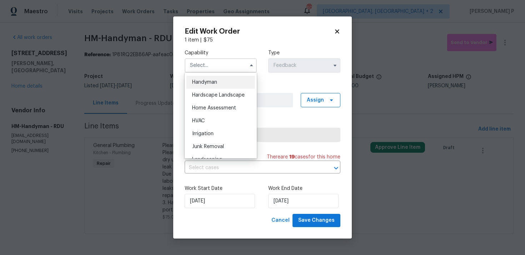
click at [205, 76] on div "Handyman" at bounding box center [221, 82] width 69 height 13
type input "Handyman"
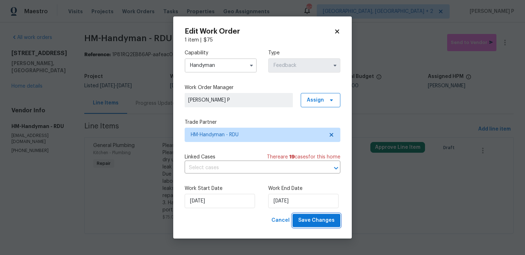
click at [310, 221] on span "Save Changes" at bounding box center [316, 220] width 36 height 9
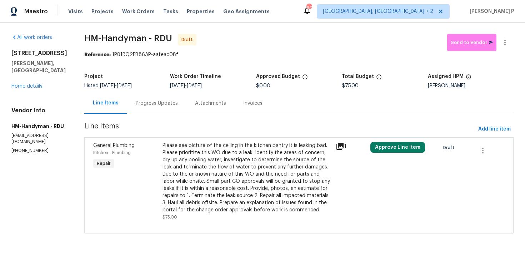
click at [164, 105] on div "Progress Updates" at bounding box center [157, 103] width 42 height 7
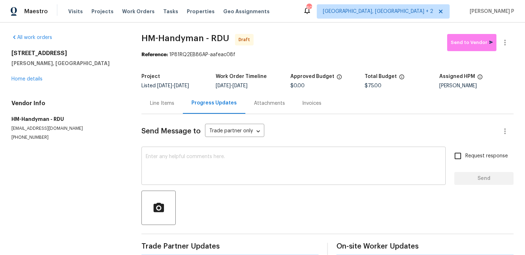
click at [174, 159] on textarea at bounding box center [294, 166] width 296 height 25
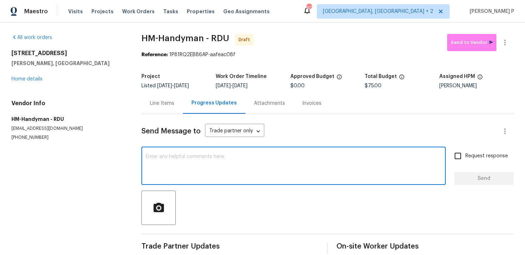
paste textarea "Hi, this is Ramyasri with Opendoor. I’m confirming you received the WO for the …"
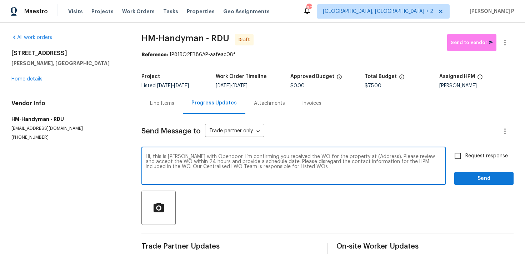
drag, startPoint x: 358, startPoint y: 156, endPoint x: 381, endPoint y: 155, distance: 22.5
click at [381, 155] on textarea "Hi, this is Ramyasri with Opendoor. I’m confirming you received the WO for the …" at bounding box center [294, 166] width 296 height 25
paste textarea "735 Sycamore Springs Dr, Fuquay Varina, NC 27526"
type textarea "Hi, this is Ramyasri with Opendoor. I’m confirming you received the WO for the …"
click at [460, 160] on input "Request response" at bounding box center [458, 155] width 15 height 15
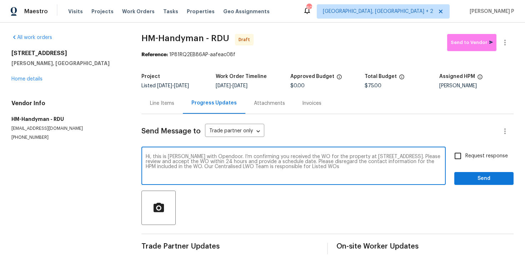
checkbox input "true"
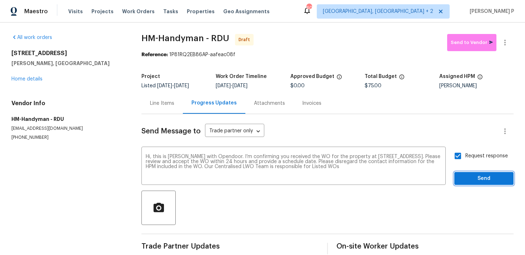
click at [465, 184] on button "Send" at bounding box center [483, 178] width 59 height 13
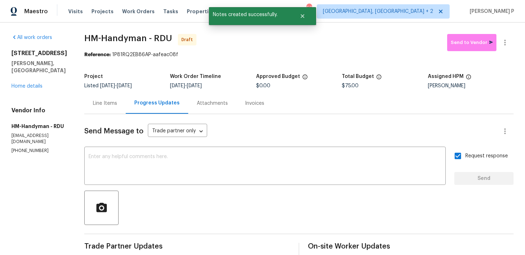
click at [322, 222] on div at bounding box center [298, 207] width 429 height 34
click at [506, 39] on icon "button" at bounding box center [505, 42] width 9 height 9
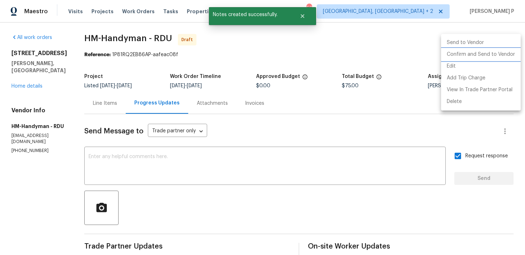
click at [475, 52] on li "Confirm and Send to Vendor" at bounding box center [481, 55] width 80 height 12
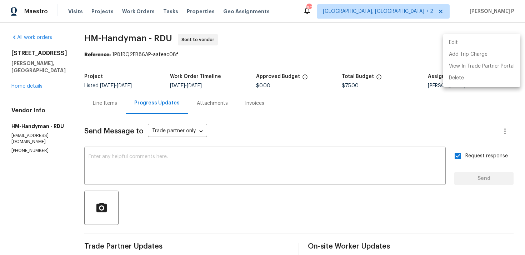
click at [90, 36] on div at bounding box center [262, 127] width 525 height 255
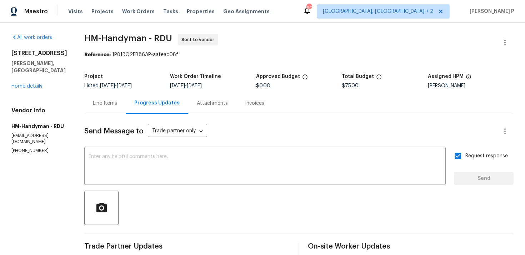
drag, startPoint x: 94, startPoint y: 37, endPoint x: 182, endPoint y: 34, distance: 88.0
click at [182, 34] on span "HM-Handyman - RDU Sent to vendor" at bounding box center [290, 42] width 412 height 17
click at [86, 40] on div "All work orders 735 Sycamore Springs Dr Fuquay Varina, NC 27526 Home details Ve…" at bounding box center [262, 169] width 525 height 292
drag, startPoint x: 91, startPoint y: 36, endPoint x: 177, endPoint y: 36, distance: 85.4
click at [172, 36] on span "HM-Handyman - RDU" at bounding box center [128, 38] width 88 height 9
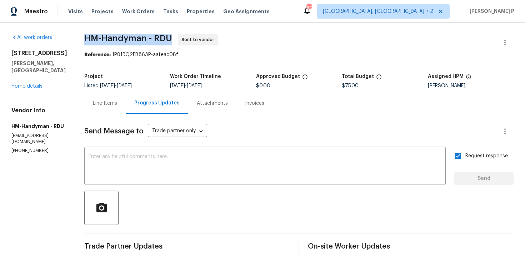
copy span "HM-Handyman - RDU"
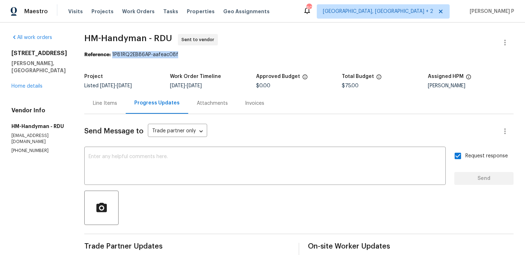
drag, startPoint x: 119, startPoint y: 55, endPoint x: 200, endPoint y: 55, distance: 81.1
click at [200, 55] on div "Reference: 1P81RQ2EB86AP-aafeac08f" at bounding box center [298, 54] width 429 height 7
copy div "1P81RQ2EB86AP-aafeac08f"
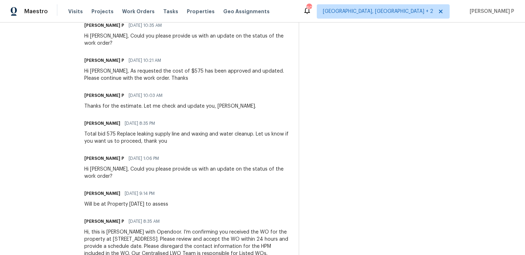
scroll to position [332, 0]
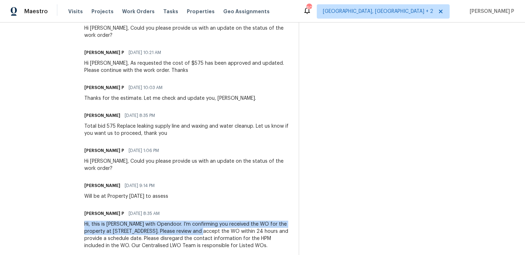
drag, startPoint x: 86, startPoint y: 203, endPoint x: 215, endPoint y: 209, distance: 129.1
click at [215, 220] on div "Hi, this is [PERSON_NAME] with Opendoor. I’m confirming you received the WO for…" at bounding box center [187, 234] width 206 height 29
copy div "Hi, this is [PERSON_NAME] with Opendoor. I’m confirming you received the WO for…"
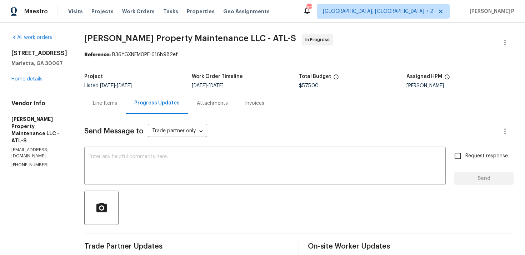
scroll to position [105, 0]
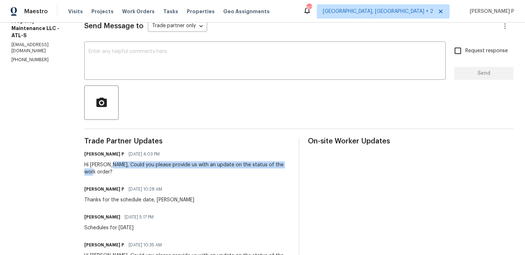
drag, startPoint x: 110, startPoint y: 165, endPoint x: 286, endPoint y: 165, distance: 176.5
click at [286, 165] on div "Hi [PERSON_NAME], Could you please provide us with an update on the status of t…" at bounding box center [187, 168] width 206 height 14
copy div "Could you please provide us with an update on the status of the work order"
click at [210, 163] on div "Hi [PERSON_NAME], Could you please provide us with an update on the status of t…" at bounding box center [187, 168] width 206 height 14
drag, startPoint x: 109, startPoint y: 162, endPoint x: 289, endPoint y: 162, distance: 180.1
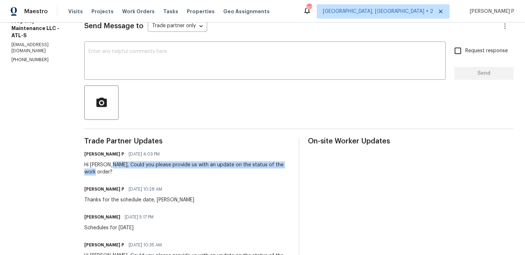
click at [289, 162] on div "[PERSON_NAME] P [DATE] 4:03 PM Hi [PERSON_NAME], Could you please provide us wi…" at bounding box center [187, 162] width 206 height 26
copy div "Could you please provide us with an update on the status of the work order?"
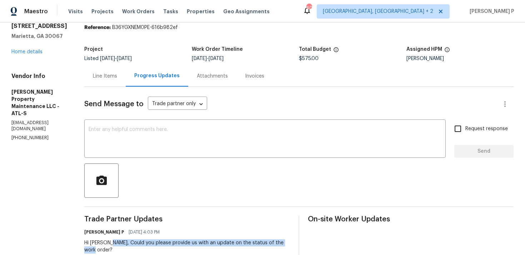
scroll to position [26, 0]
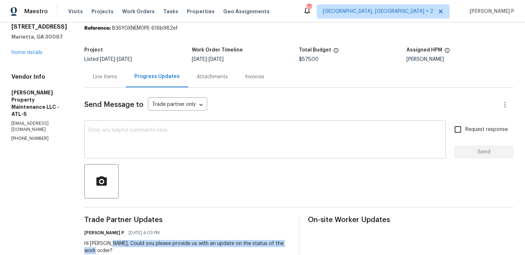
click at [106, 131] on textarea at bounding box center [265, 140] width 353 height 25
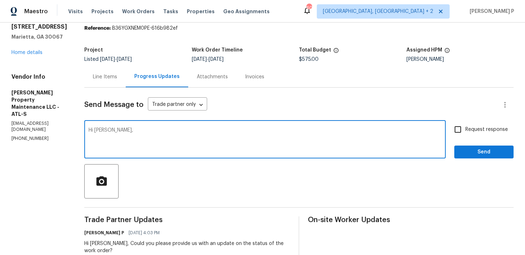
paste textarea "We attempted to reach out to you via RC text to request an update on the status…"
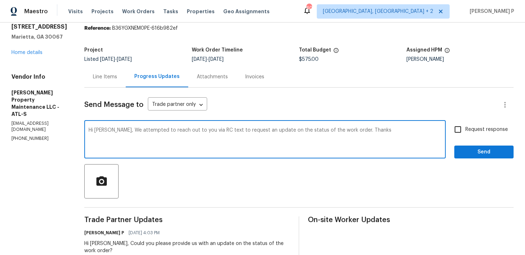
type textarea "Hi [PERSON_NAME], We attempted to reach out to you via RC text to request an up…"
click at [475, 126] on span "Request response" at bounding box center [487, 130] width 43 height 8
click at [466, 126] on input "Request response" at bounding box center [458, 129] width 15 height 15
checkbox input "true"
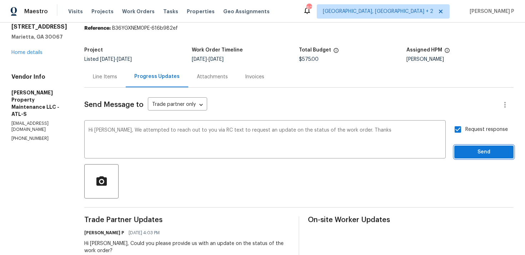
click at [473, 149] on span "Send" at bounding box center [484, 152] width 48 height 9
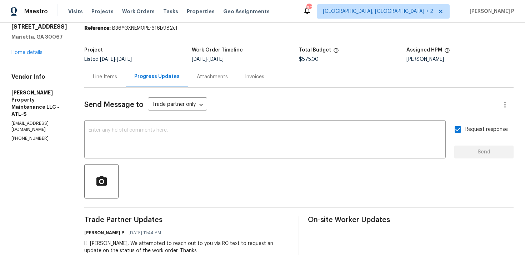
scroll to position [0, 0]
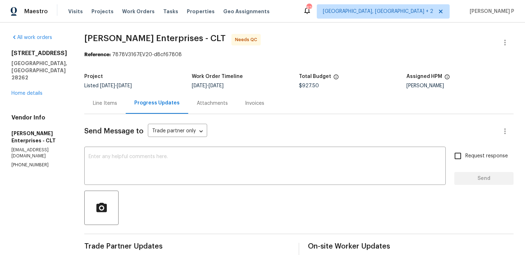
click at [94, 104] on div "Line Items" at bounding box center [105, 103] width 24 height 7
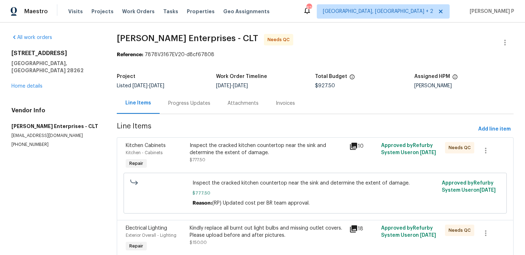
click at [232, 158] on div "Inspect the cracked kitchen countertop near the sink and determine the extent o…" at bounding box center [267, 152] width 155 height 21
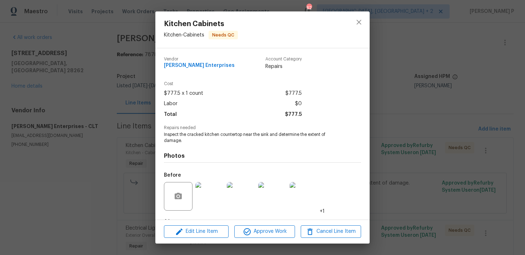
scroll to position [45, 0]
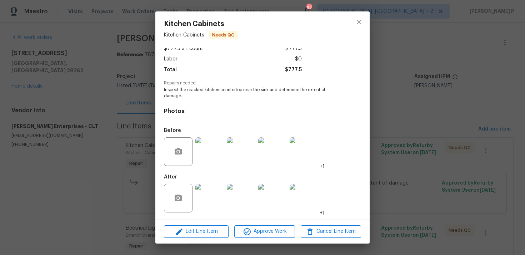
click at [210, 199] on img at bounding box center [209, 198] width 29 height 29
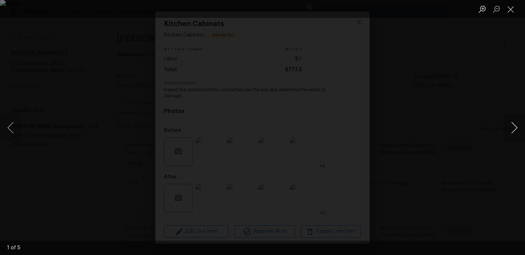
click at [516, 124] on button "Next image" at bounding box center [514, 127] width 21 height 29
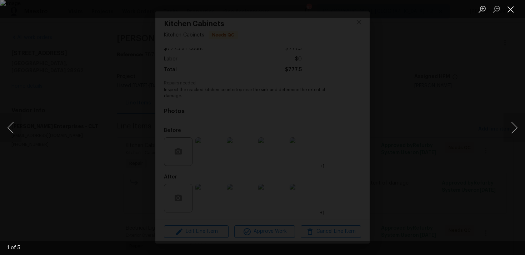
click at [515, 14] on button "Close lightbox" at bounding box center [511, 9] width 14 height 13
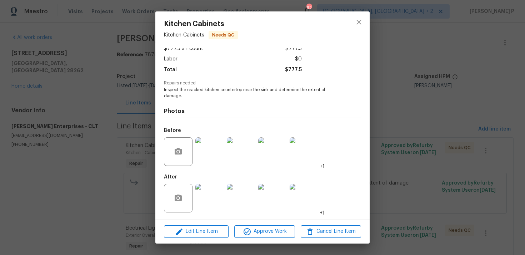
click at [211, 150] on img at bounding box center [209, 151] width 29 height 29
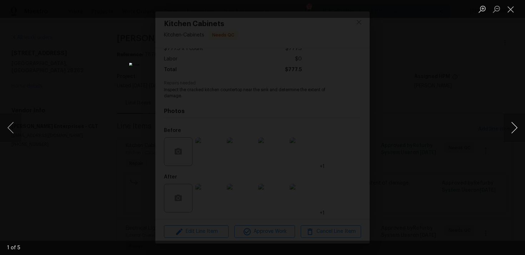
click at [516, 128] on button "Next image" at bounding box center [514, 127] width 21 height 29
click at [511, 10] on button "Close lightbox" at bounding box center [511, 9] width 14 height 13
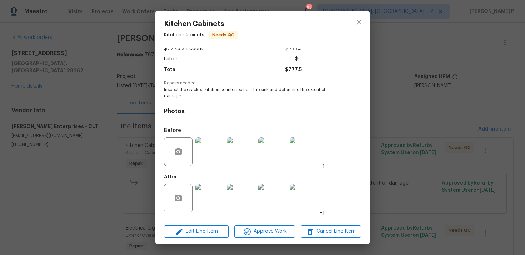
click at [218, 194] on img at bounding box center [209, 198] width 29 height 29
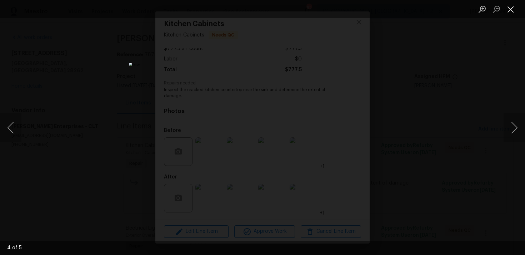
click at [512, 11] on button "Close lightbox" at bounding box center [511, 9] width 14 height 13
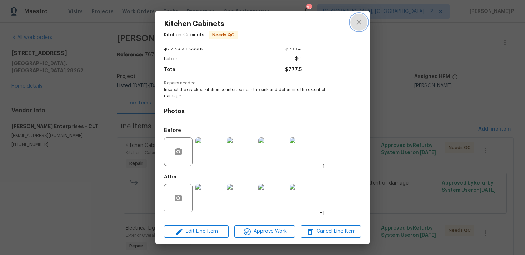
click at [361, 22] on icon "close" at bounding box center [359, 22] width 9 height 9
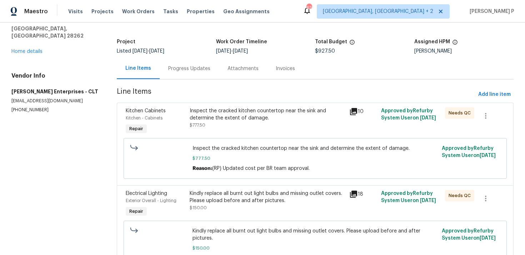
scroll to position [76, 0]
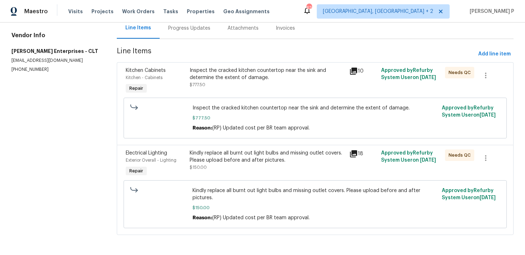
click at [231, 152] on div "Kindly replace all burnt out light bulbs and missing outlet covers. Please uplo…" at bounding box center [267, 156] width 155 height 14
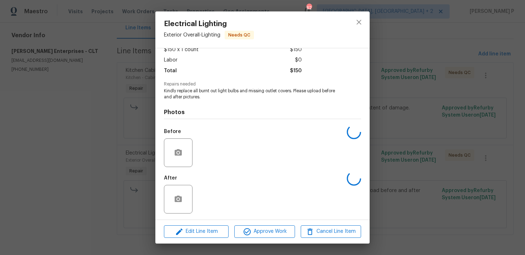
scroll to position [45, 0]
click at [214, 163] on img at bounding box center [209, 151] width 29 height 29
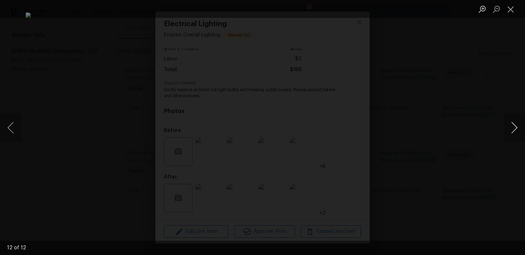
click at [517, 114] on button "Next image" at bounding box center [514, 127] width 21 height 29
click at [509, 5] on button "Close lightbox" at bounding box center [511, 9] width 14 height 13
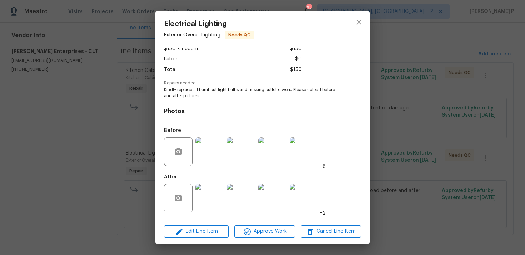
click at [207, 198] on img at bounding box center [209, 198] width 29 height 29
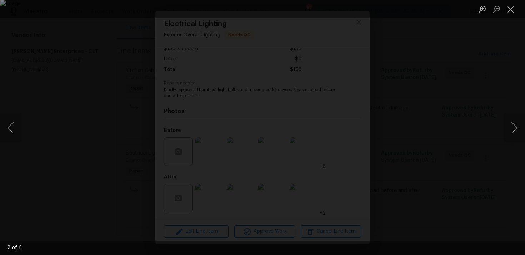
click at [331, 153] on img "Lightbox" at bounding box center [262, 127] width 525 height 255
click at [331, 153] on img "Lightbox" at bounding box center [193, 102] width 1055 height 512
click at [512, 12] on button "Close lightbox" at bounding box center [511, 9] width 14 height 13
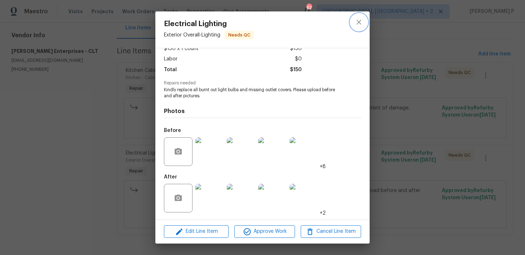
click at [360, 30] on button "close" at bounding box center [359, 22] width 17 height 17
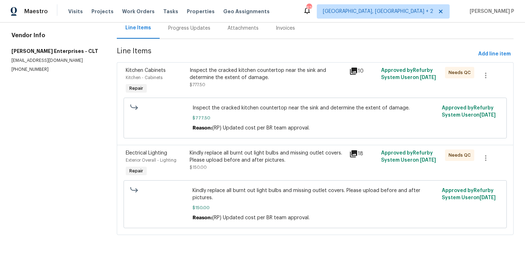
scroll to position [0, 0]
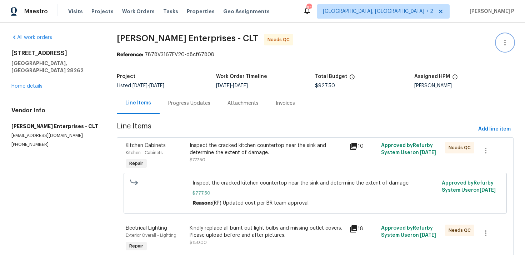
click at [509, 40] on icon "button" at bounding box center [505, 42] width 9 height 9
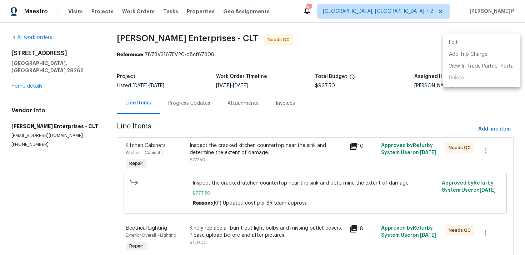
click at [467, 45] on li "Edit" at bounding box center [481, 43] width 77 height 12
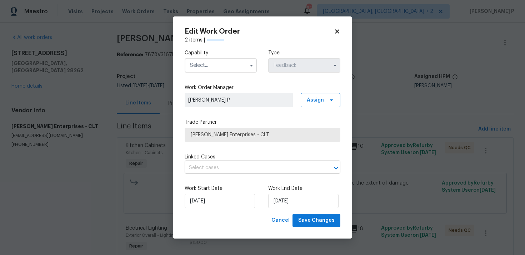
click at [236, 64] on input "text" at bounding box center [221, 65] width 72 height 14
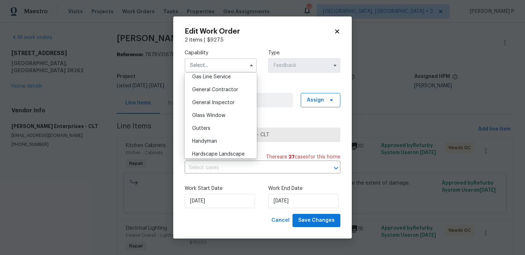
scroll to position [349, 0]
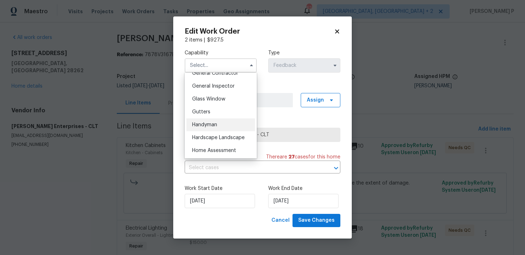
click at [214, 123] on span "Handyman" at bounding box center [204, 124] width 25 height 5
type input "Handyman"
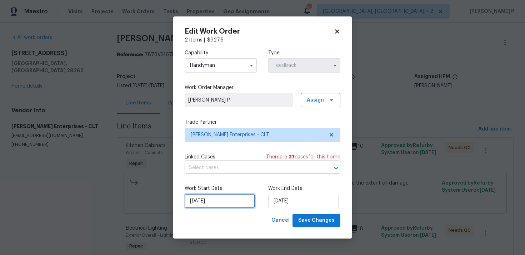
click at [237, 204] on input "13/08/2025" at bounding box center [220, 201] width 70 height 14
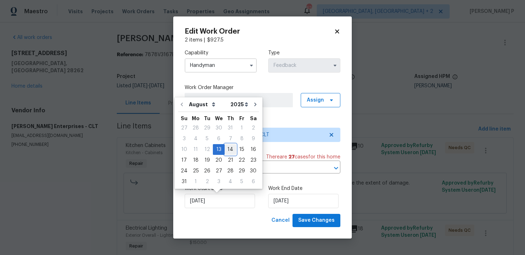
click at [226, 149] on div "14" at bounding box center [230, 149] width 11 height 10
type input "14/08/2025"
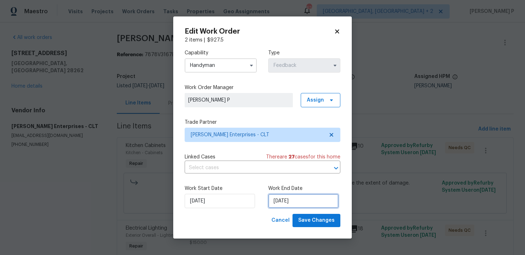
click at [281, 207] on input "15/08/2025" at bounding box center [303, 201] width 70 height 14
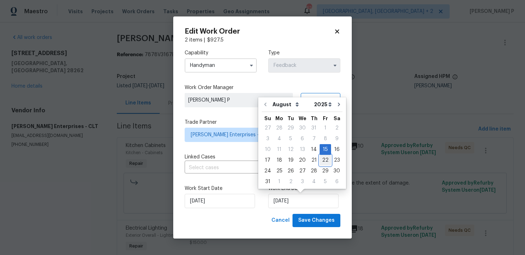
click at [324, 159] on div "22" at bounding box center [325, 160] width 11 height 10
type input "22/08/2025"
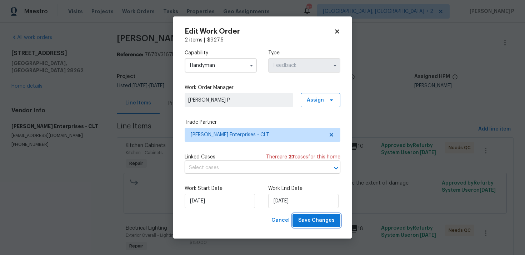
click at [317, 224] on span "Save Changes" at bounding box center [316, 220] width 36 height 9
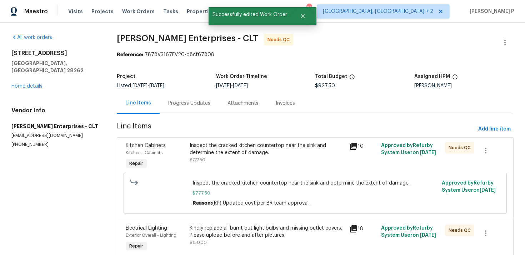
click at [192, 106] on div "Progress Updates" at bounding box center [189, 103] width 42 height 7
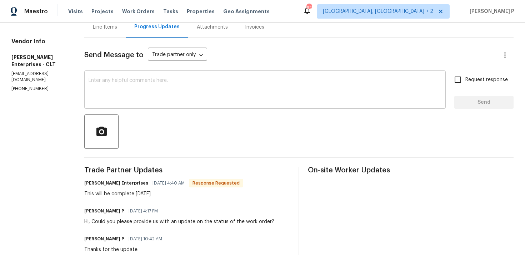
scroll to position [91, 0]
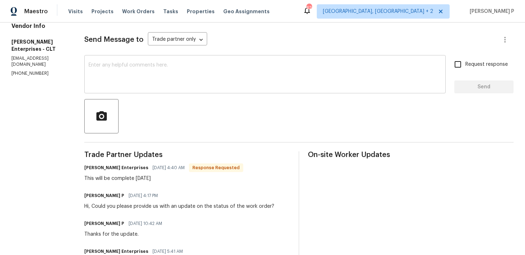
click at [150, 61] on div "x ​" at bounding box center [265, 75] width 362 height 36
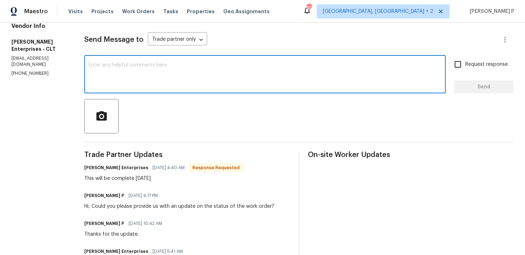
click at [151, 77] on textarea at bounding box center [265, 75] width 353 height 25
type textarea "WO closed. Thanks, Have a great day!!!"
click at [489, 83] on span "Send" at bounding box center [484, 87] width 48 height 9
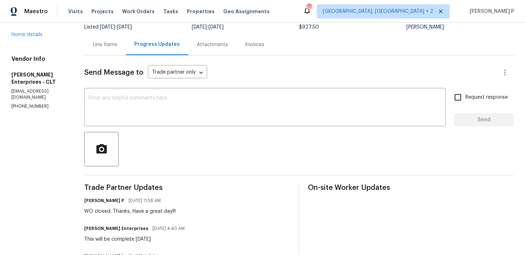
scroll to position [0, 0]
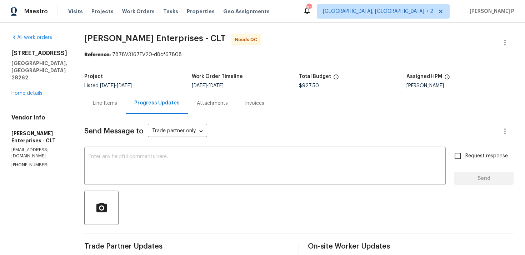
click at [98, 105] on div "Line Items" at bounding box center [105, 103] width 24 height 7
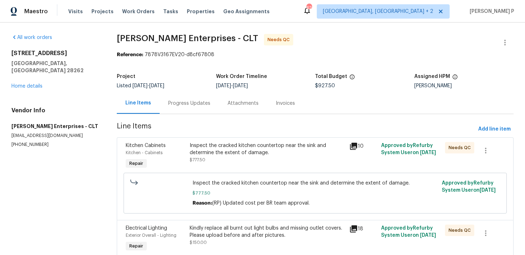
click at [248, 153] on div "Inspect the cracked kitchen countertop near the sink and determine the extent o…" at bounding box center [267, 149] width 155 height 14
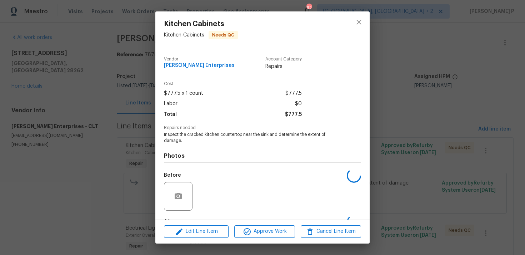
scroll to position [45, 0]
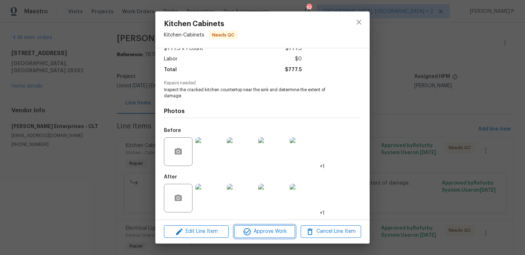
click at [264, 228] on span "Approve Work" at bounding box center [265, 231] width 56 height 9
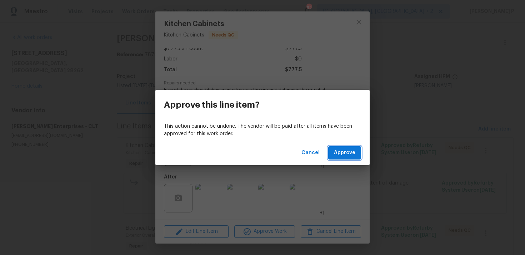
click at [342, 154] on span "Approve" at bounding box center [344, 152] width 21 height 9
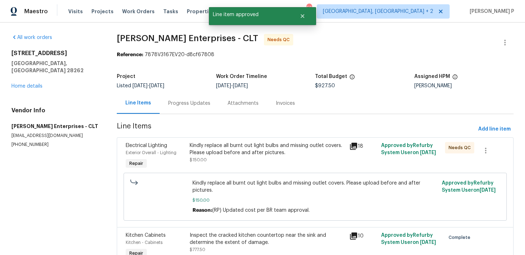
click at [288, 146] on div "Kindly replace all burnt out light bulbs and missing outlet covers. Please uplo…" at bounding box center [267, 149] width 155 height 14
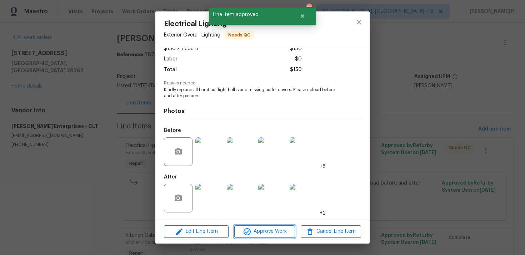
click at [255, 225] on button "Approve Work" at bounding box center [264, 231] width 60 height 13
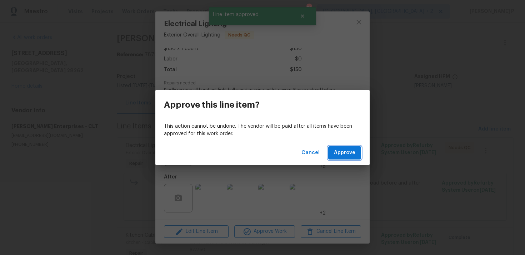
click at [342, 147] on button "Approve" at bounding box center [344, 152] width 33 height 13
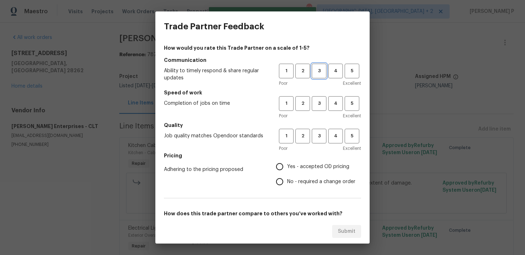
click at [319, 71] on span "3" at bounding box center [319, 71] width 13 height 8
click at [320, 108] on button "3" at bounding box center [319, 103] width 15 height 15
click at [319, 138] on span "3" at bounding box center [319, 136] width 13 height 8
click at [296, 177] on label "No - required a change order" at bounding box center [313, 181] width 83 height 15
click at [287, 177] on input "No - required a change order" at bounding box center [279, 181] width 15 height 15
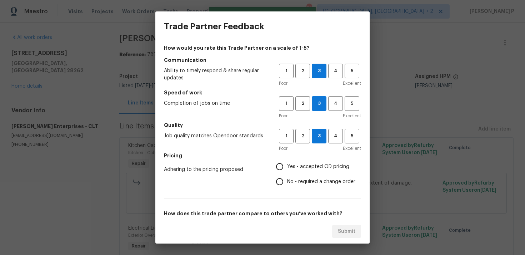
radio input "true"
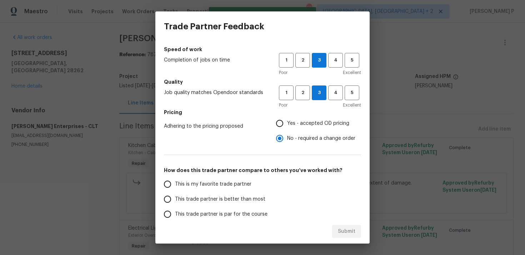
scroll to position [108, 0]
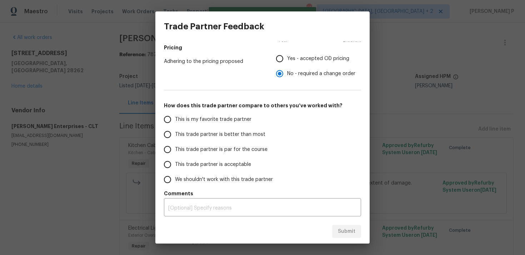
click at [205, 148] on span "This trade partner is par for the course" at bounding box center [221, 150] width 93 height 8
click at [175, 148] on input "This trade partner is par for the course" at bounding box center [167, 149] width 15 height 15
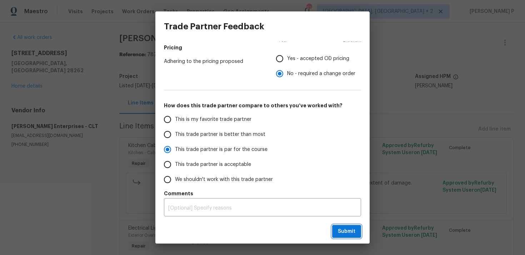
click at [343, 232] on span "Submit" at bounding box center [347, 231] width 18 height 9
radio input "true"
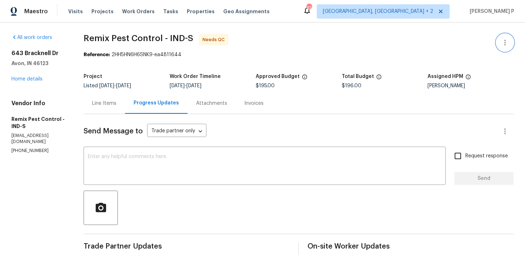
click at [507, 39] on icon "button" at bounding box center [505, 42] width 9 height 9
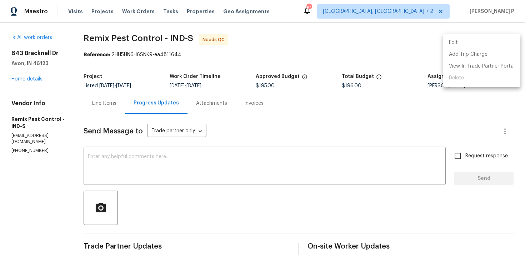
click at [462, 44] on li "Edit" at bounding box center [481, 43] width 77 height 12
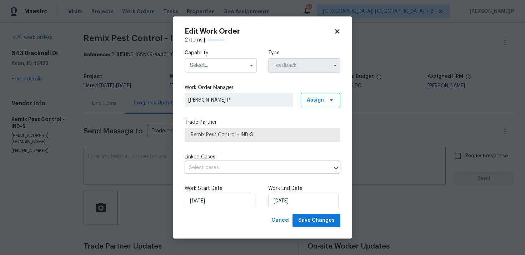
click at [236, 66] on input "text" at bounding box center [221, 65] width 72 height 14
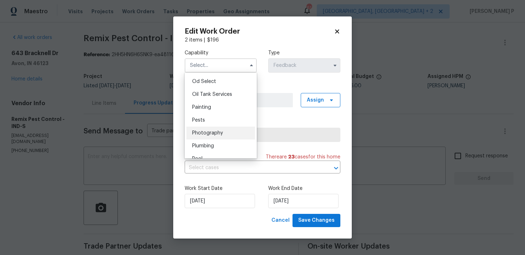
scroll to position [576, 0]
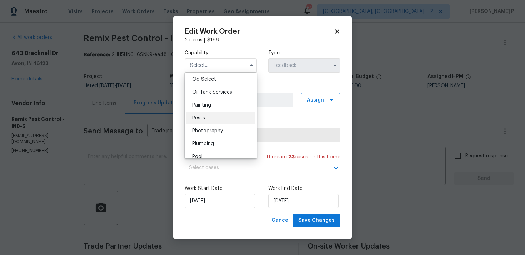
click at [212, 115] on div "Pests" at bounding box center [221, 117] width 69 height 13
type input "Pests"
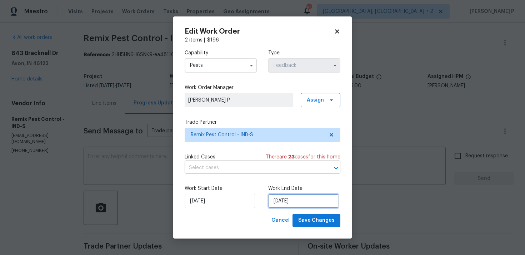
click at [291, 206] on input "[DATE]" at bounding box center [303, 201] width 70 height 14
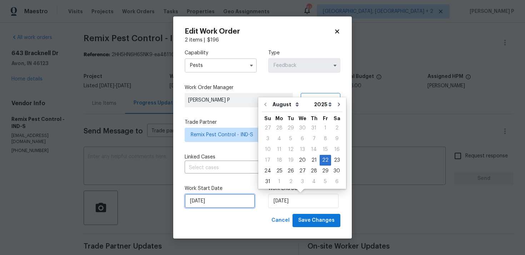
click at [234, 203] on input "20/08/2025" at bounding box center [220, 201] width 70 height 14
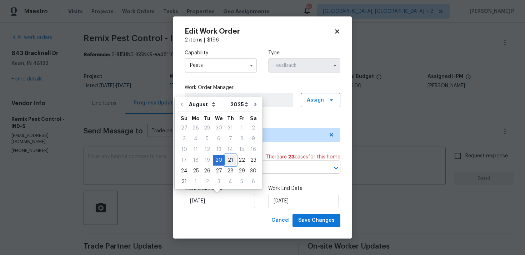
click at [231, 156] on div "21" at bounding box center [230, 160] width 11 height 10
type input "[DATE]"
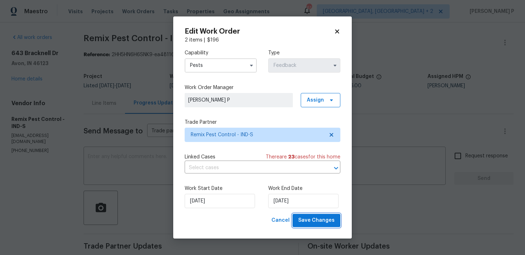
click at [311, 218] on span "Save Changes" at bounding box center [316, 220] width 36 height 9
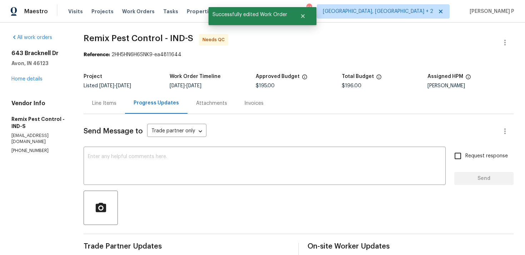
click at [108, 110] on div "Line Items" at bounding box center [104, 103] width 41 height 21
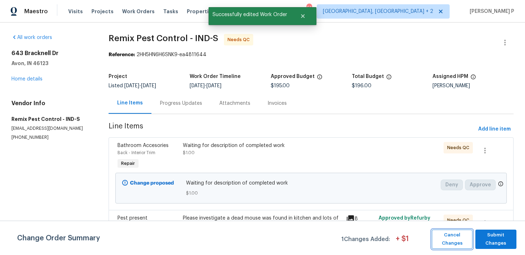
click at [448, 237] on span "Cancel Changes" at bounding box center [453, 239] width 34 height 16
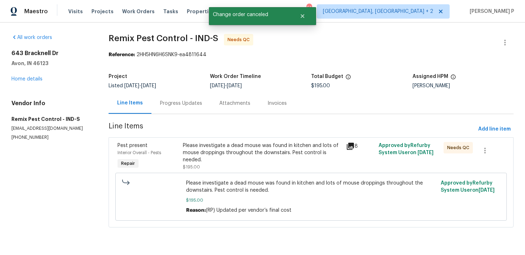
click at [183, 99] on div "Progress Updates" at bounding box center [180, 103] width 59 height 21
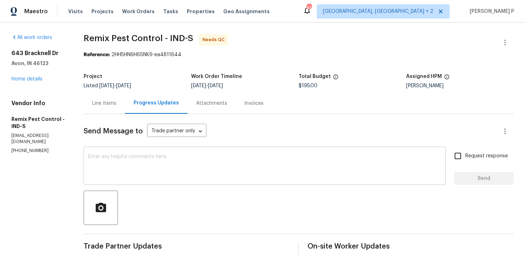
click at [129, 156] on textarea at bounding box center [265, 166] width 354 height 25
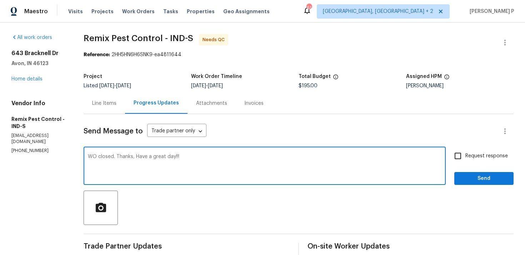
type textarea "WO closed. Thanks, Have a great day!!!"
click at [477, 176] on span "Send" at bounding box center [484, 178] width 48 height 9
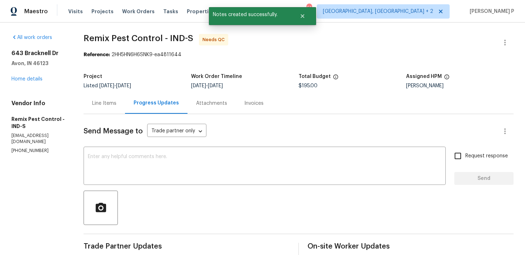
click at [114, 105] on div "Line Items" at bounding box center [104, 103] width 24 height 7
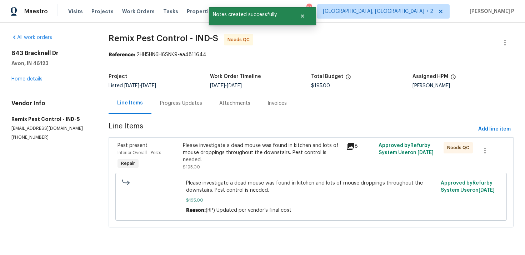
click at [267, 156] on div "Please investigate a dead mouse was found in kitchen and lots of mouse dropping…" at bounding box center [262, 152] width 159 height 21
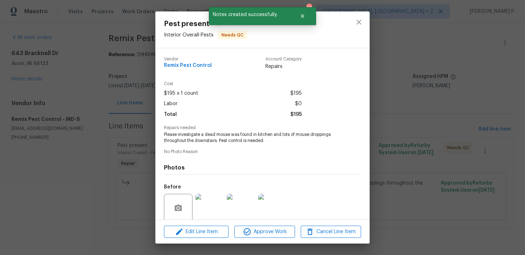
scroll to position [56, 0]
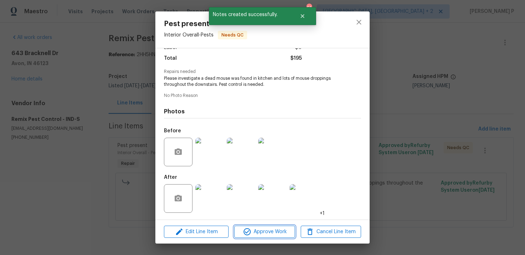
click at [267, 228] on span "Approve Work" at bounding box center [265, 231] width 56 height 9
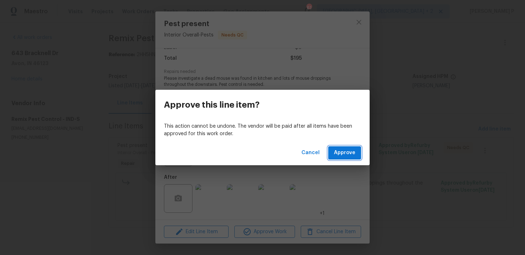
click at [337, 152] on span "Approve" at bounding box center [344, 152] width 21 height 9
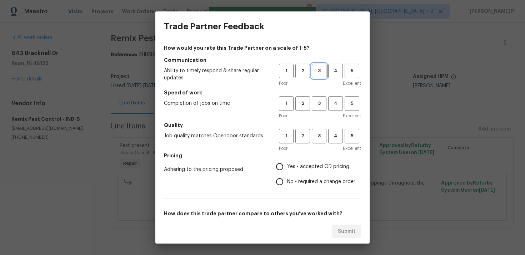
click at [319, 73] on span "3" at bounding box center [319, 71] width 13 height 8
click at [321, 106] on span "3" at bounding box center [319, 103] width 13 height 8
click at [319, 136] on span "3" at bounding box center [319, 136] width 13 height 8
click at [310, 170] on label "Yes - accepted OD pricing" at bounding box center [313, 166] width 83 height 15
click at [287, 170] on input "Yes - accepted OD pricing" at bounding box center [279, 166] width 15 height 15
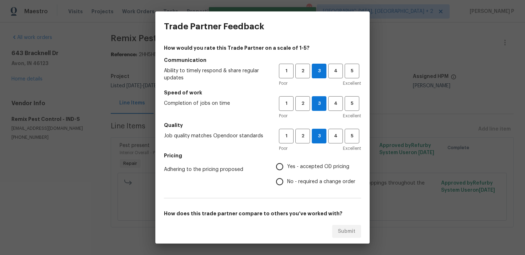
radio input "true"
click at [310, 178] on span "No - required a change order" at bounding box center [321, 182] width 68 height 8
click at [287, 178] on input "No - required a change order" at bounding box center [279, 181] width 15 height 15
radio input "true"
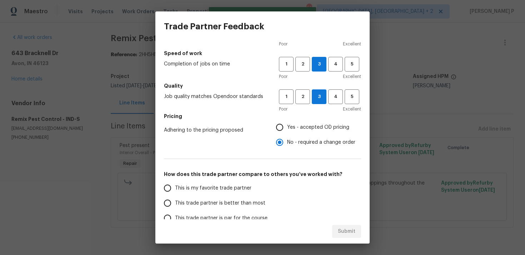
scroll to position [108, 0]
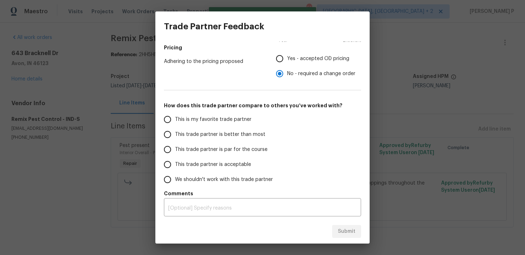
click at [217, 152] on span "This trade partner is par for the course" at bounding box center [221, 150] width 93 height 8
click at [175, 152] on input "This trade partner is par for the course" at bounding box center [167, 149] width 15 height 15
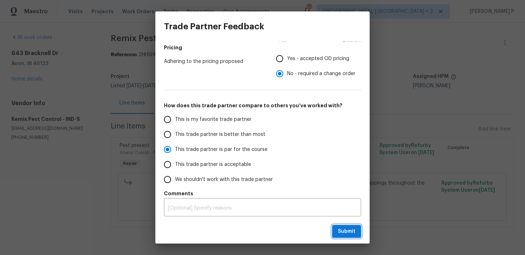
click at [344, 230] on span "Submit" at bounding box center [347, 231] width 18 height 9
radio input "true"
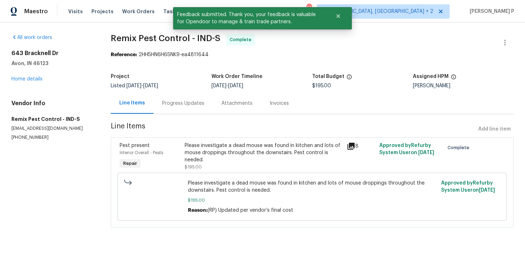
click at [183, 101] on div "Progress Updates" at bounding box center [183, 103] width 42 height 7
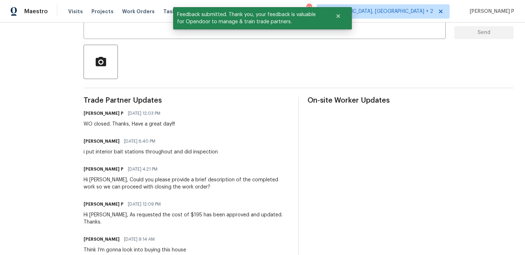
scroll to position [164, 0]
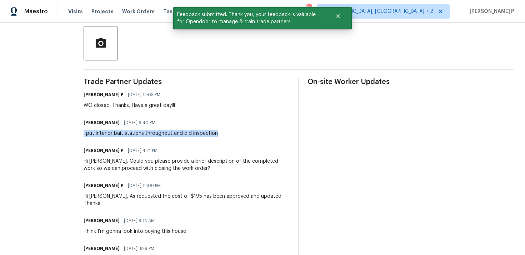
drag, startPoint x: 86, startPoint y: 133, endPoint x: 221, endPoint y: 133, distance: 134.7
click at [221, 133] on div "All work orders 643 Bracknell Dr Avon, IN 46123 Home details Vendor Info Remix …" at bounding box center [262, 95] width 525 height 474
copy div "i put interior bait stations throughout and did inspection"
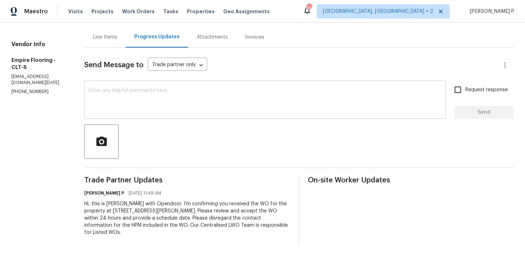
scroll to position [67, 0]
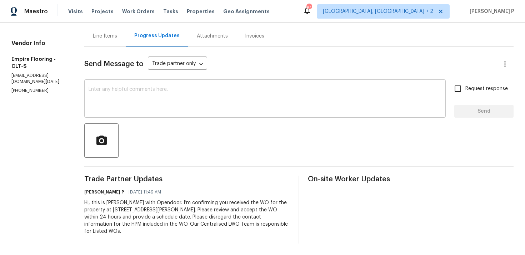
click at [105, 94] on textarea at bounding box center [265, 99] width 353 height 25
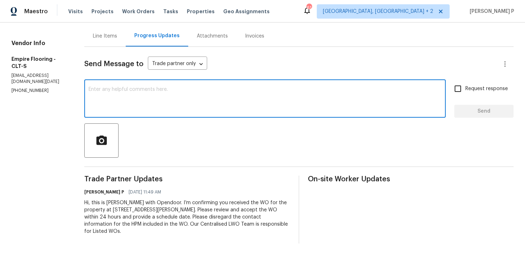
paste textarea "Just a reminder: Please accept the work order within an hour to avoid reassignm…"
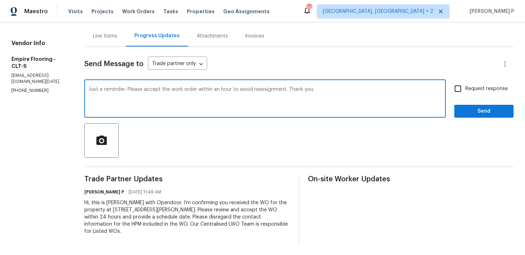
type textarea "Just a reminder: Please accept the work order within an hour to avoid reassignm…"
click at [461, 94] on input "Request response" at bounding box center [458, 88] width 15 height 15
checkbox input "true"
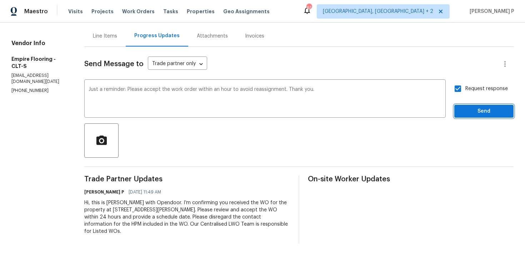
click at [466, 114] on span "Send" at bounding box center [484, 111] width 48 height 9
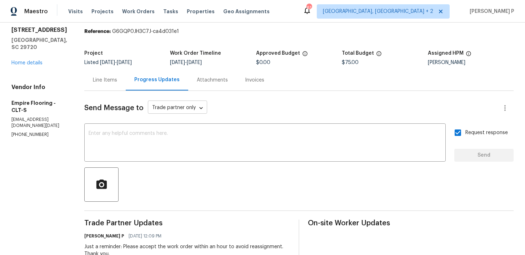
scroll to position [0, 0]
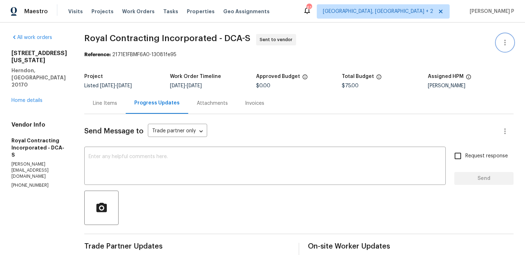
click at [508, 43] on icon "button" at bounding box center [505, 42] width 9 height 9
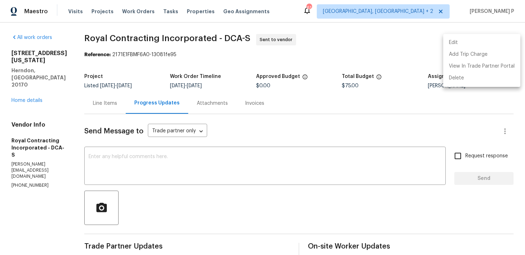
click at [479, 43] on li "Edit" at bounding box center [481, 43] width 77 height 12
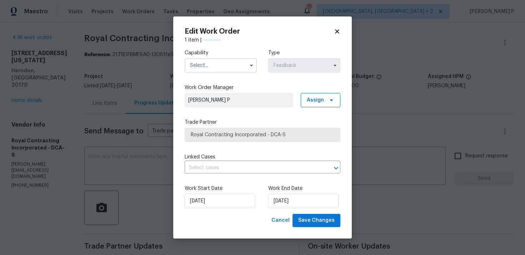
click at [234, 68] on input "text" at bounding box center [221, 65] width 72 height 14
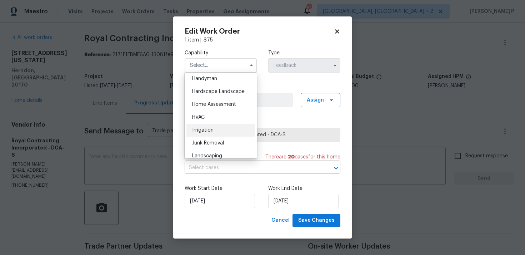
scroll to position [379, 0]
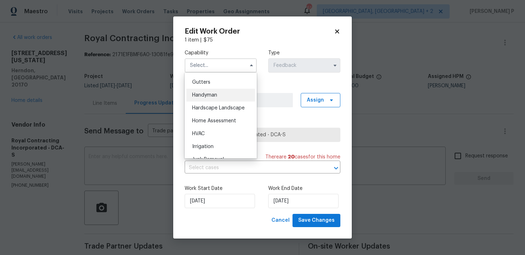
click at [209, 97] on span "Handyman" at bounding box center [204, 95] width 25 height 5
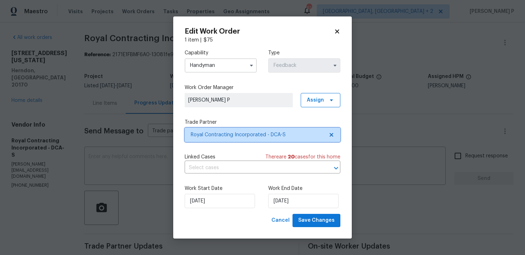
click at [222, 129] on span "Royal Contracting Incorporated - DCA-S" at bounding box center [263, 135] width 156 height 14
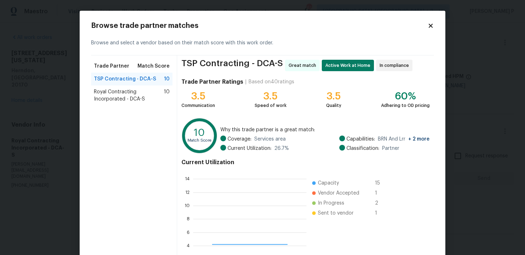
scroll to position [100, 113]
click at [432, 29] on icon at bounding box center [431, 26] width 6 height 6
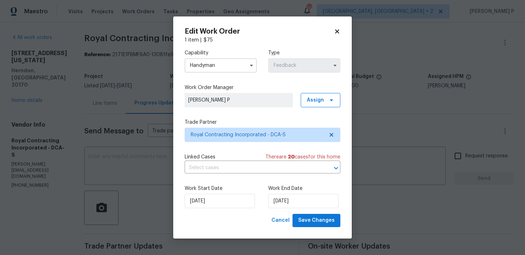
click at [210, 64] on input "Handyman" at bounding box center [221, 65] width 72 height 14
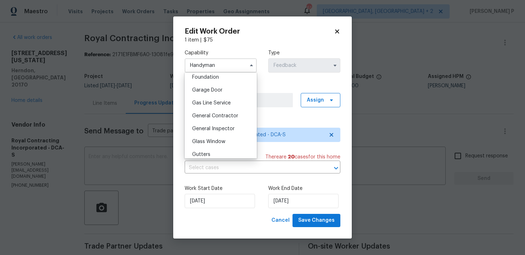
scroll to position [310, 0]
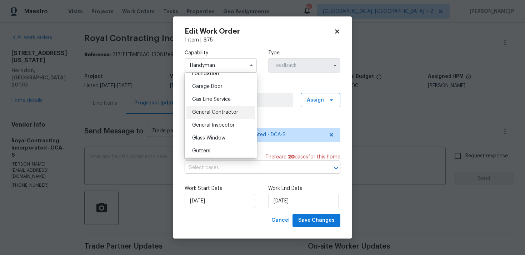
click at [209, 117] on div "General Contractor" at bounding box center [221, 112] width 69 height 13
type input "General Contractor"
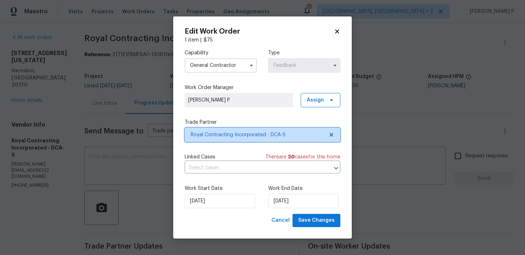
click at [225, 135] on span "Royal Contracting Incorporated - DCA-S" at bounding box center [257, 134] width 133 height 7
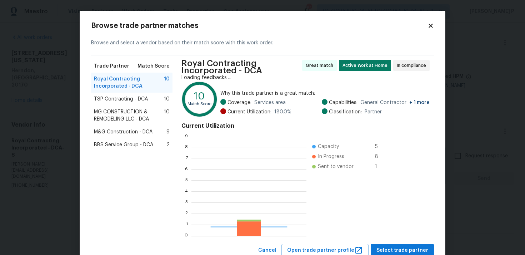
scroll to position [100, 115]
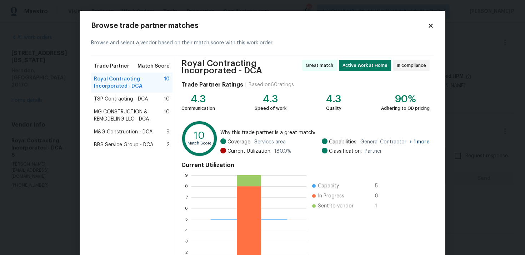
click at [114, 111] on span "MG CONSTRUCTION & REMODELING LLC - DCA" at bounding box center [129, 115] width 70 height 14
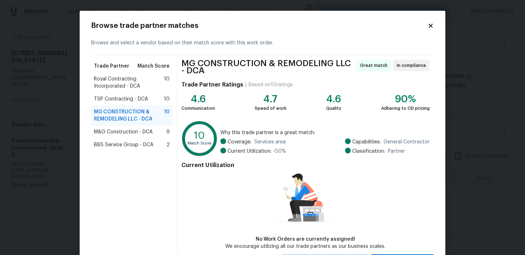
click at [430, 26] on icon at bounding box center [431, 26] width 6 height 6
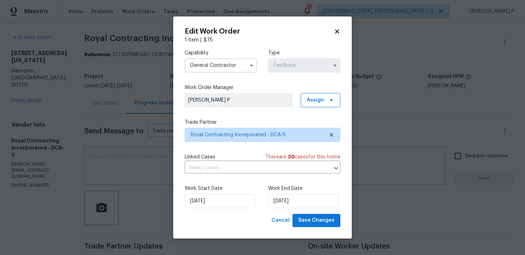
click at [334, 32] on icon at bounding box center [337, 31] width 6 height 6
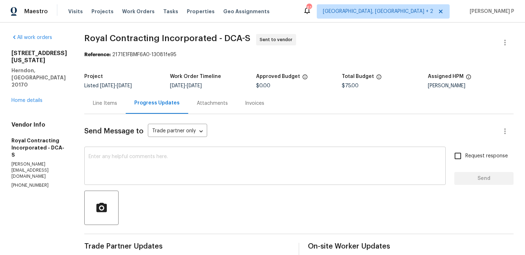
click at [121, 159] on textarea at bounding box center [265, 166] width 353 height 25
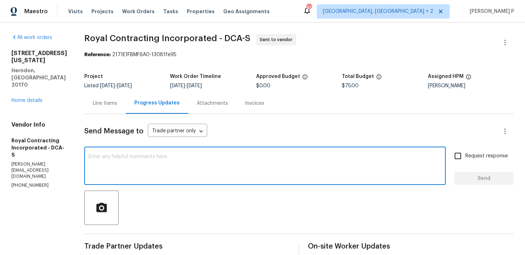
paste textarea "We regret to inform you that the work order has been reassigned as it was not a…"
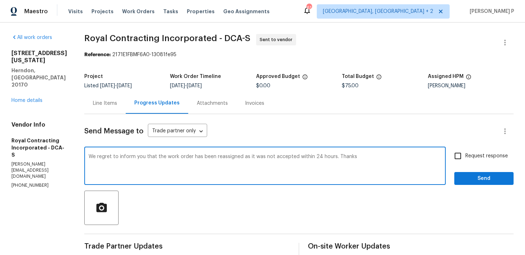
type textarea "We regret to inform you that the work order has been reassigned as it was not a…"
click at [471, 178] on span "Send" at bounding box center [484, 178] width 48 height 9
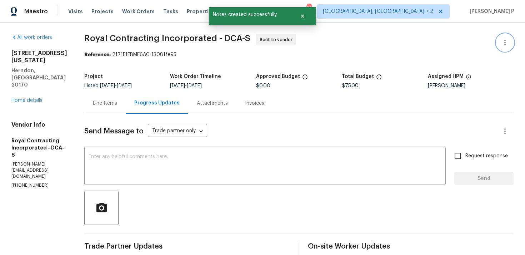
click at [505, 43] on icon "button" at bounding box center [505, 43] width 1 height 6
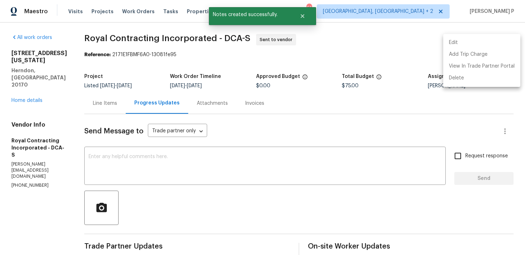
click at [467, 43] on li "Edit" at bounding box center [481, 43] width 77 height 12
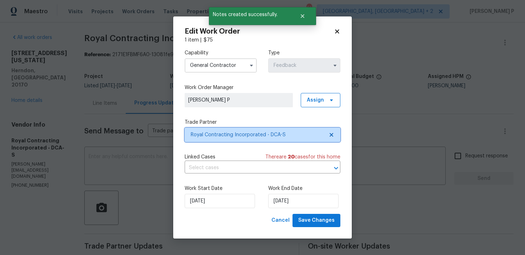
click at [232, 136] on span "Royal Contracting Incorporated - DCA-S" at bounding box center [257, 134] width 133 height 7
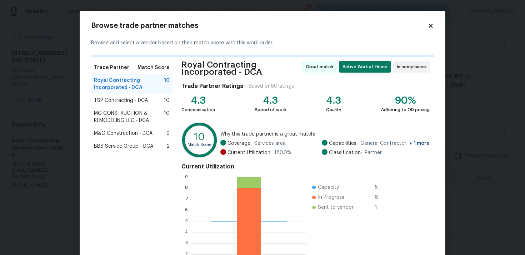
click at [113, 111] on span "MG CONSTRUCTION & REMODELING LLC - DCA" at bounding box center [129, 117] width 70 height 14
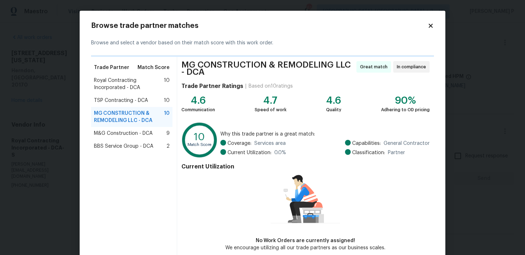
scroll to position [35, 0]
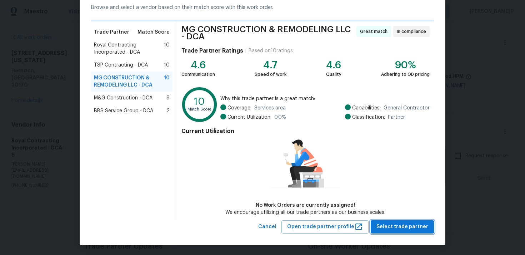
click at [394, 225] on span "Select trade partner" at bounding box center [403, 226] width 52 height 9
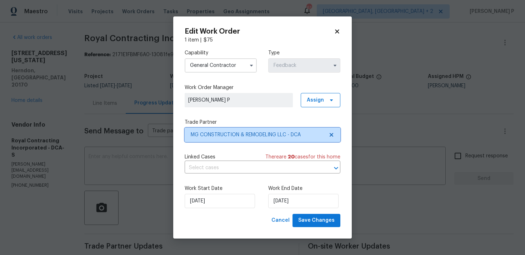
scroll to position [0, 0]
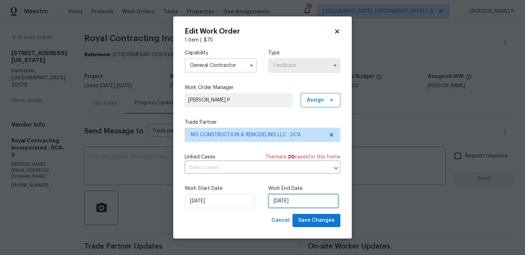
click at [316, 203] on input "[DATE]" at bounding box center [303, 201] width 70 height 14
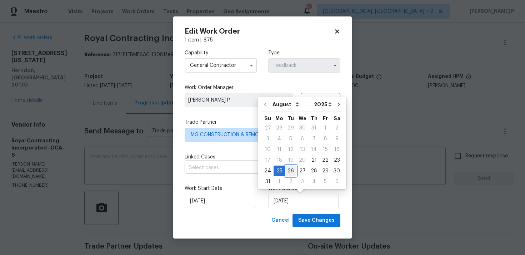
click at [287, 170] on div "26" at bounding box center [290, 171] width 11 height 10
type input "[DATE]"
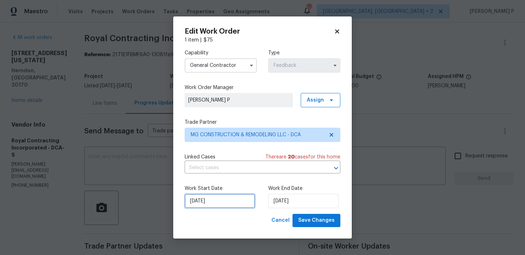
click at [217, 196] on input "[DATE]" at bounding box center [220, 201] width 70 height 14
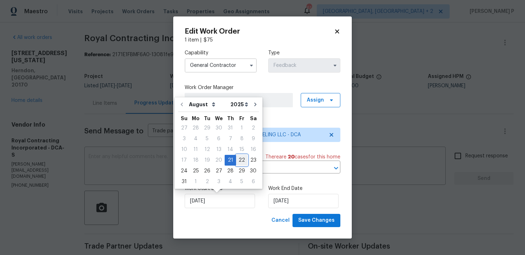
click at [242, 160] on div "22" at bounding box center [241, 160] width 11 height 10
type input "[DATE]"
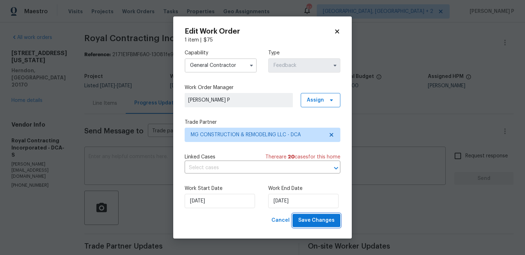
click at [311, 219] on span "Save Changes" at bounding box center [316, 220] width 36 height 9
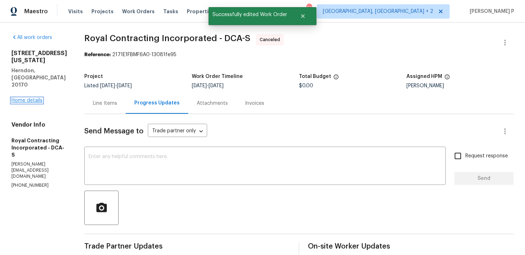
click at [27, 98] on link "Home details" at bounding box center [26, 100] width 31 height 5
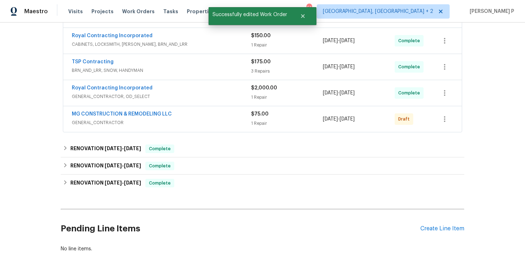
scroll to position [164, 0]
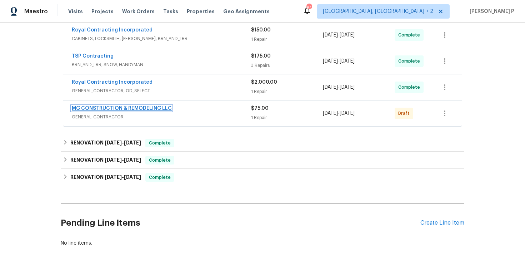
click at [104, 107] on link "MG CONSTRUCTION & REMODELING LLC" at bounding box center [122, 108] width 100 height 5
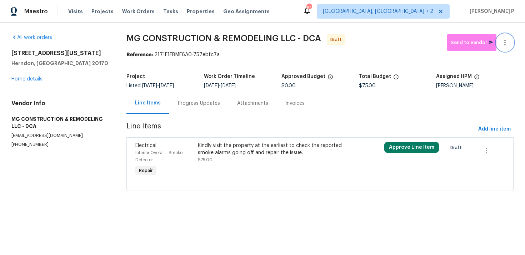
click at [503, 41] on icon "button" at bounding box center [505, 42] width 9 height 9
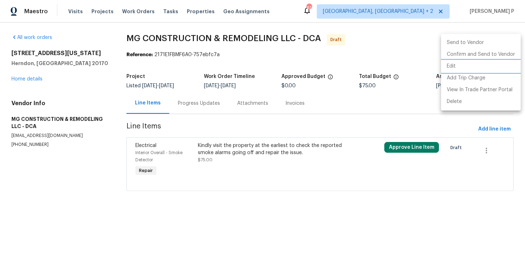
click at [460, 66] on li "Edit" at bounding box center [481, 66] width 80 height 12
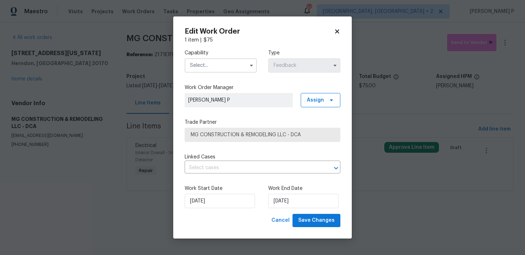
click at [214, 62] on input "text" at bounding box center [221, 65] width 72 height 14
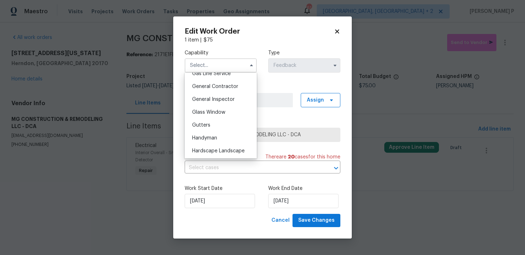
scroll to position [341, 0]
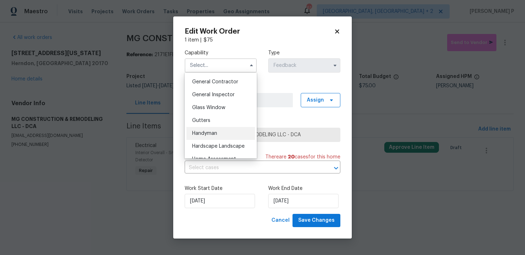
click at [207, 133] on span "Handyman" at bounding box center [204, 133] width 25 height 5
type input "Handyman"
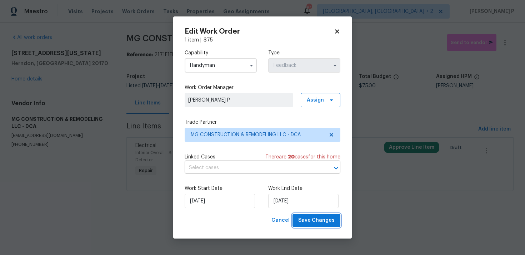
click at [323, 220] on span "Save Changes" at bounding box center [316, 220] width 36 height 9
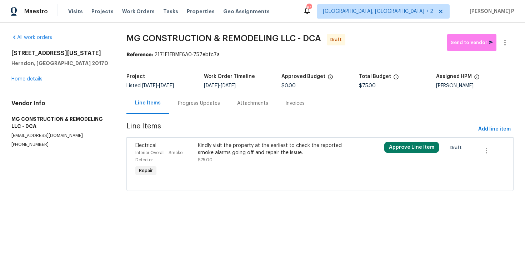
click at [199, 102] on div "Progress Updates" at bounding box center [199, 103] width 42 height 7
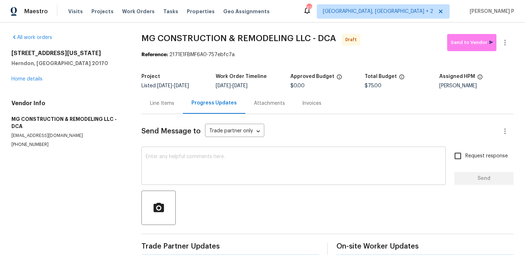
click at [189, 164] on textarea at bounding box center [294, 166] width 296 height 25
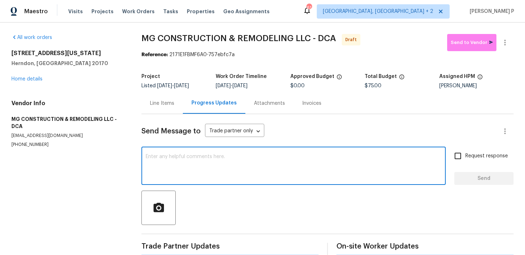
paste textarea "Hi, this is [PERSON_NAME] with Opendoor. I’m confirming you received the WO for…"
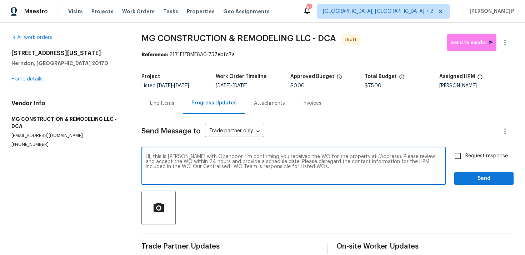
drag, startPoint x: 358, startPoint y: 155, endPoint x: 380, endPoint y: 155, distance: 21.8
click at [380, 155] on textarea "Hi, this is [PERSON_NAME] with Opendoor. I’m confirming you received the WO for…" at bounding box center [294, 166] width 296 height 25
paste textarea "[STREET_ADDRESS][US_STATE]"
type textarea "Hi, this is [PERSON_NAME] with Opendoor. I’m confirming you received the WO for…"
click at [461, 155] on input "Request response" at bounding box center [458, 155] width 15 height 15
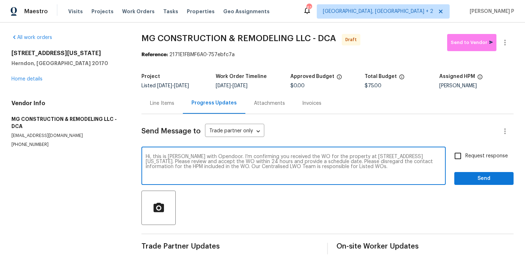
checkbox input "true"
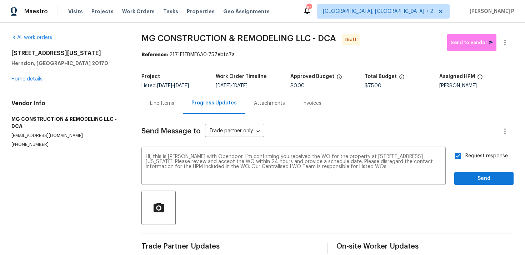
click at [471, 185] on div "Send Message to Trade partner only Trade partner only ​ Hi, this is [PERSON_NAM…" at bounding box center [327, 184] width 372 height 140
click at [471, 178] on span "Send" at bounding box center [484, 178] width 48 height 9
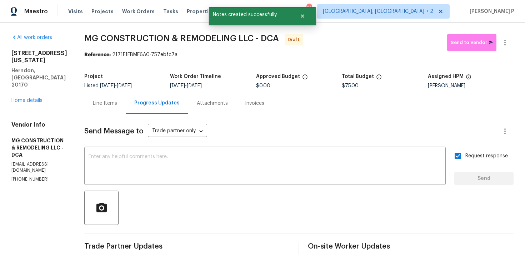
click at [279, 202] on div at bounding box center [298, 207] width 429 height 34
click at [507, 40] on icon "button" at bounding box center [505, 42] width 9 height 9
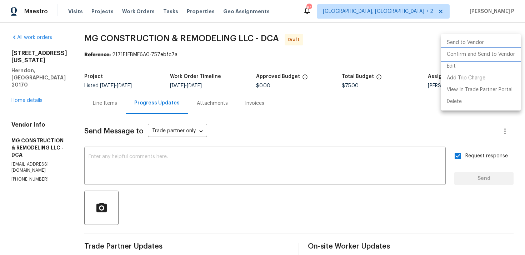
click at [486, 50] on li "Confirm and Send to Vendor" at bounding box center [481, 55] width 80 height 12
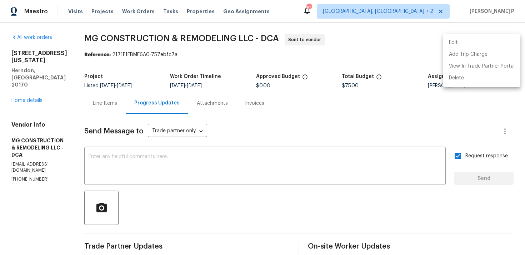
click at [302, 181] on div at bounding box center [262, 127] width 525 height 255
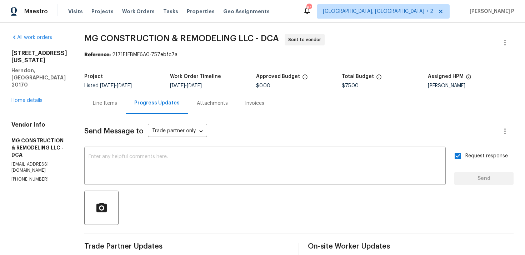
click at [303, 206] on div at bounding box center [298, 207] width 429 height 34
click at [116, 38] on span "MG CONSTRUCTION & REMODELING LLC - DCA" at bounding box center [181, 38] width 195 height 9
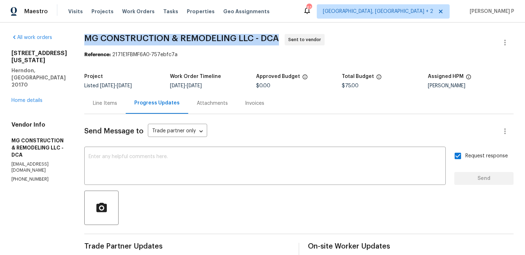
drag, startPoint x: 114, startPoint y: 37, endPoint x: 312, endPoint y: 37, distance: 198.3
click at [312, 37] on span "MG CONSTRUCTION & REMODELING LLC - DCA Sent to vendor" at bounding box center [290, 42] width 412 height 17
copy span "MG CONSTRUCTION & REMODELING LLC - DCA"
click at [132, 60] on section "MG CONSTRUCTION & REMODELING LLC - DCA Sent to vendor Reference: 2171E1FBMF6A0-…" at bounding box center [298, 168] width 429 height 269
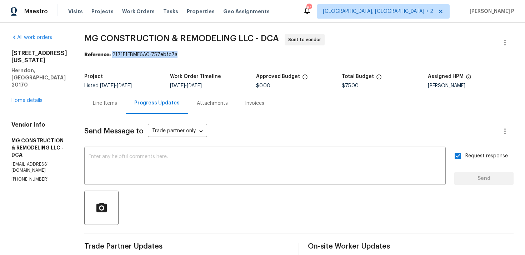
drag, startPoint x: 143, startPoint y: 55, endPoint x: 251, endPoint y: 55, distance: 108.3
click at [250, 55] on div "Reference: 2171E1FBMF6A0-757ebfc7a" at bounding box center [298, 54] width 429 height 7
copy div "2171E1FBMF6A0-757ebfc7a"
